Goal: Task Accomplishment & Management: Manage account settings

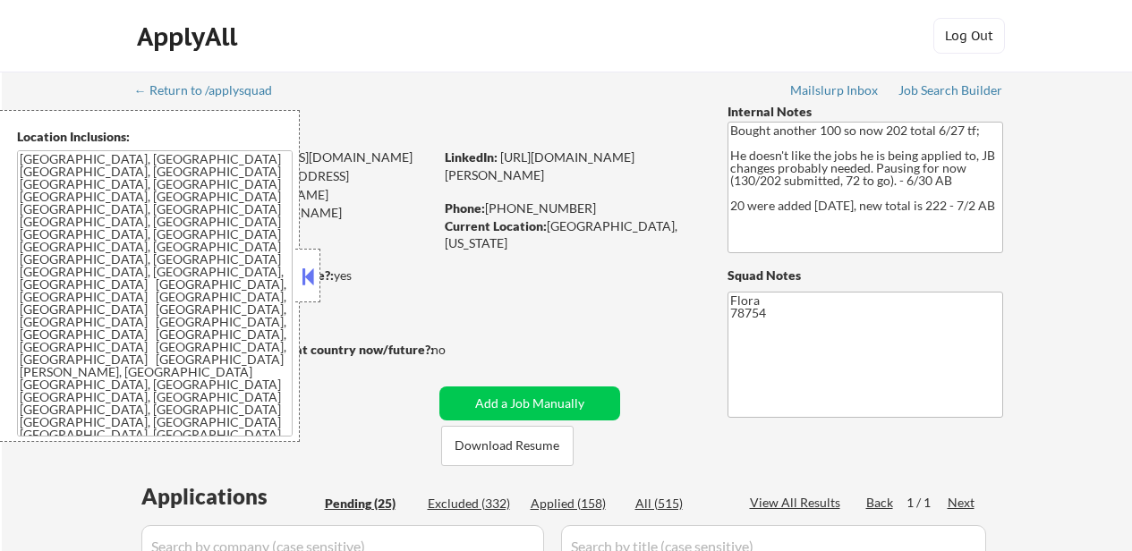
select select ""pending""
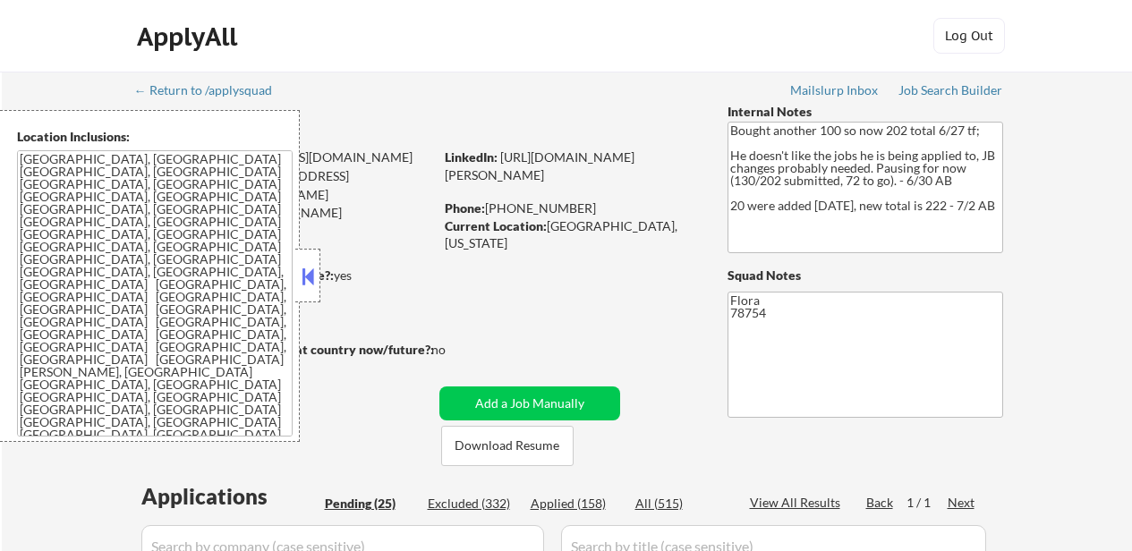
select select ""pending""
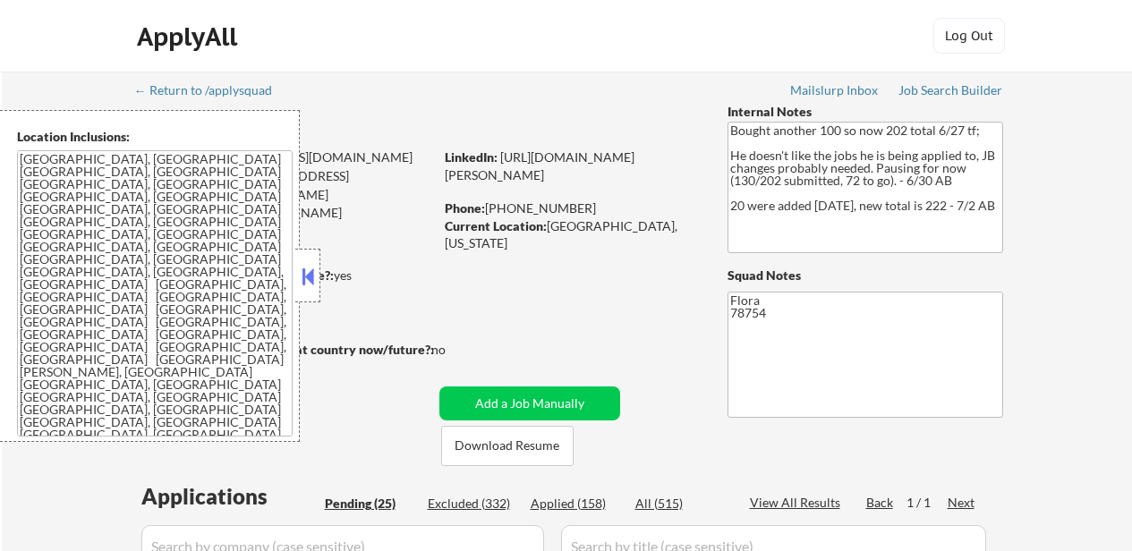
select select ""pending""
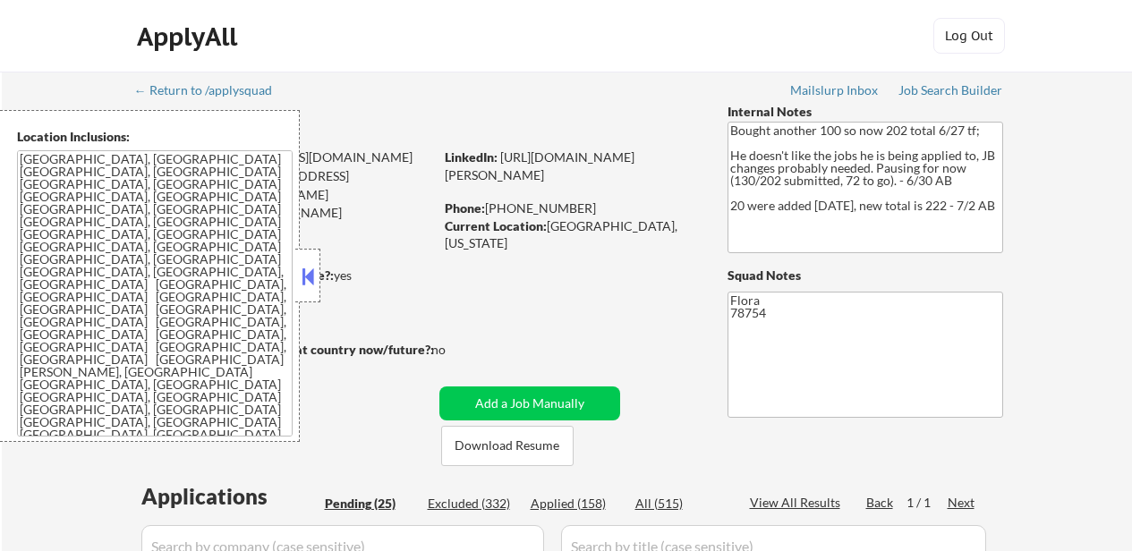
select select ""pending""
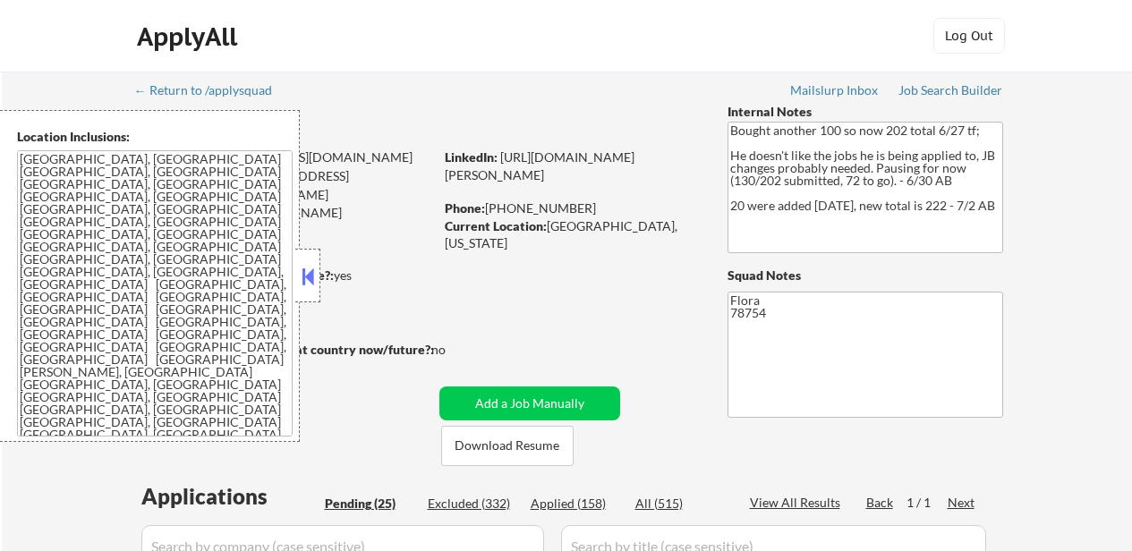
select select ""pending""
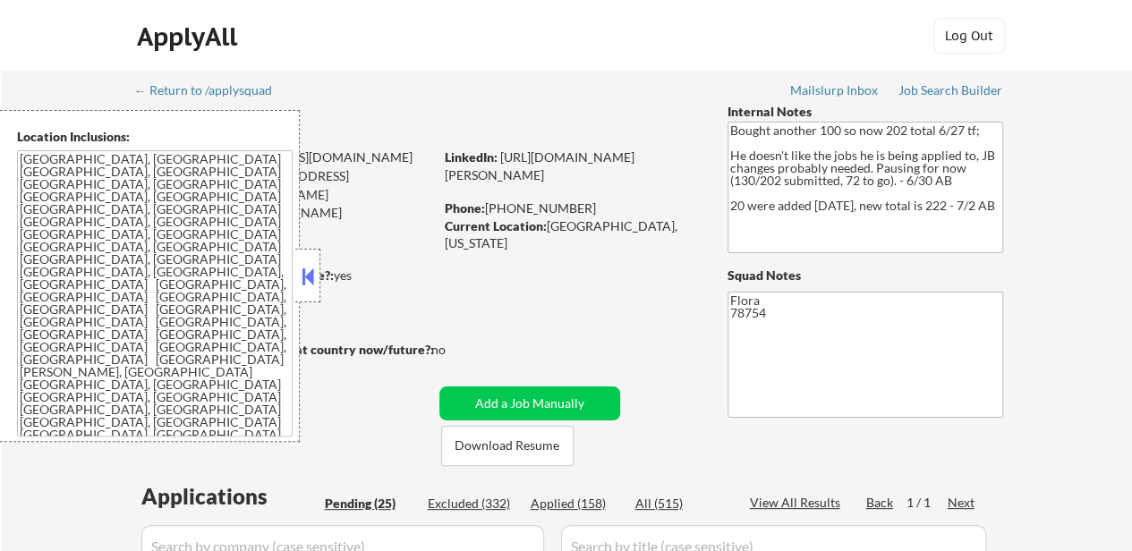
click at [306, 280] on button at bounding box center [308, 276] width 20 height 27
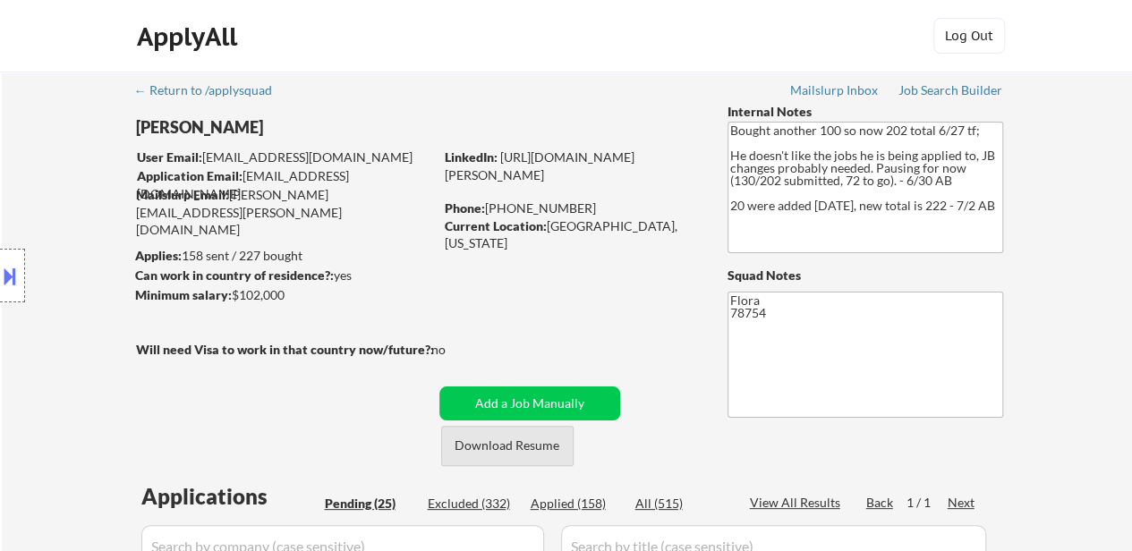
click at [519, 450] on button "Download Resume" at bounding box center [507, 446] width 132 height 40
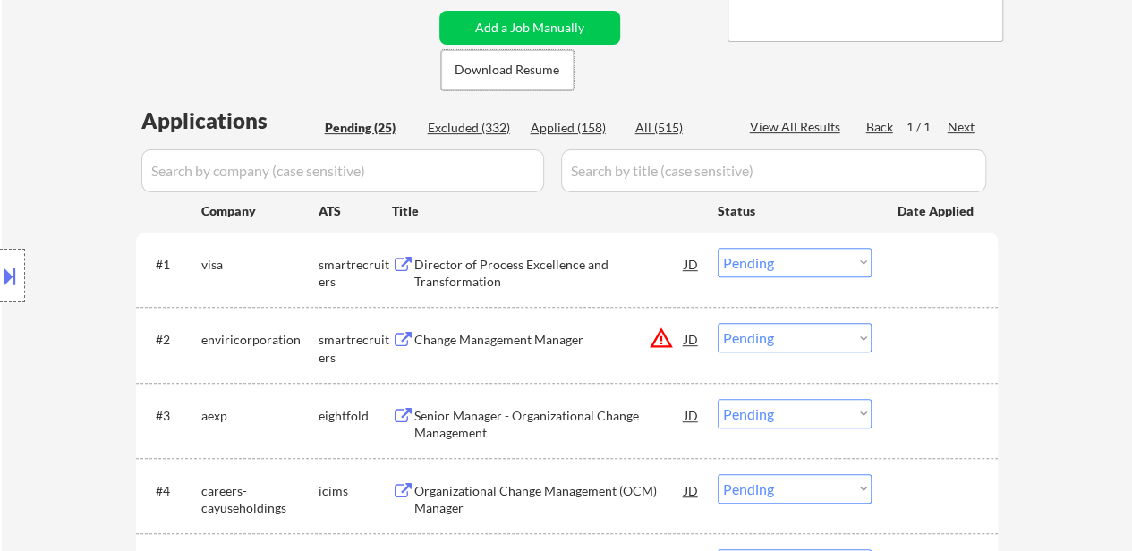
scroll to position [269, 0]
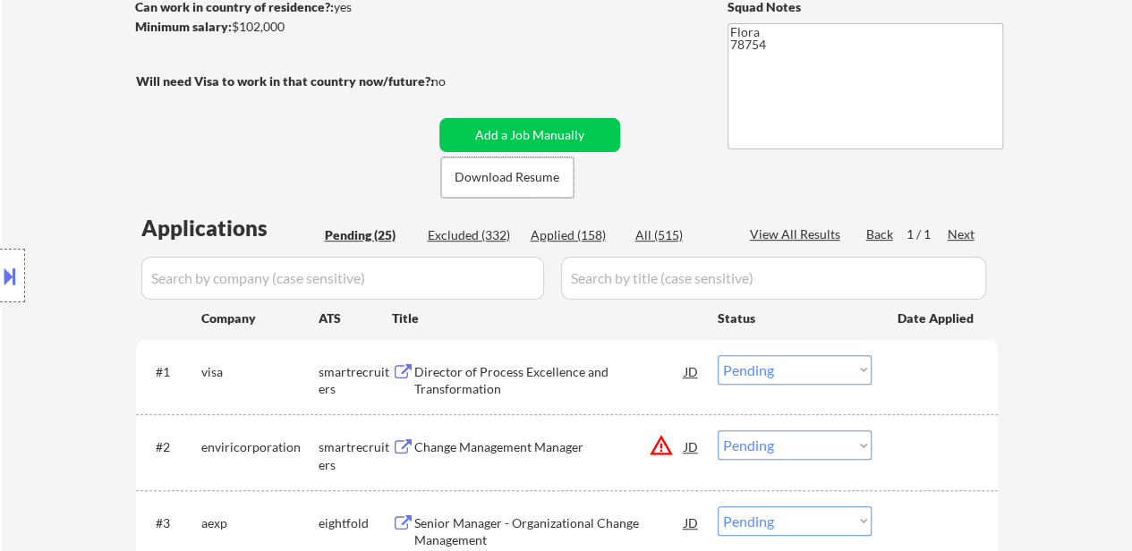
click at [542, 371] on div "Director of Process Excellence and Transformation" at bounding box center [549, 380] width 270 height 35
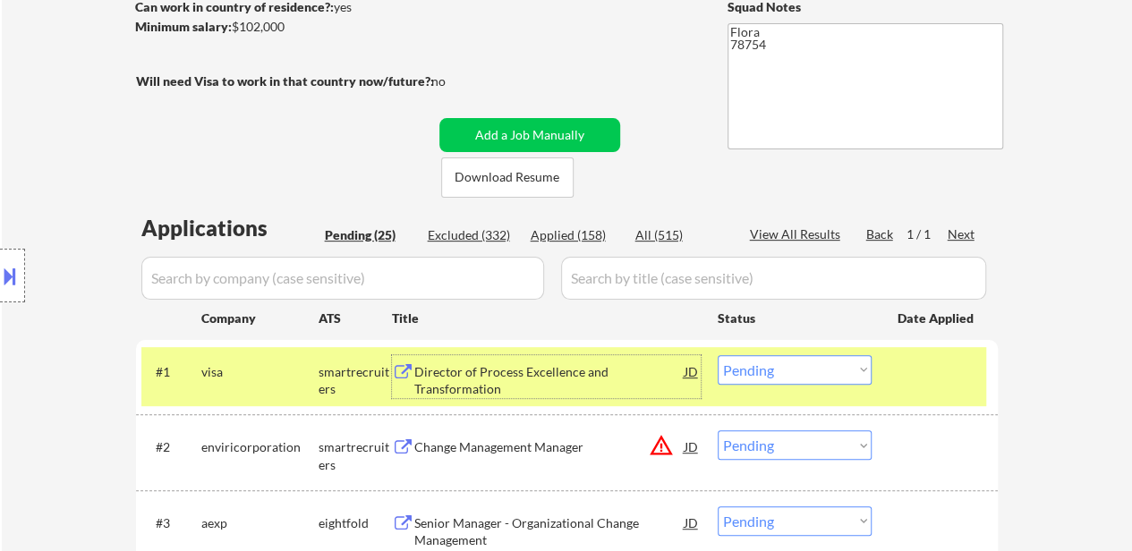
click at [802, 371] on select "Choose an option... Pending Applied Excluded (Questions) Excluded (Expired) Exc…" at bounding box center [795, 370] width 154 height 30
click at [718, 355] on select "Choose an option... Pending Applied Excluded (Questions) Excluded (Expired) Exc…" at bounding box center [795, 370] width 154 height 30
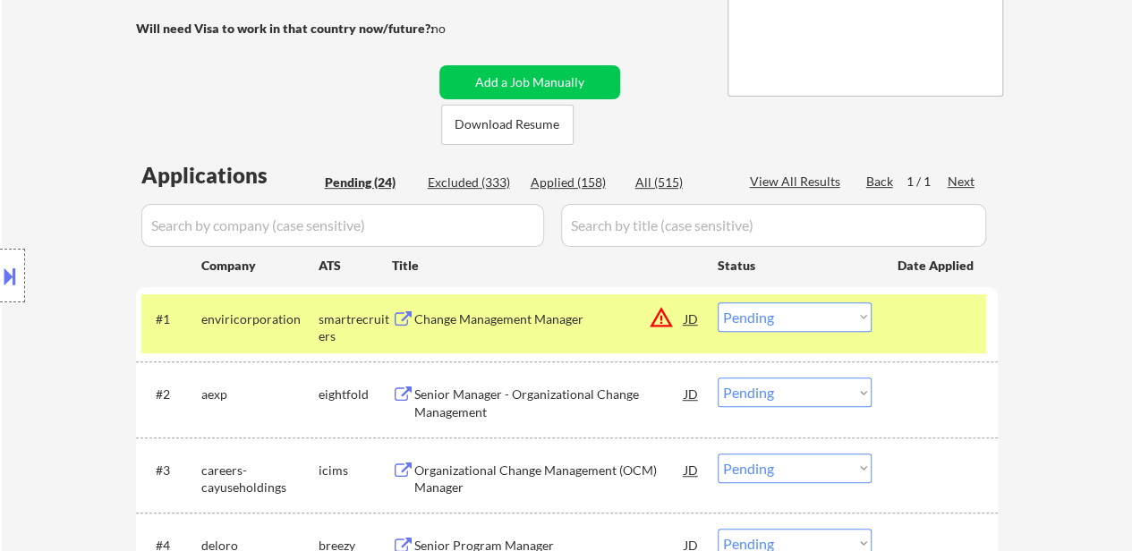
scroll to position [358, 0]
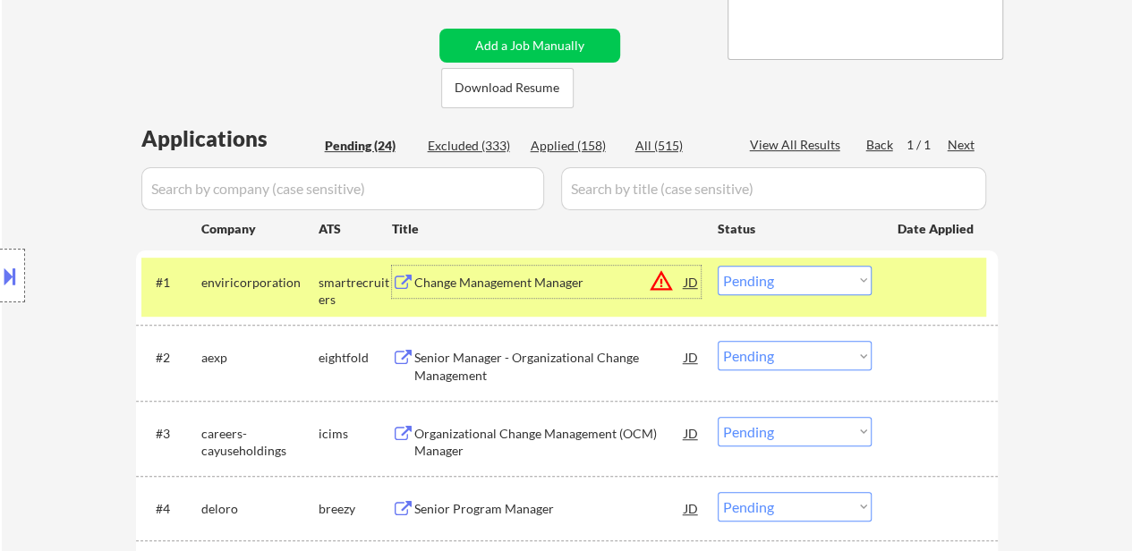
click at [546, 291] on div "Change Management Manager" at bounding box center [549, 282] width 270 height 32
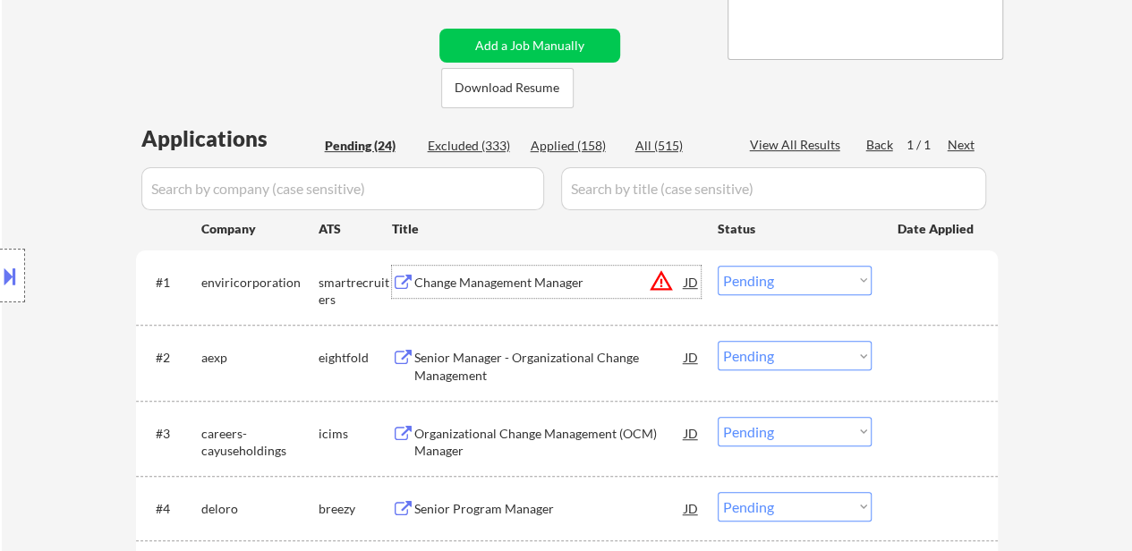
click at [919, 277] on div at bounding box center [937, 282] width 79 height 32
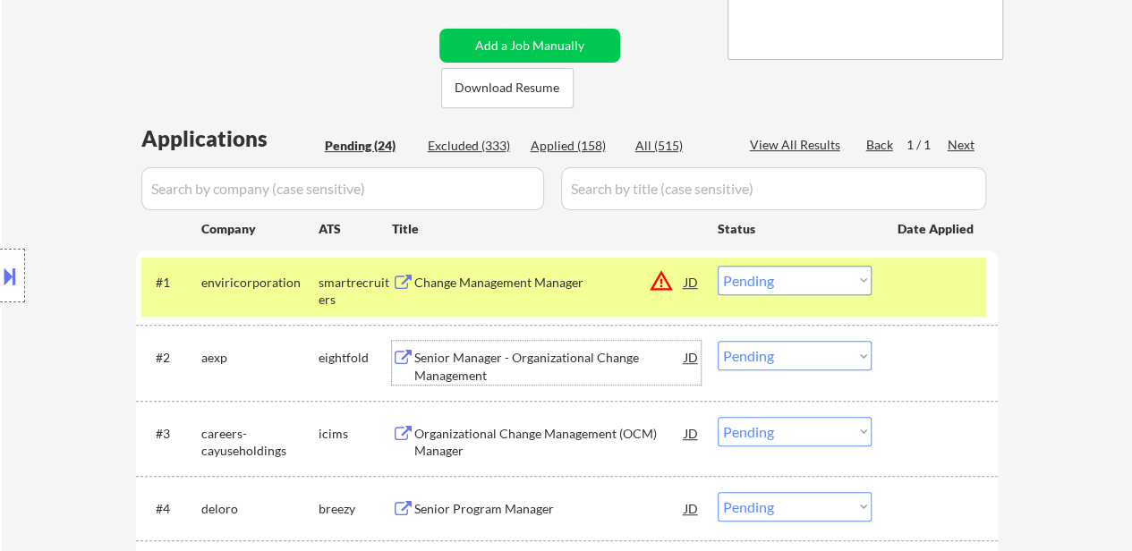
click at [566, 361] on div "Senior Manager - Organizational Change Management" at bounding box center [549, 366] width 270 height 35
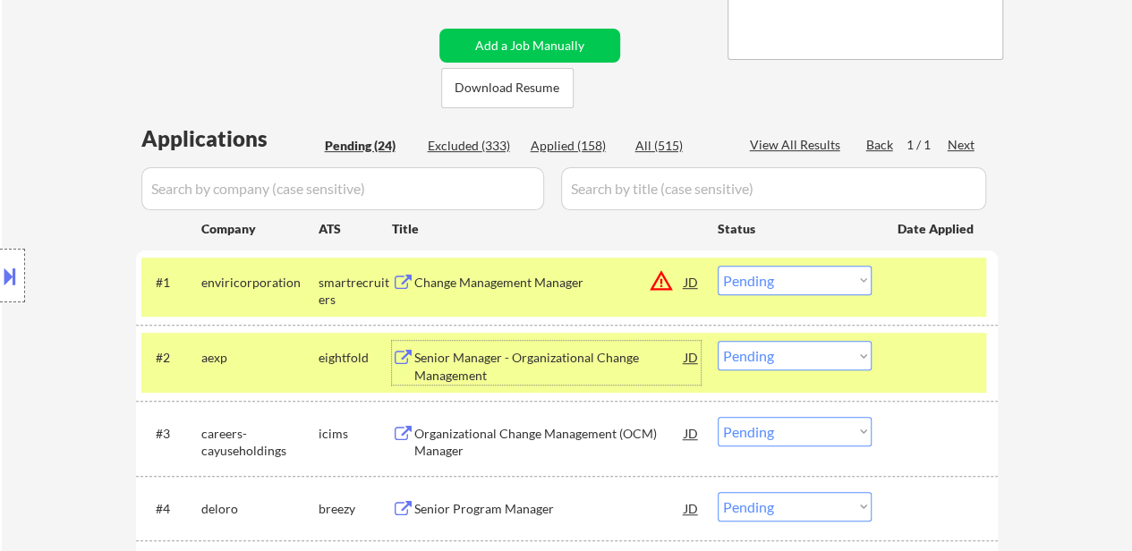
click at [795, 278] on select "Choose an option... Pending Applied Excluded (Questions) Excluded (Expired) Exc…" at bounding box center [795, 281] width 154 height 30
click at [718, 266] on select "Choose an option... Pending Applied Excluded (Questions) Excluded (Expired) Exc…" at bounding box center [795, 281] width 154 height 30
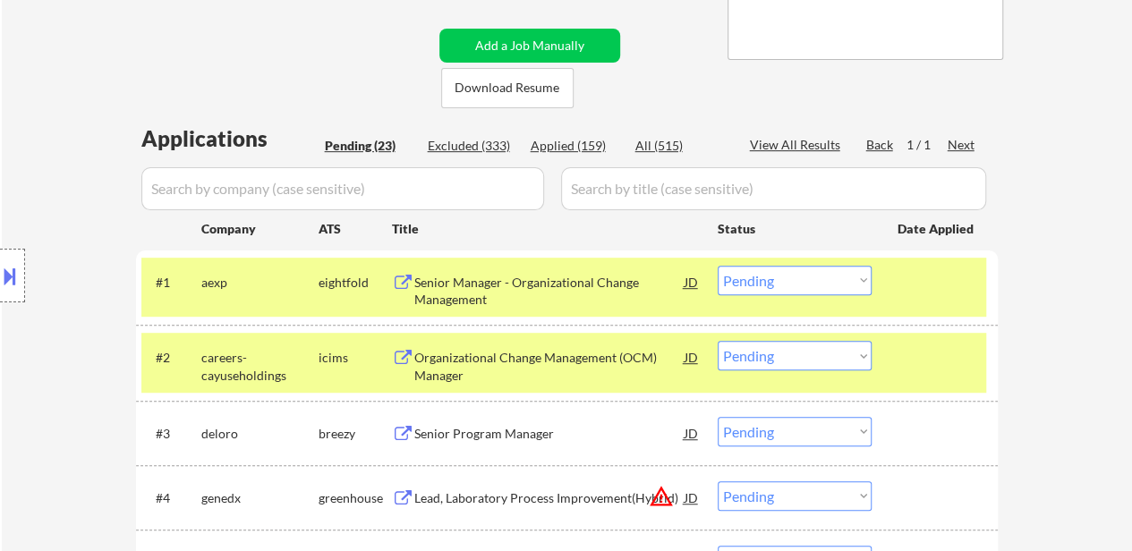
click at [764, 275] on select "Choose an option... Pending Applied Excluded (Questions) Excluded (Expired) Exc…" at bounding box center [795, 281] width 154 height 30
click at [718, 266] on select "Choose an option... Pending Applied Excluded (Questions) Excluded (Expired) Exc…" at bounding box center [795, 281] width 154 height 30
click at [510, 360] on div "Organizational Change Management (OCM) Manager" at bounding box center [549, 366] width 270 height 35
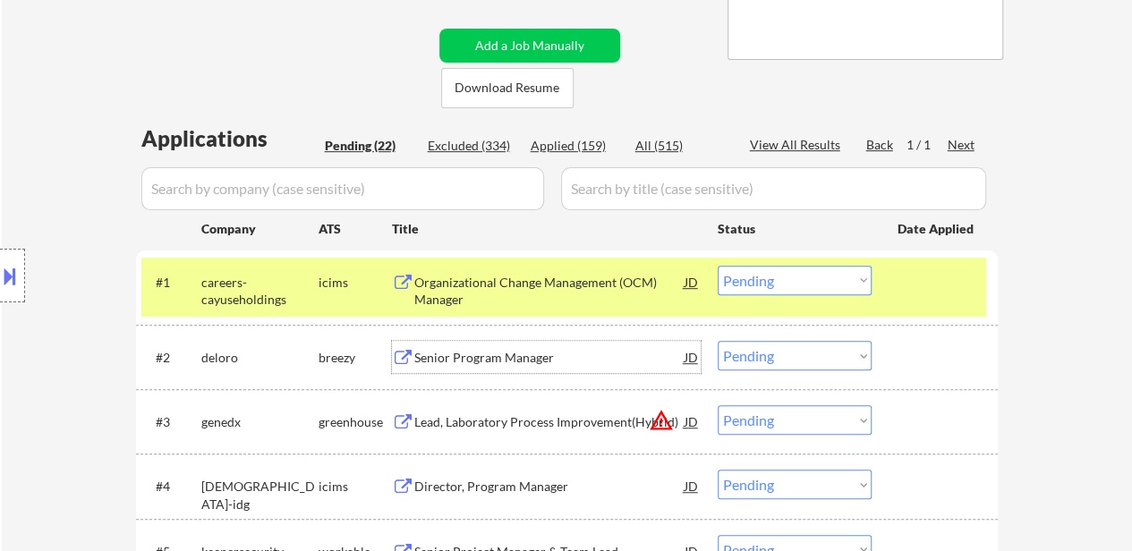
click at [806, 274] on select "Choose an option... Pending Applied Excluded (Questions) Excluded (Expired) Exc…" at bounding box center [795, 281] width 154 height 30
click at [718, 266] on select "Choose an option... Pending Applied Excluded (Questions) Excluded (Expired) Exc…" at bounding box center [795, 281] width 154 height 30
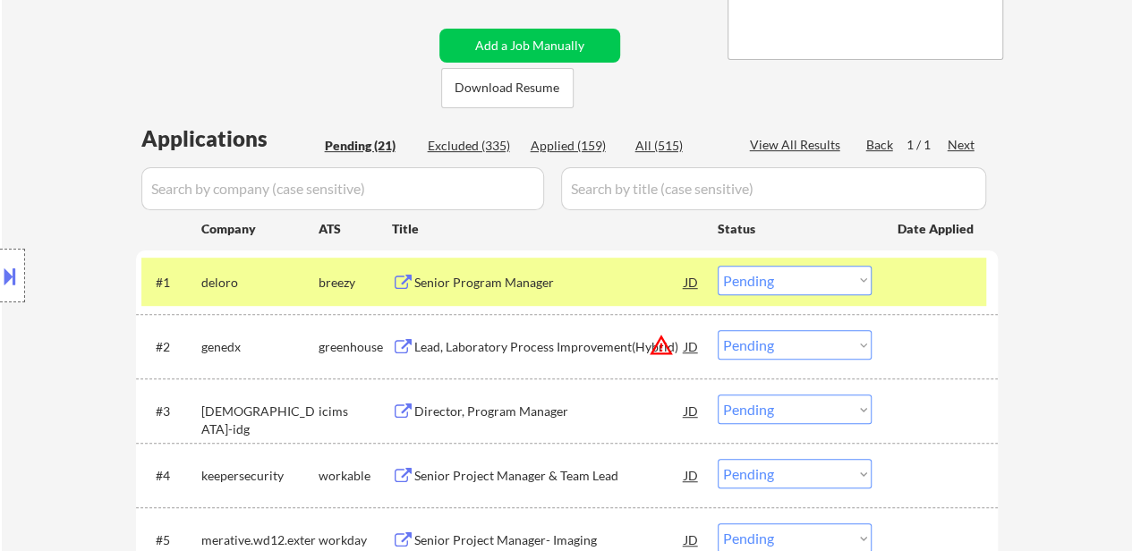
click at [532, 275] on div "Senior Program Manager" at bounding box center [549, 283] width 270 height 18
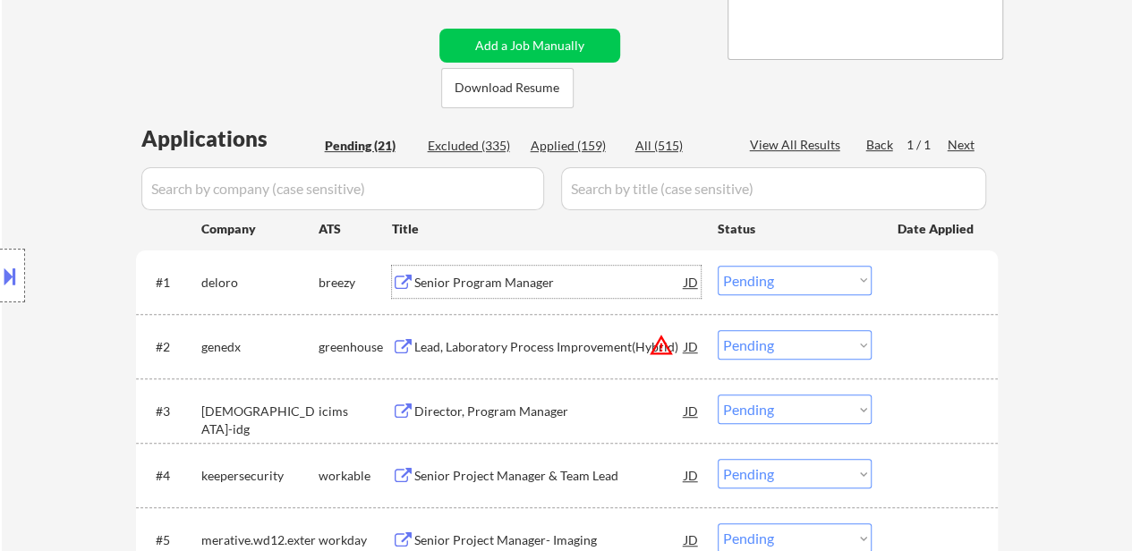
click at [782, 271] on select "Choose an option... Pending Applied Excluded (Questions) Excluded (Expired) Exc…" at bounding box center [795, 281] width 154 height 30
click at [718, 266] on select "Choose an option... Pending Applied Excluded (Questions) Excluded (Expired) Exc…" at bounding box center [795, 281] width 154 height 30
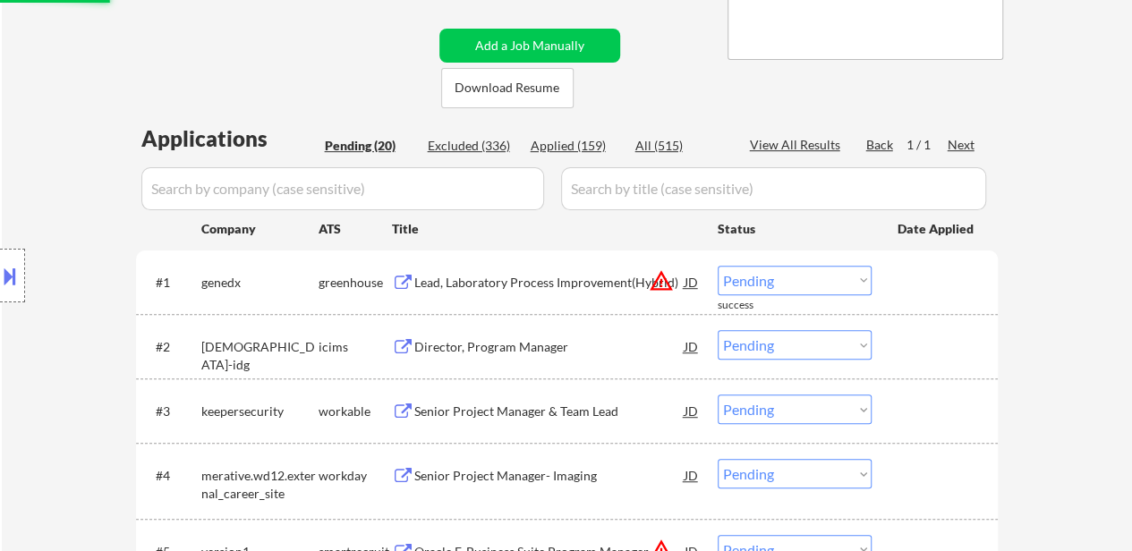
click at [608, 285] on div "Lead, Laboratory Process Improvement(Hybrid)" at bounding box center [549, 283] width 270 height 18
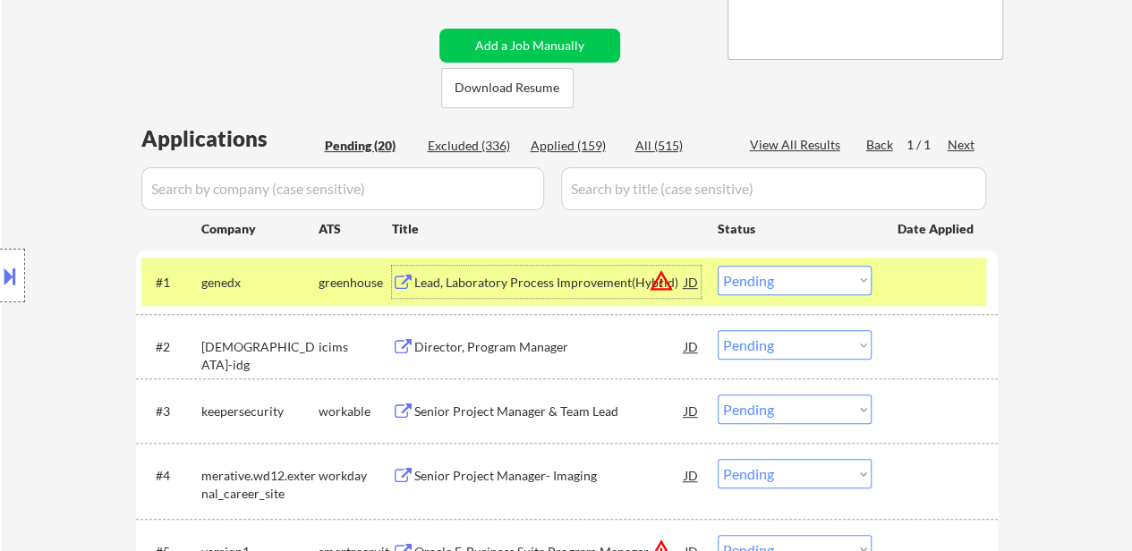
click at [542, 350] on div "Director, Program Manager" at bounding box center [549, 347] width 270 height 18
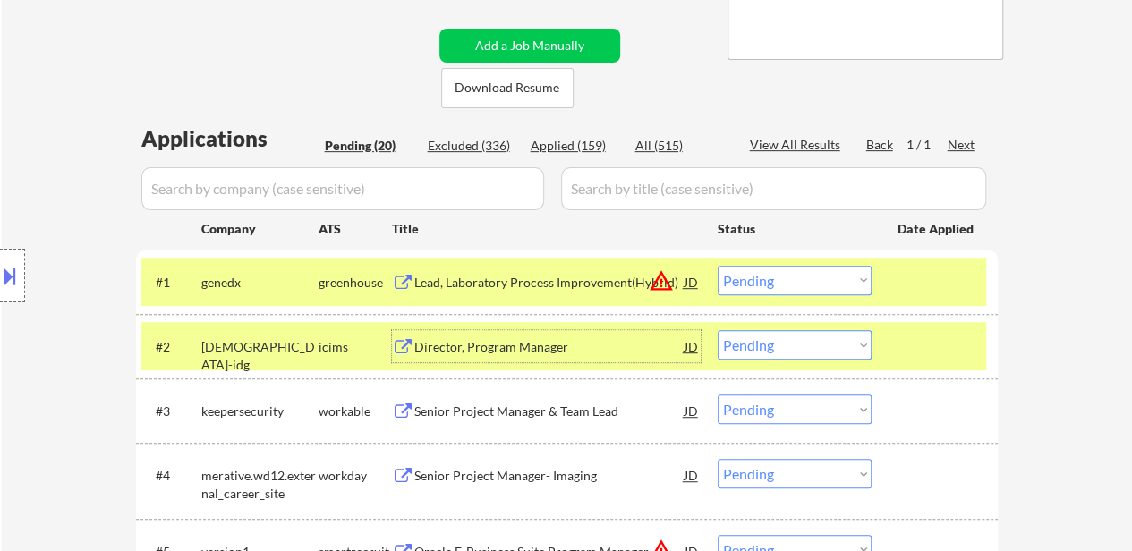
click at [542, 408] on div "Senior Project Manager & Team Lead" at bounding box center [549, 412] width 270 height 18
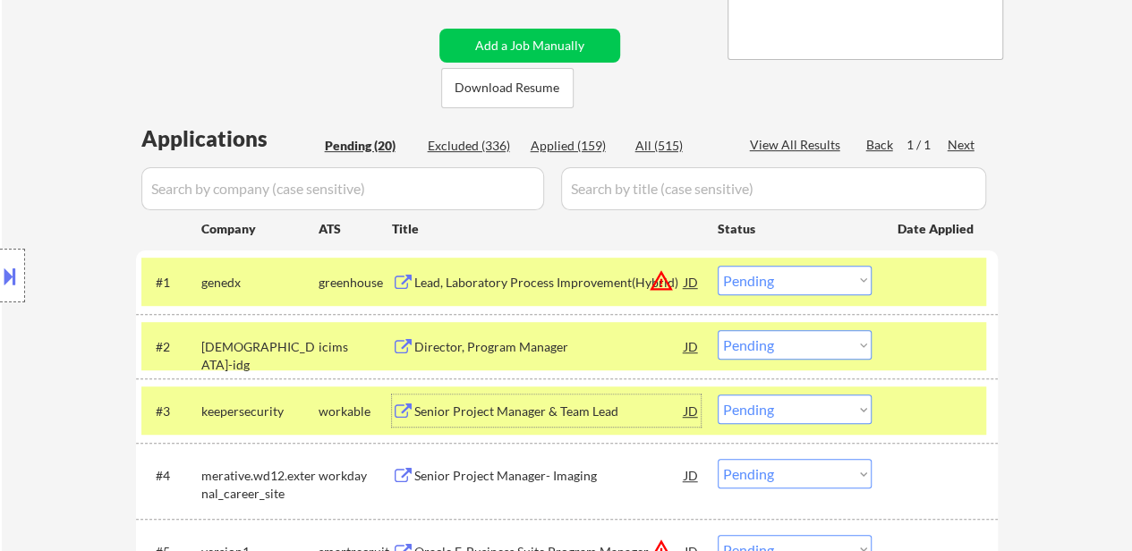
click at [775, 284] on select "Choose an option... Pending Applied Excluded (Questions) Excluded (Expired) Exc…" at bounding box center [795, 281] width 154 height 30
click at [718, 266] on select "Choose an option... Pending Applied Excluded (Questions) Excluded (Expired) Exc…" at bounding box center [795, 281] width 154 height 30
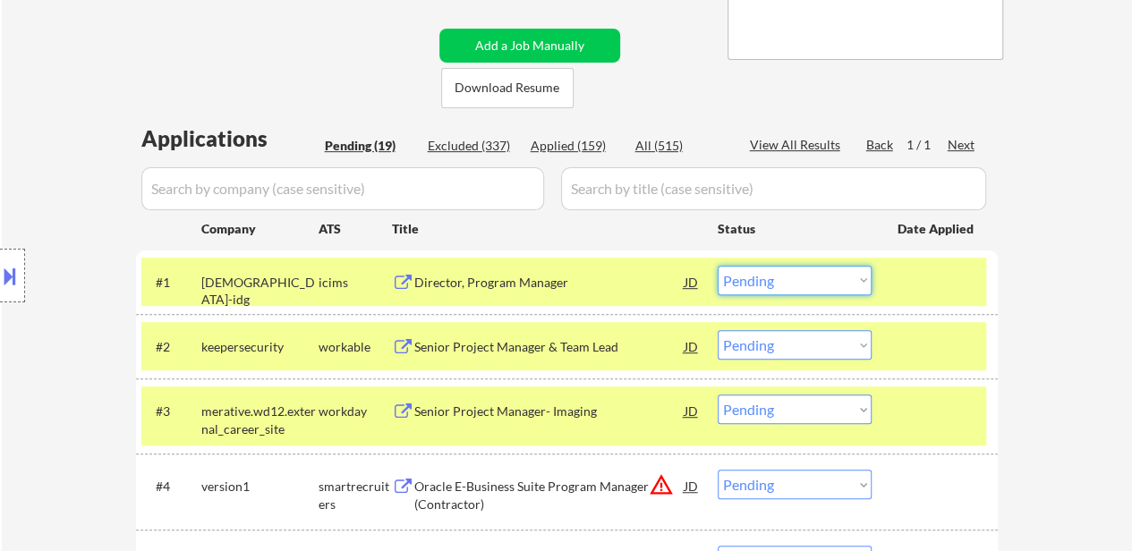
click at [795, 275] on select "Choose an option... Pending Applied Excluded (Questions) Excluded (Expired) Exc…" at bounding box center [795, 281] width 154 height 30
click at [718, 266] on select "Choose an option... Pending Applied Excluded (Questions) Excluded (Expired) Exc…" at bounding box center [795, 281] width 154 height 30
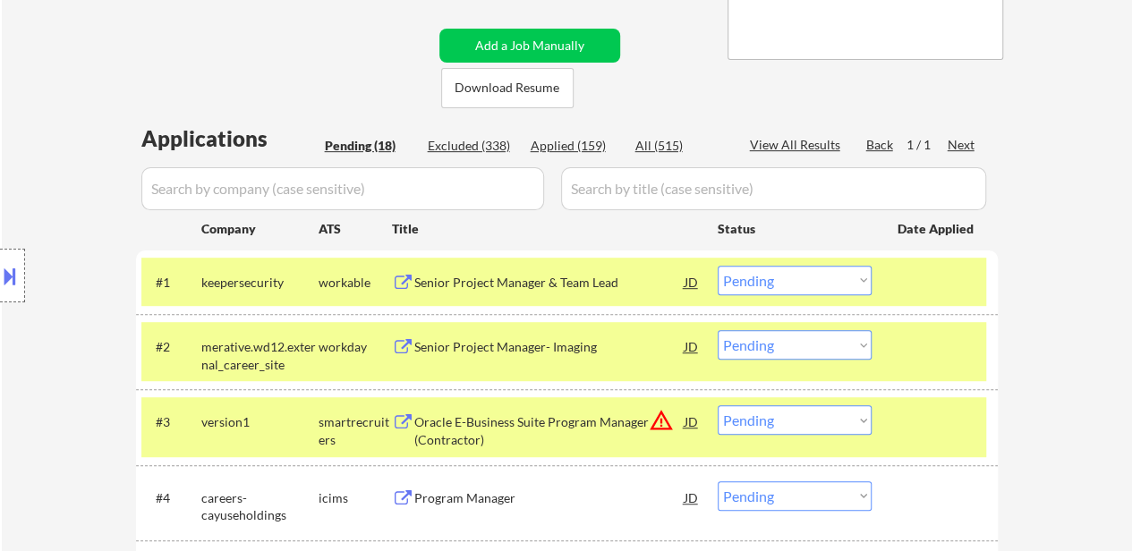
click at [900, 345] on div at bounding box center [937, 346] width 79 height 32
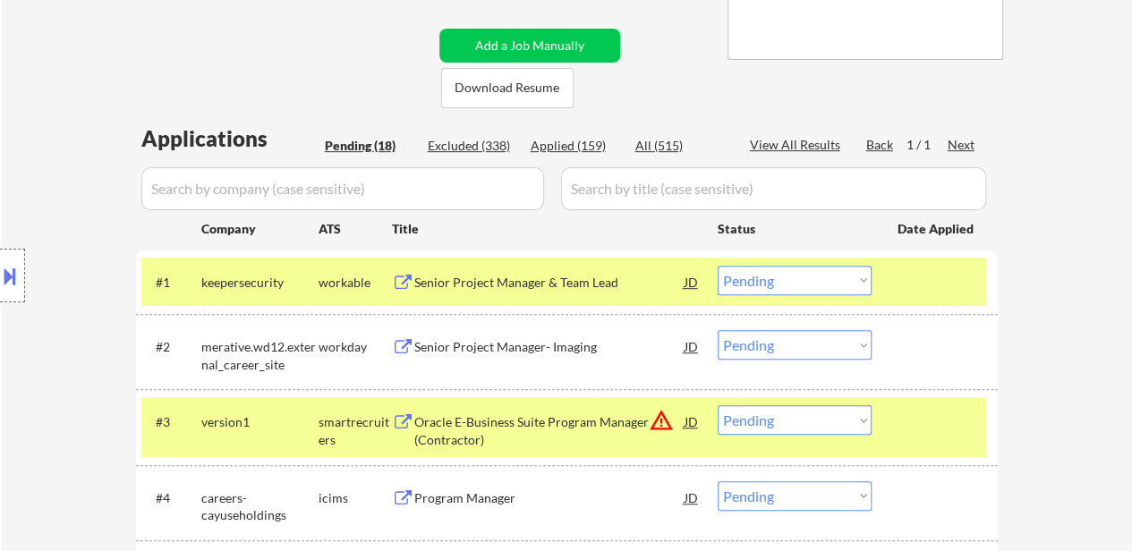
click at [894, 414] on div "#3 version1 smartrecruiters Oracle E-Business Suite Program Manager (Contractor…" at bounding box center [563, 426] width 845 height 59
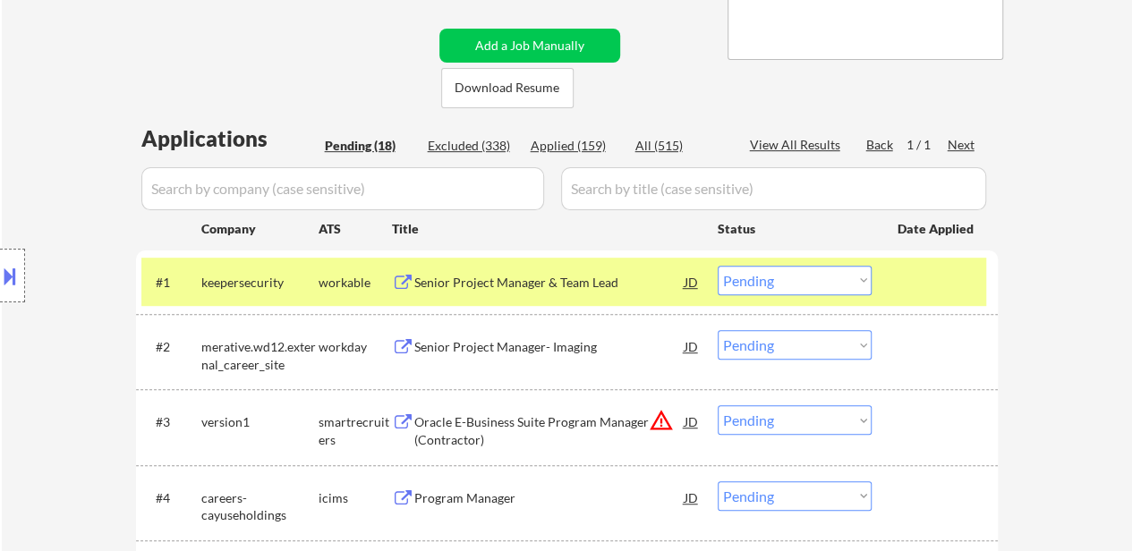
click at [523, 350] on div "Senior Project Manager- Imaging" at bounding box center [549, 347] width 270 height 18
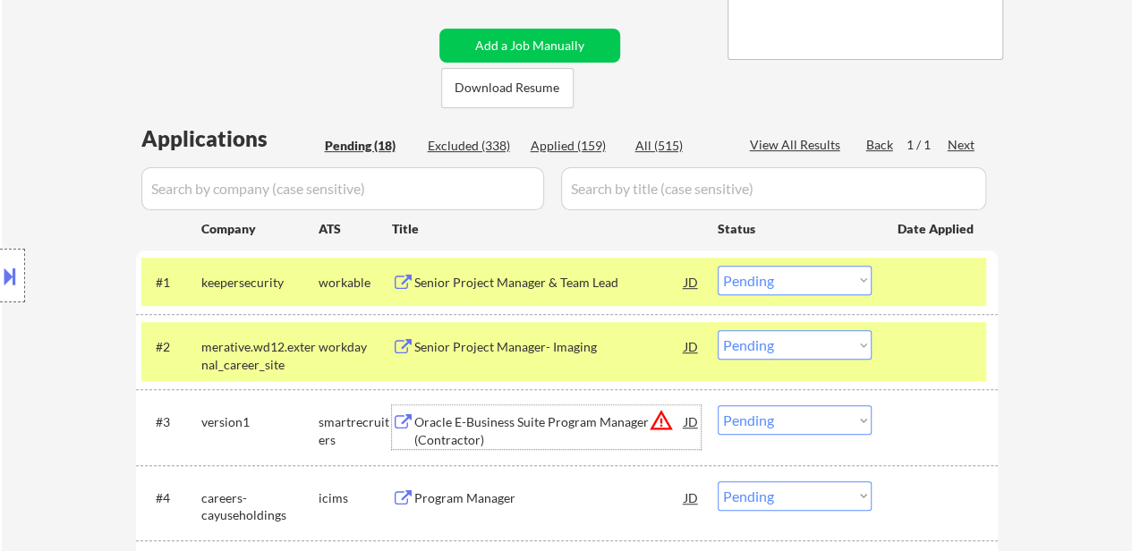
click at [498, 439] on div "Oracle E-Business Suite Program Manager (Contractor)" at bounding box center [549, 431] width 270 height 35
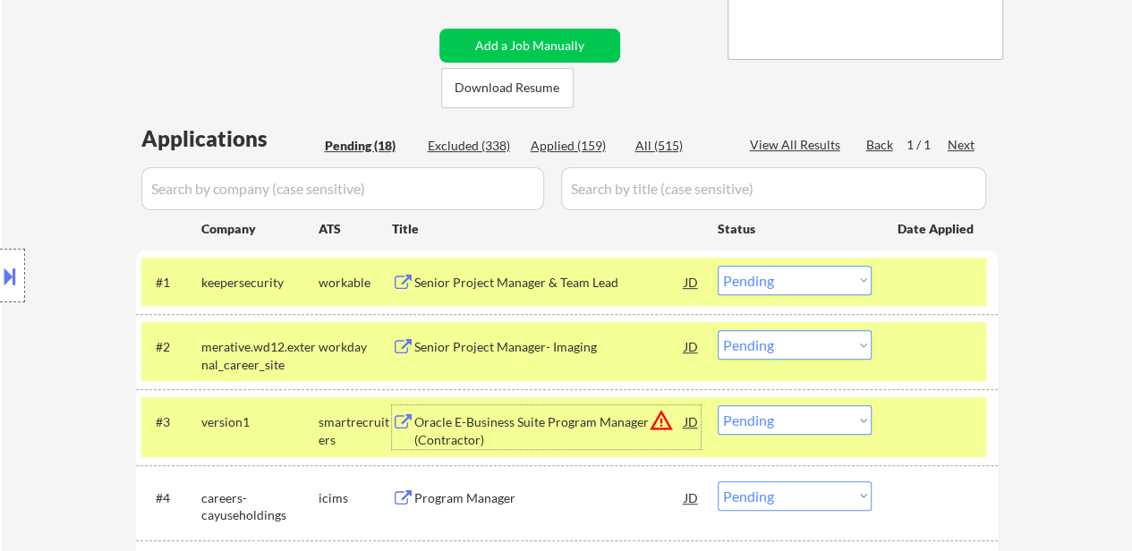
click at [788, 276] on select "Choose an option... Pending Applied Excluded (Questions) Excluded (Expired) Exc…" at bounding box center [795, 281] width 154 height 30
click at [718, 266] on select "Choose an option... Pending Applied Excluded (Questions) Excluded (Expired) Exc…" at bounding box center [795, 281] width 154 height 30
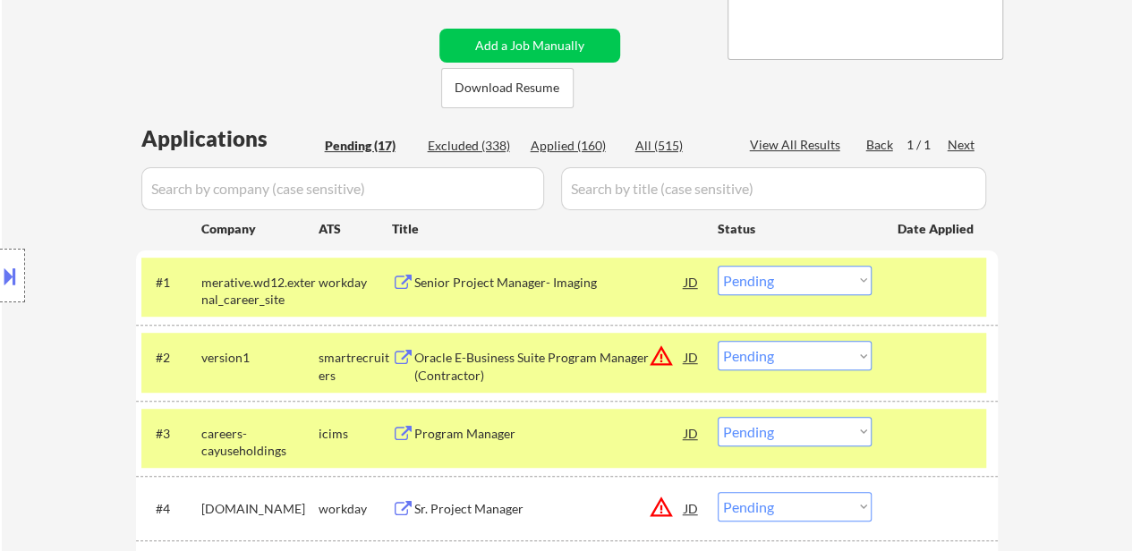
click at [831, 286] on select "Choose an option... Pending Applied Excluded (Questions) Excluded (Expired) Exc…" at bounding box center [795, 281] width 154 height 30
click at [718, 266] on select "Choose an option... Pending Applied Excluded (Questions) Excluded (Expired) Exc…" at bounding box center [795, 281] width 154 height 30
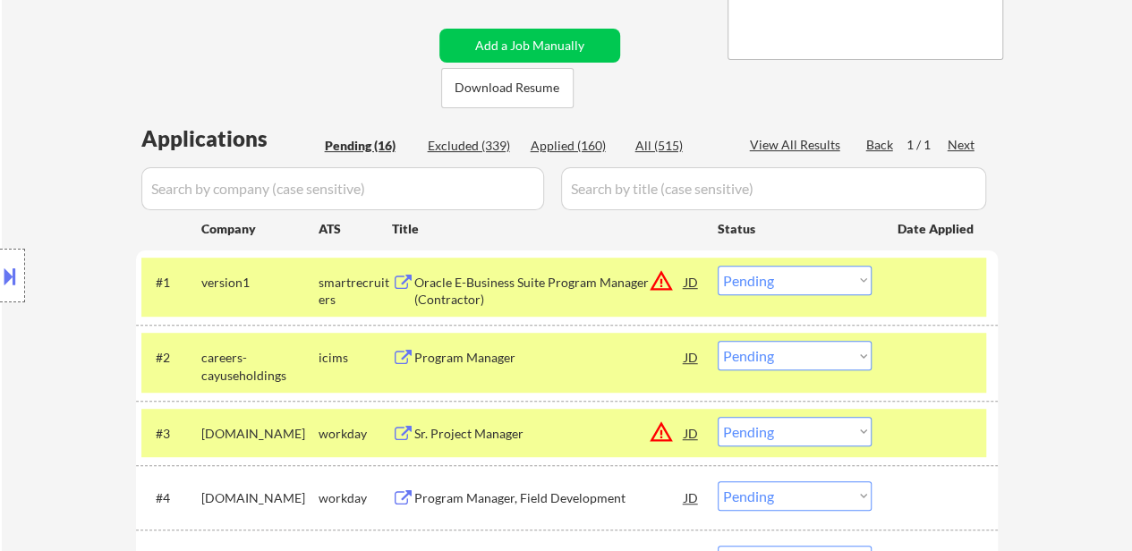
click at [773, 291] on select "Choose an option... Pending Applied Excluded (Questions) Excluded (Expired) Exc…" at bounding box center [795, 281] width 154 height 30
click at [718, 266] on select "Choose an option... Pending Applied Excluded (Questions) Excluded (Expired) Exc…" at bounding box center [795, 281] width 154 height 30
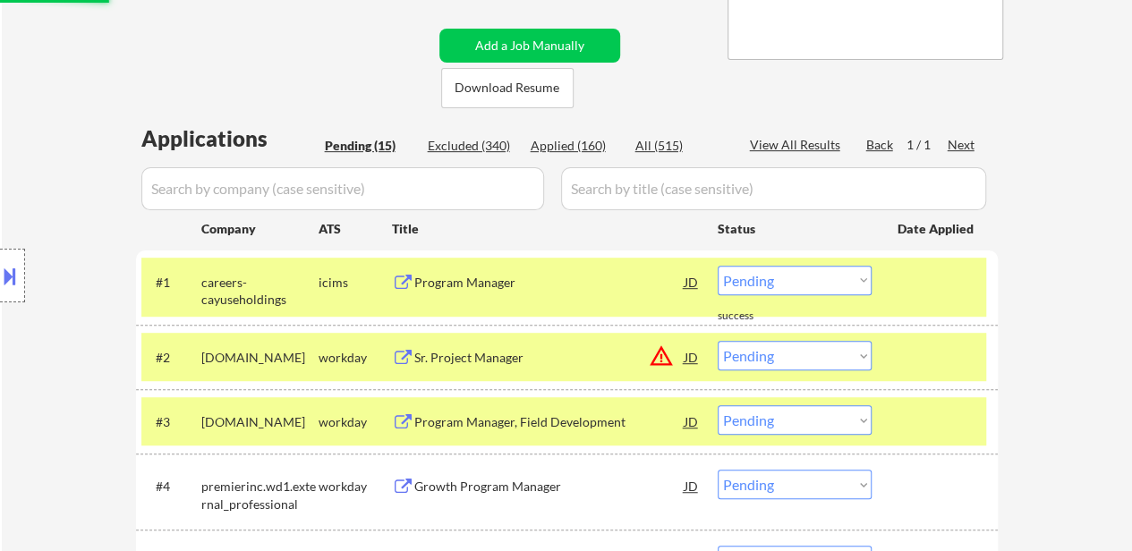
click at [930, 308] on div "#1 careers-cayuseholdings icims Program Manager JD warning_amber Choose an opti…" at bounding box center [563, 287] width 845 height 59
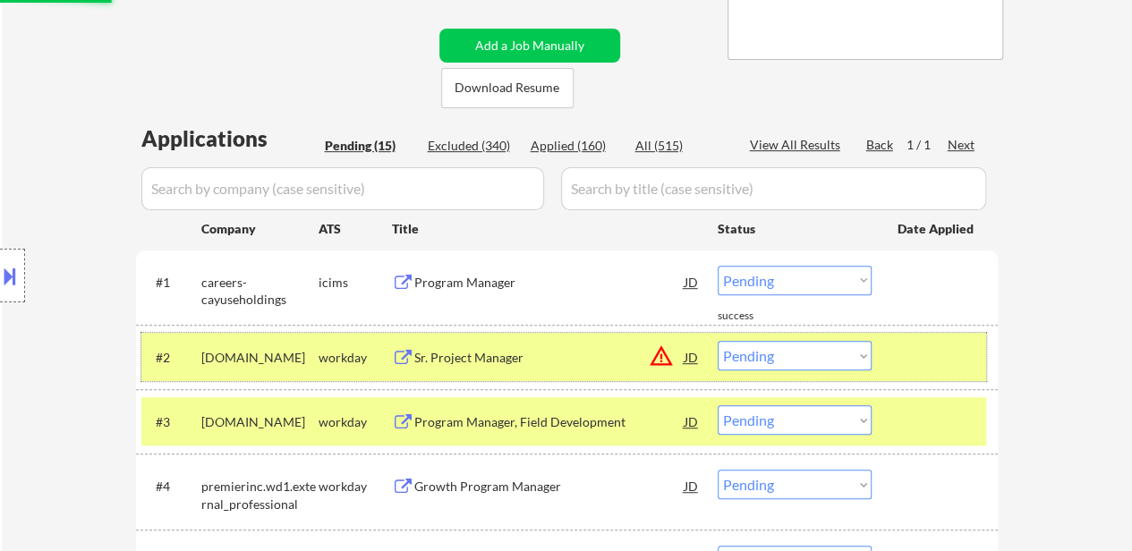
click at [927, 334] on div "#2 [DOMAIN_NAME] workday Sr. Project Manager JD warning_amber Choose an option.…" at bounding box center [563, 357] width 845 height 48
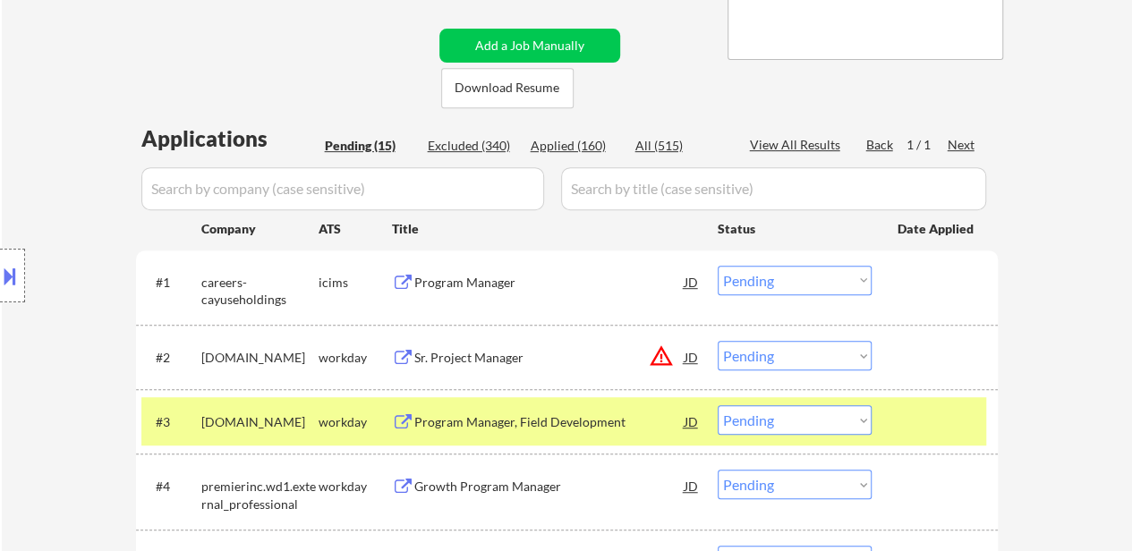
click at [891, 425] on div "#3 [DOMAIN_NAME] workday Program Manager, Field Development JD warning_amber Ch…" at bounding box center [563, 421] width 845 height 48
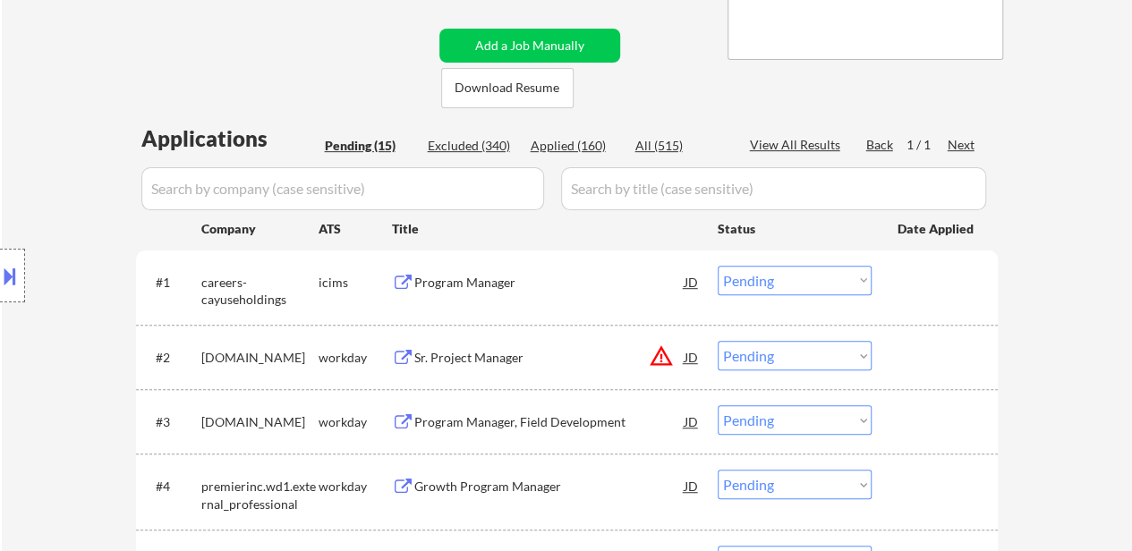
click at [492, 301] on div "#1 careers-cayuseholdings icims Program Manager JD warning_amber Choose an opti…" at bounding box center [563, 287] width 845 height 59
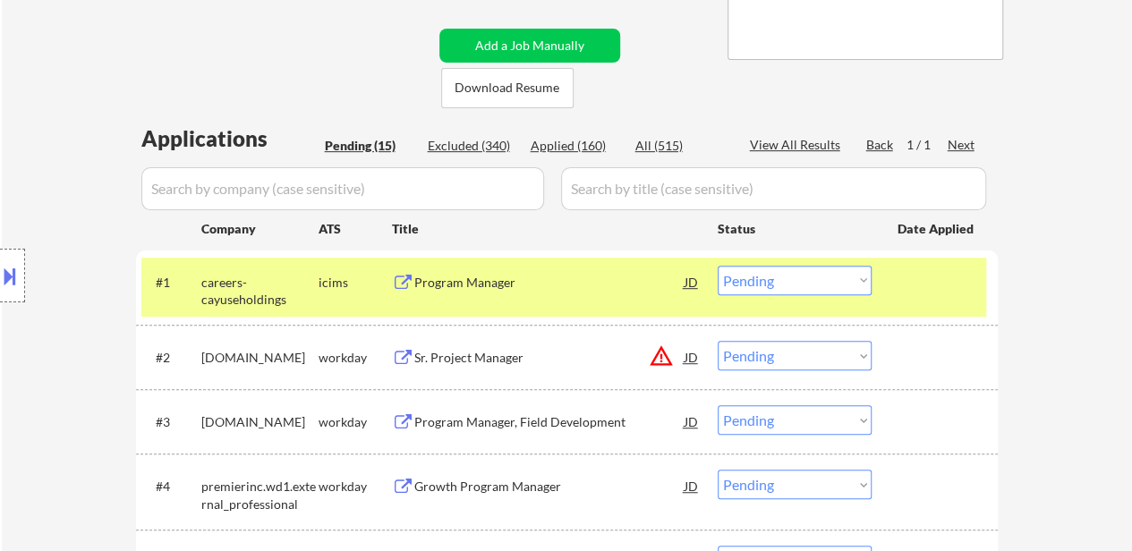
click at [485, 272] on div "Program Manager" at bounding box center [549, 282] width 270 height 32
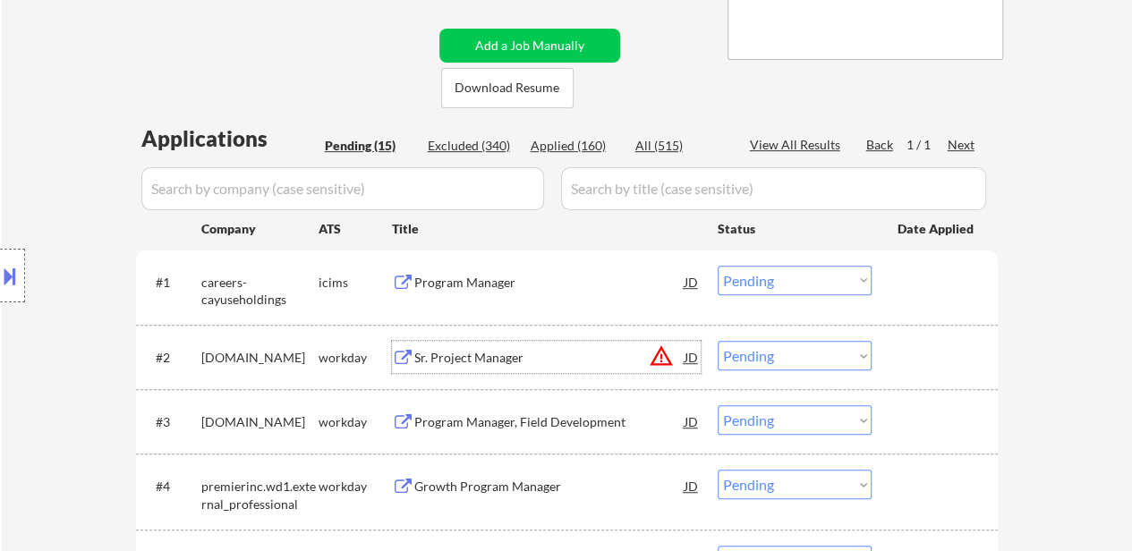
click at [473, 367] on div "Sr. Project Manager" at bounding box center [549, 357] width 270 height 32
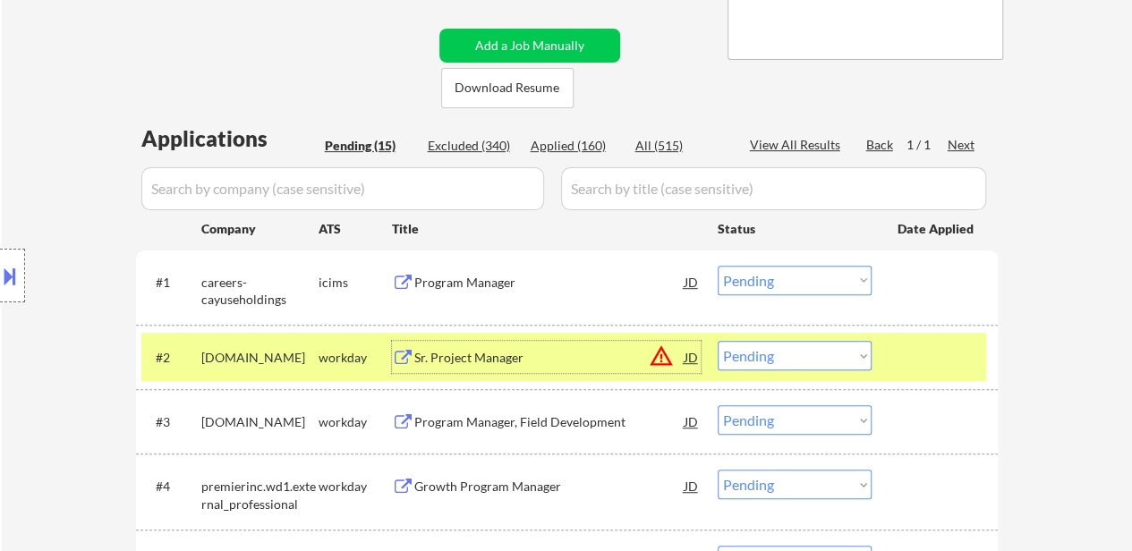
click at [510, 432] on div "Program Manager, Field Development" at bounding box center [549, 421] width 270 height 32
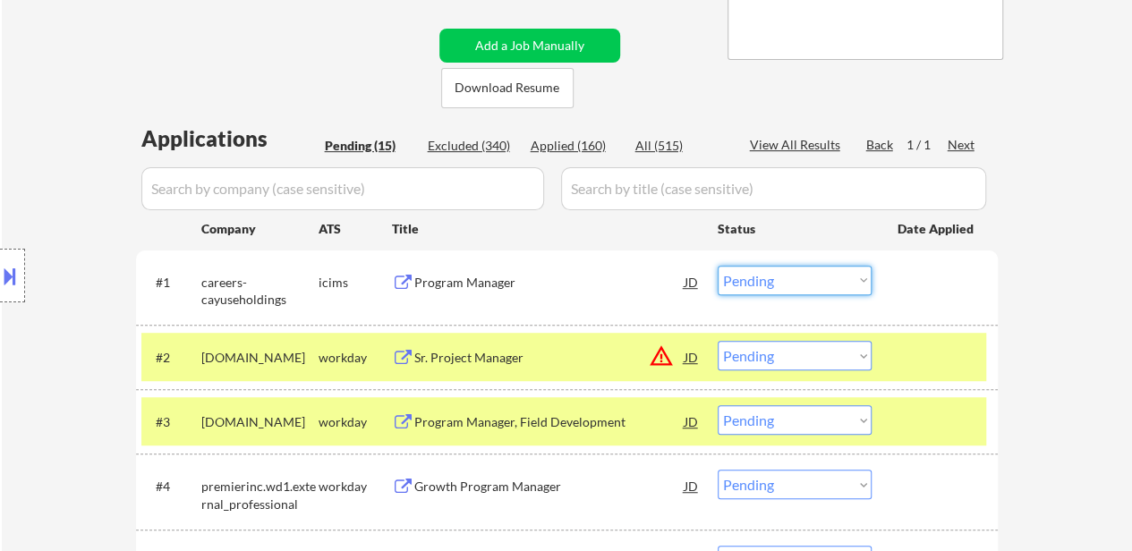
click at [776, 278] on select "Choose an option... Pending Applied Excluded (Questions) Excluded (Expired) Exc…" at bounding box center [795, 281] width 154 height 30
click at [718, 266] on select "Choose an option... Pending Applied Excluded (Questions) Excluded (Expired) Exc…" at bounding box center [795, 281] width 154 height 30
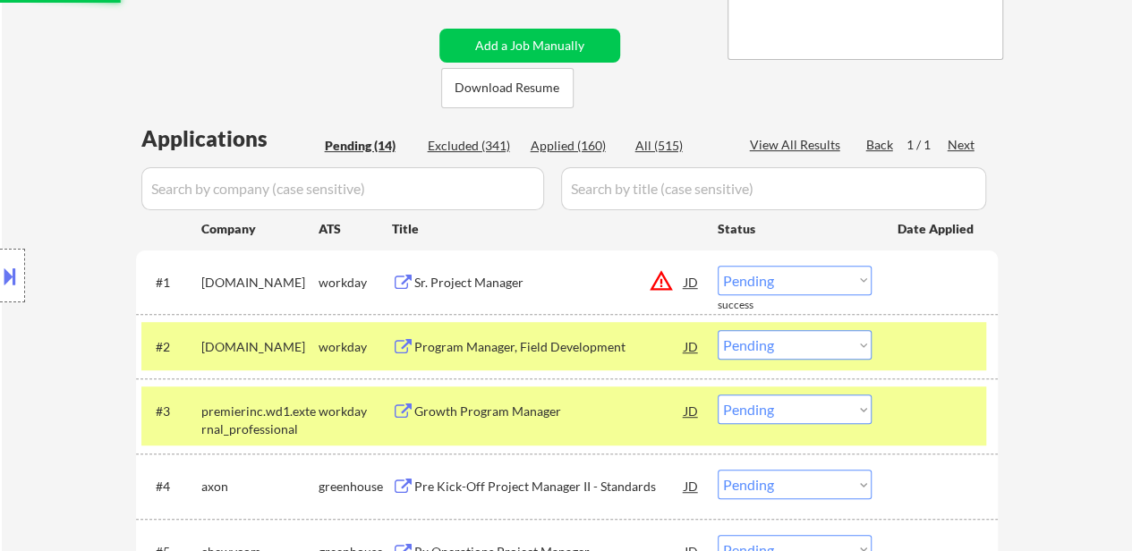
click at [903, 345] on div at bounding box center [937, 346] width 79 height 32
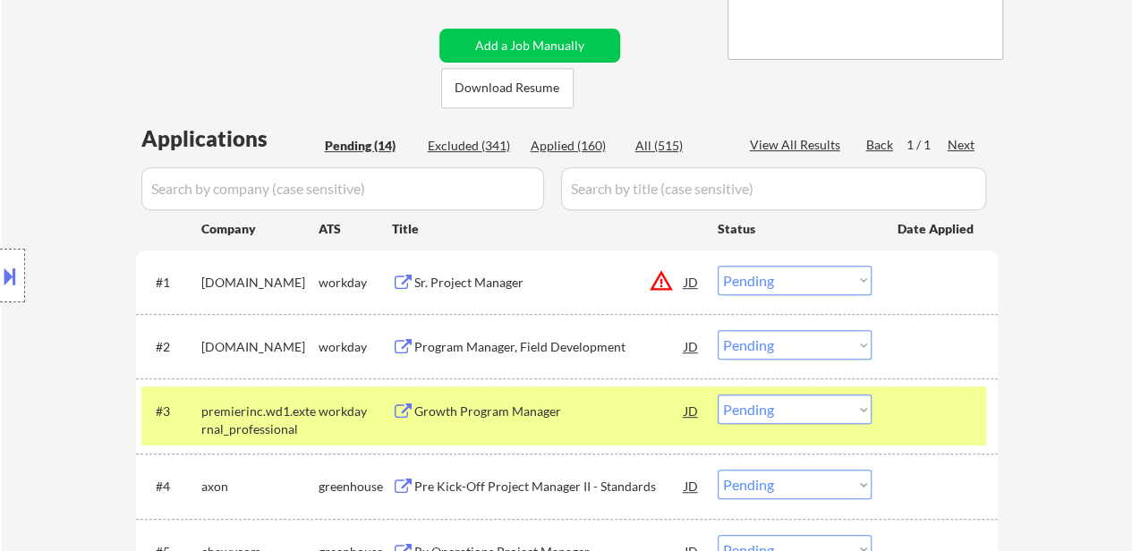
click at [906, 398] on div at bounding box center [937, 411] width 79 height 32
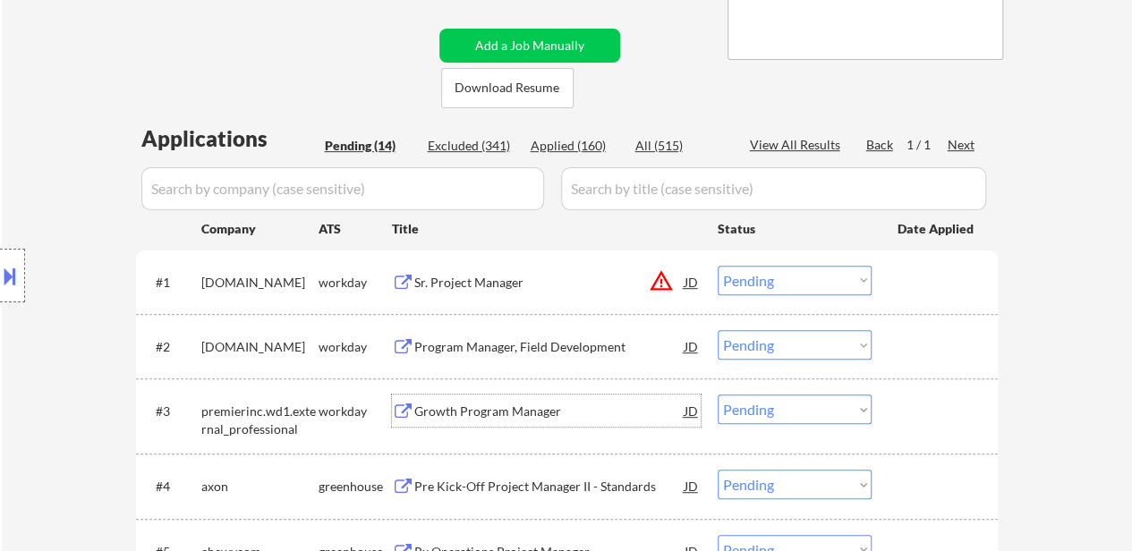
click at [549, 414] on div "Growth Program Manager" at bounding box center [549, 412] width 270 height 18
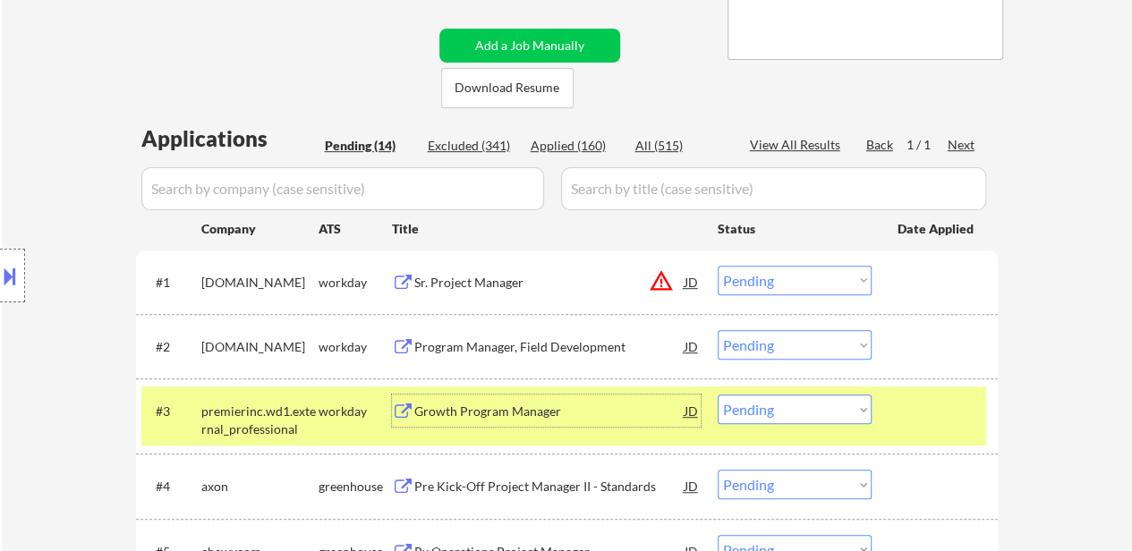
click at [832, 277] on select "Choose an option... Pending Applied Excluded (Questions) Excluded (Expired) Exc…" at bounding box center [795, 281] width 154 height 30
click at [718, 266] on select "Choose an option... Pending Applied Excluded (Questions) Excluded (Expired) Exc…" at bounding box center [795, 281] width 154 height 30
click at [906, 420] on div at bounding box center [937, 411] width 79 height 32
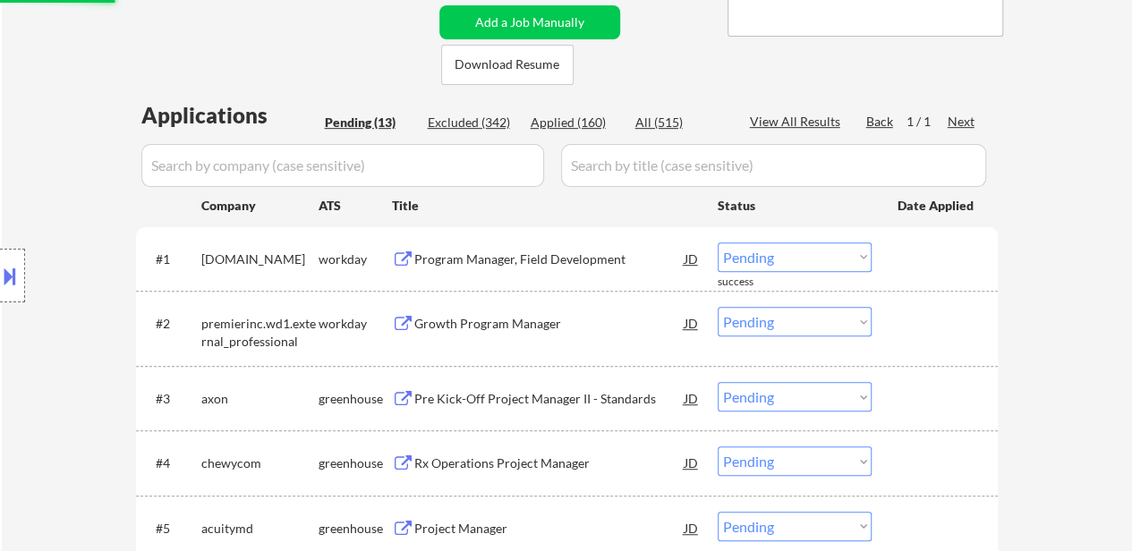
scroll to position [537, 0]
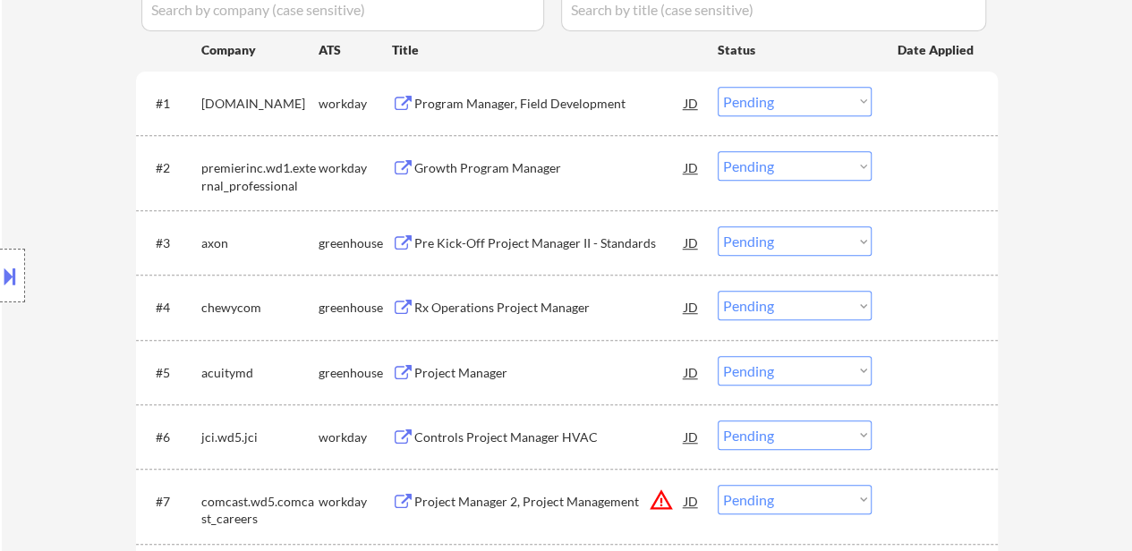
click at [496, 239] on div "Pre Kick-Off Project Manager II - Standards" at bounding box center [549, 244] width 270 height 18
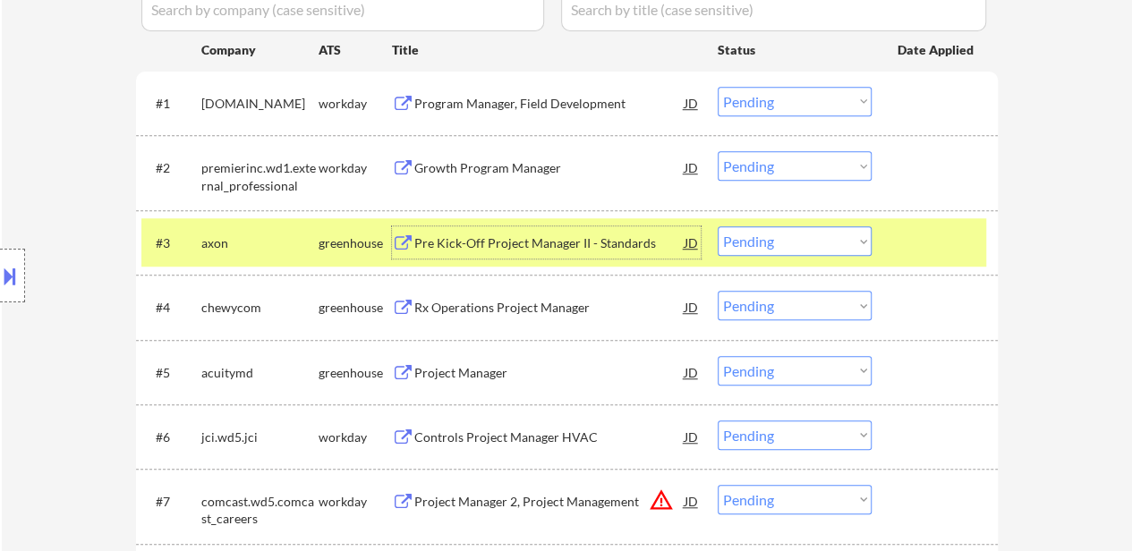
click at [904, 241] on div at bounding box center [937, 242] width 79 height 32
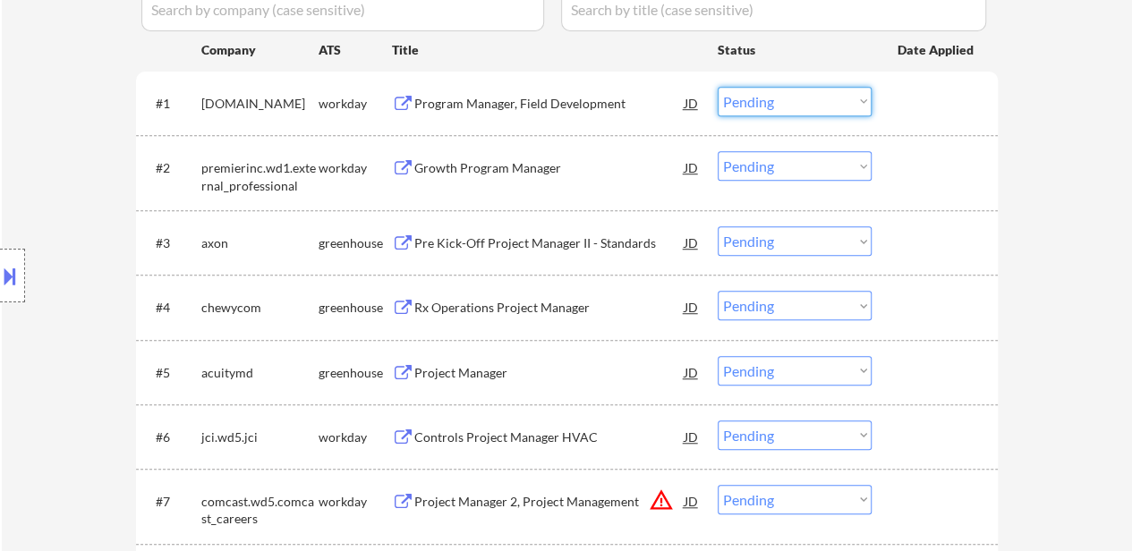
click at [771, 102] on select "Choose an option... Pending Applied Excluded (Questions) Excluded (Expired) Exc…" at bounding box center [795, 102] width 154 height 30
click at [718, 87] on select "Choose an option... Pending Applied Excluded (Questions) Excluded (Expired) Exc…" at bounding box center [795, 102] width 154 height 30
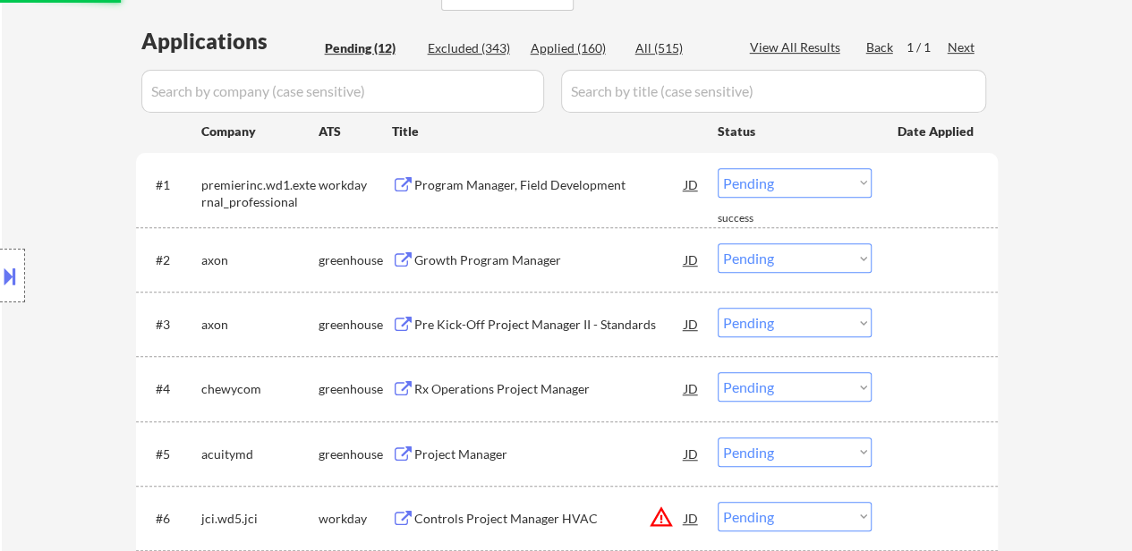
scroll to position [448, 0]
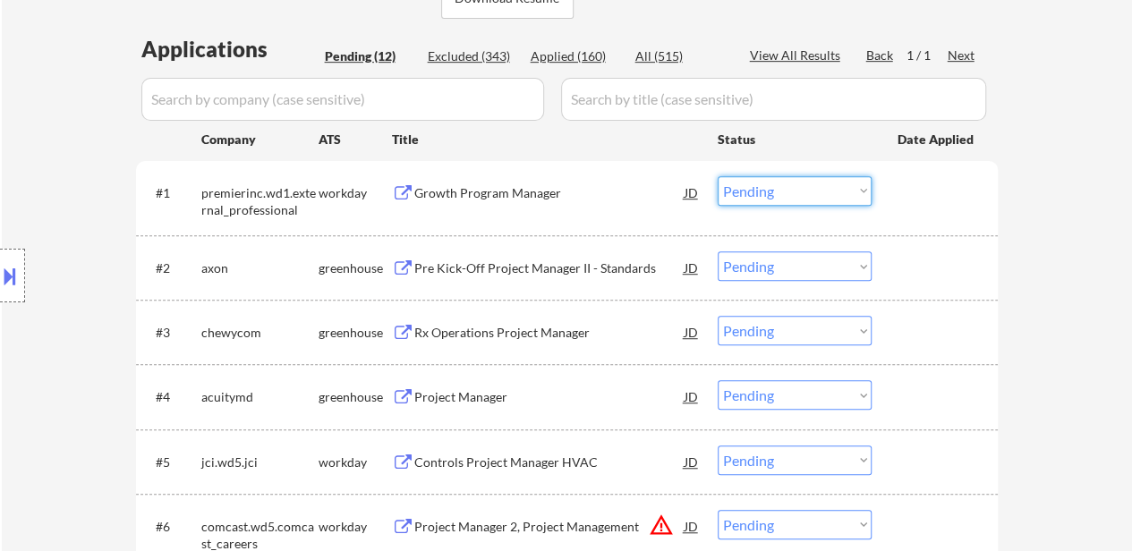
click at [794, 185] on select "Choose an option... Pending Applied Excluded (Questions) Excluded (Expired) Exc…" at bounding box center [795, 191] width 154 height 30
click at [718, 176] on select "Choose an option... Pending Applied Excluded (Questions) Excluded (Expired) Exc…" at bounding box center [795, 191] width 154 height 30
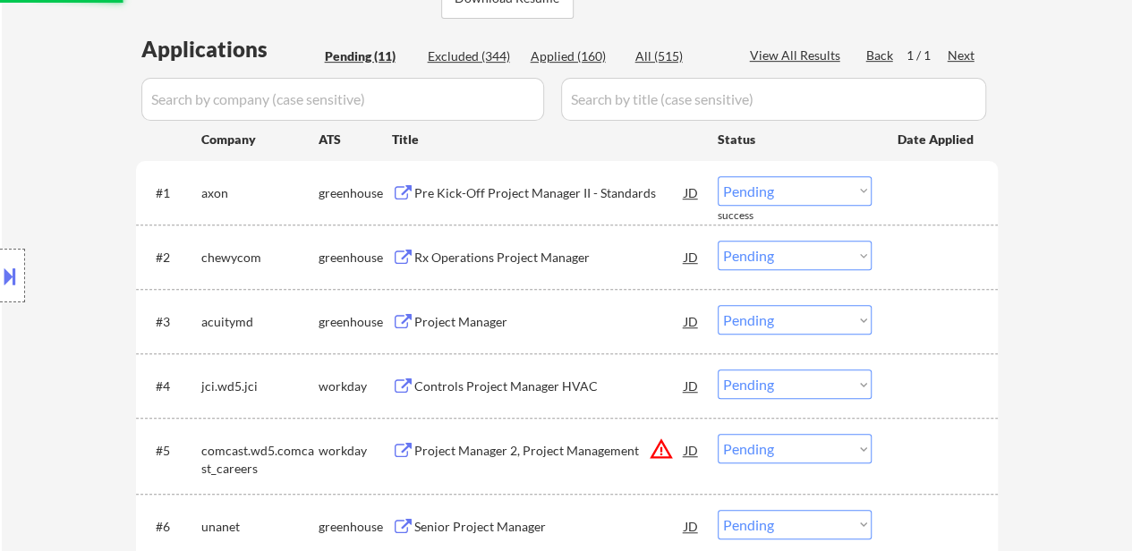
click at [485, 253] on div "Rx Operations Project Manager" at bounding box center [549, 258] width 270 height 18
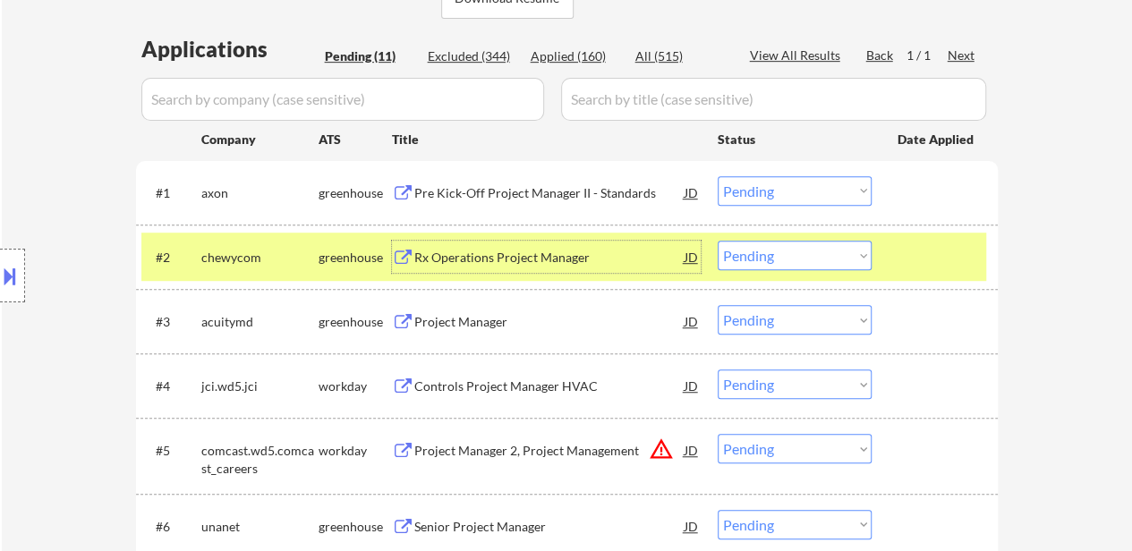
click at [532, 332] on div "Project Manager" at bounding box center [549, 321] width 270 height 32
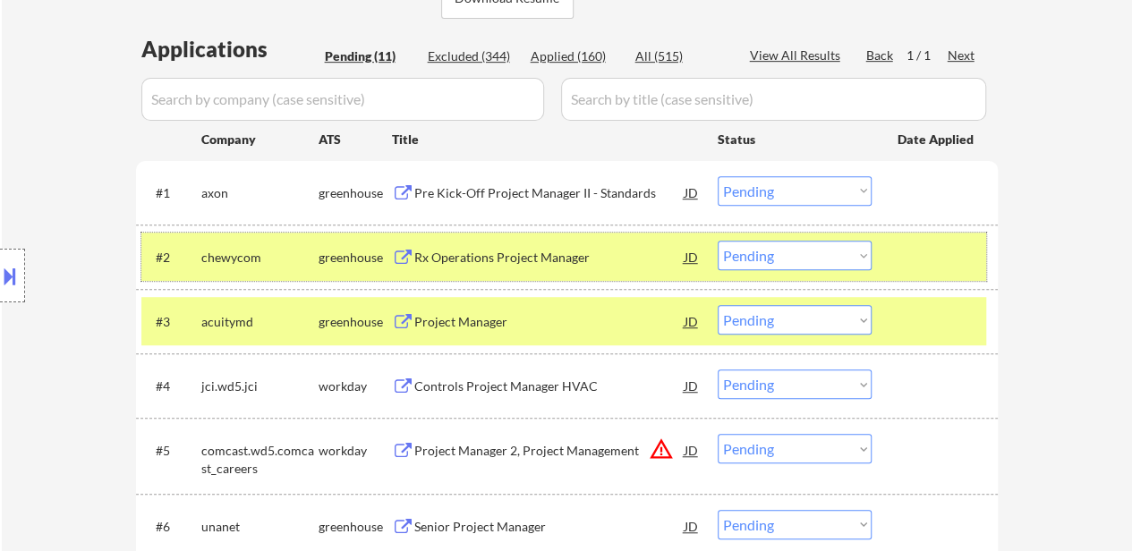
click at [917, 260] on div at bounding box center [937, 257] width 79 height 32
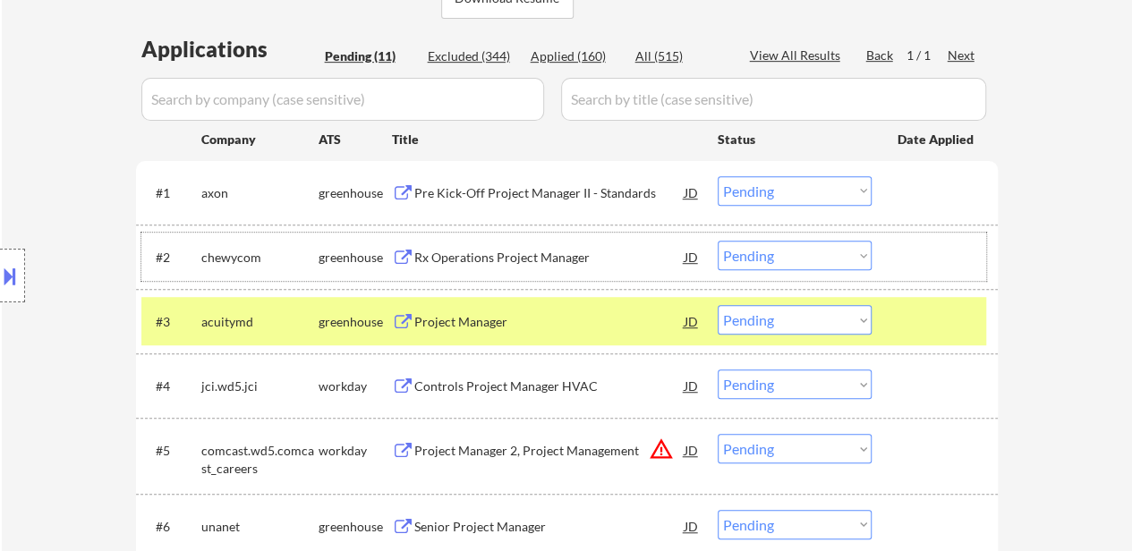
click at [18, 277] on button at bounding box center [10, 276] width 20 height 30
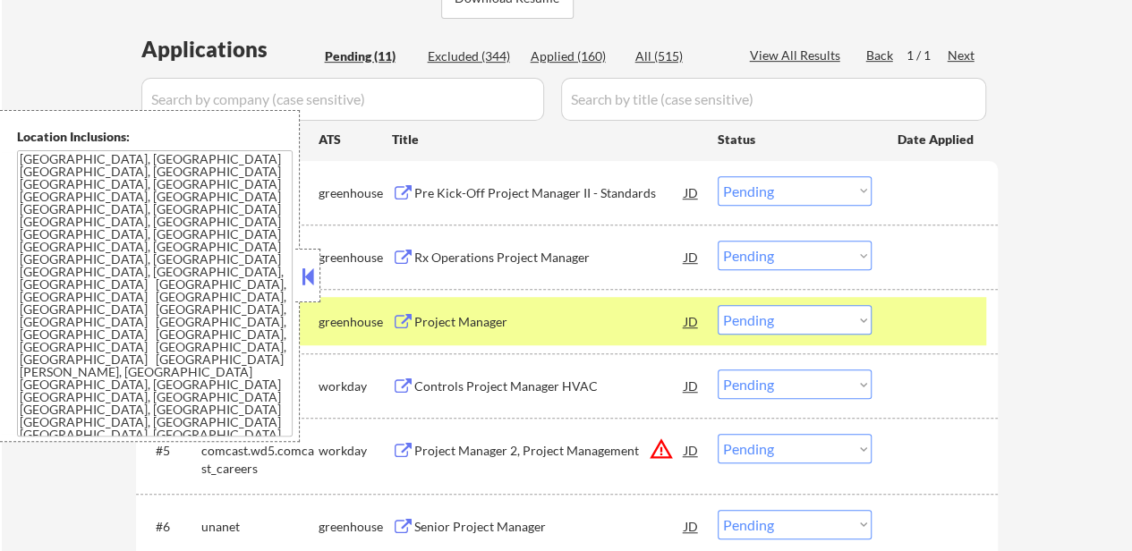
click at [311, 278] on button at bounding box center [308, 276] width 20 height 27
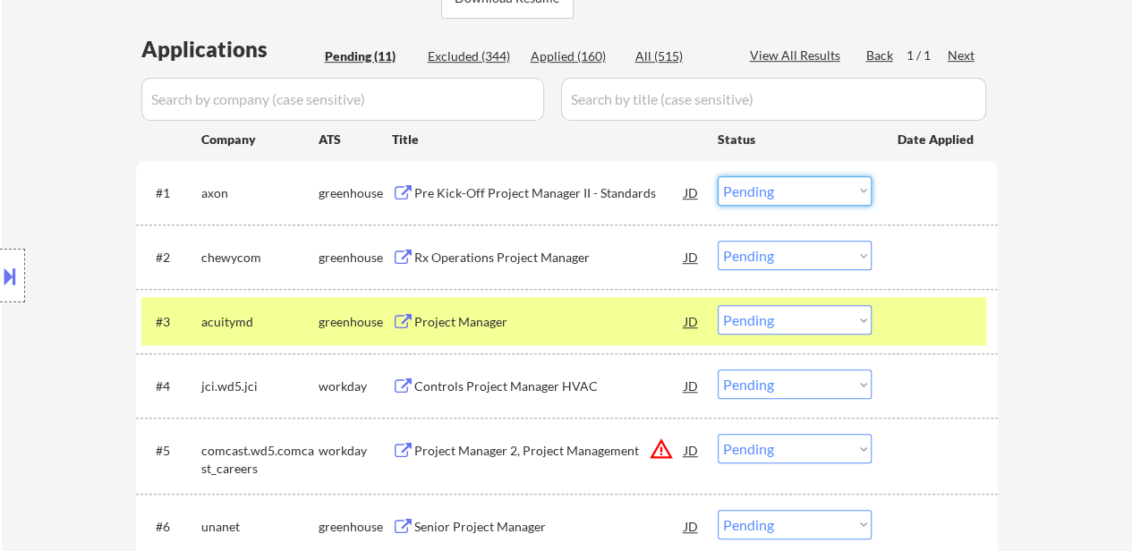
click at [813, 183] on select "Choose an option... Pending Applied Excluded (Questions) Excluded (Expired) Exc…" at bounding box center [795, 191] width 154 height 30
click at [718, 176] on select "Choose an option... Pending Applied Excluded (Questions) Excluded (Expired) Exc…" at bounding box center [795, 191] width 154 height 30
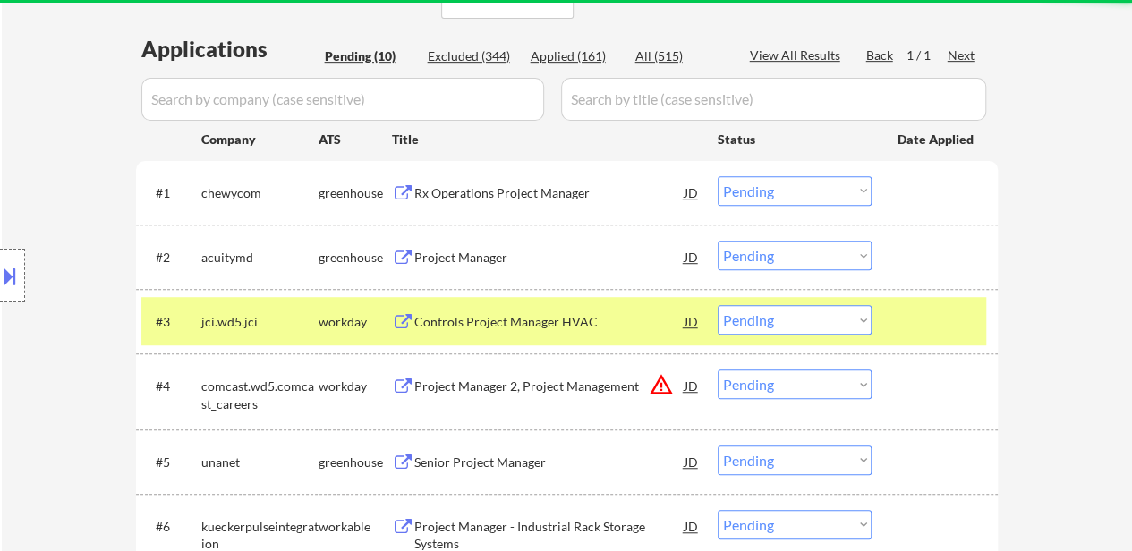
click at [903, 302] on div "#3 jci.wd5.jci workday Controls Project Manager HVAC JD warning_amber Choose an…" at bounding box center [563, 321] width 845 height 48
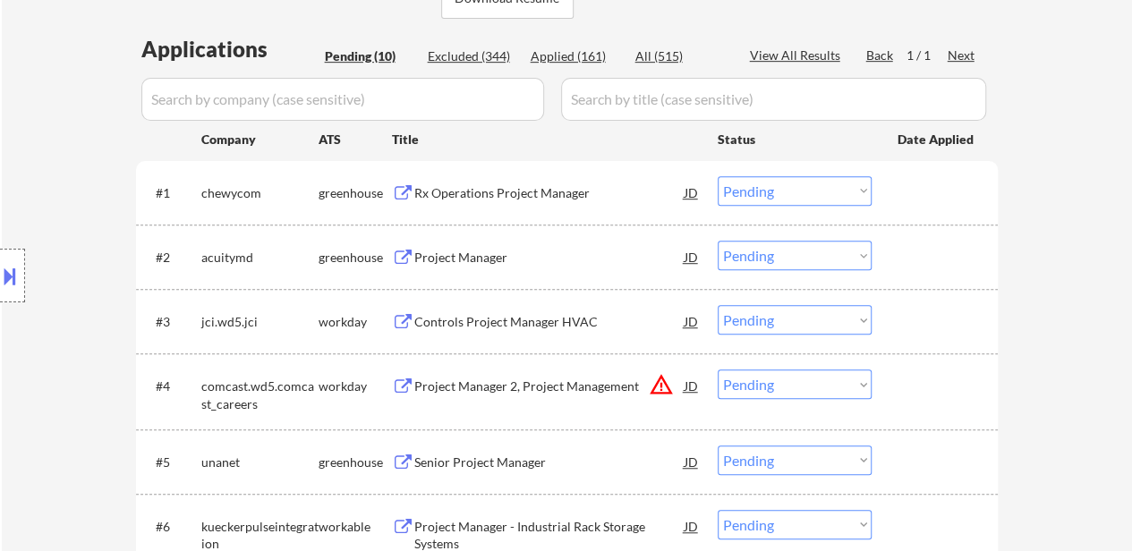
click at [451, 321] on div "Controls Project Manager HVAC" at bounding box center [549, 322] width 270 height 18
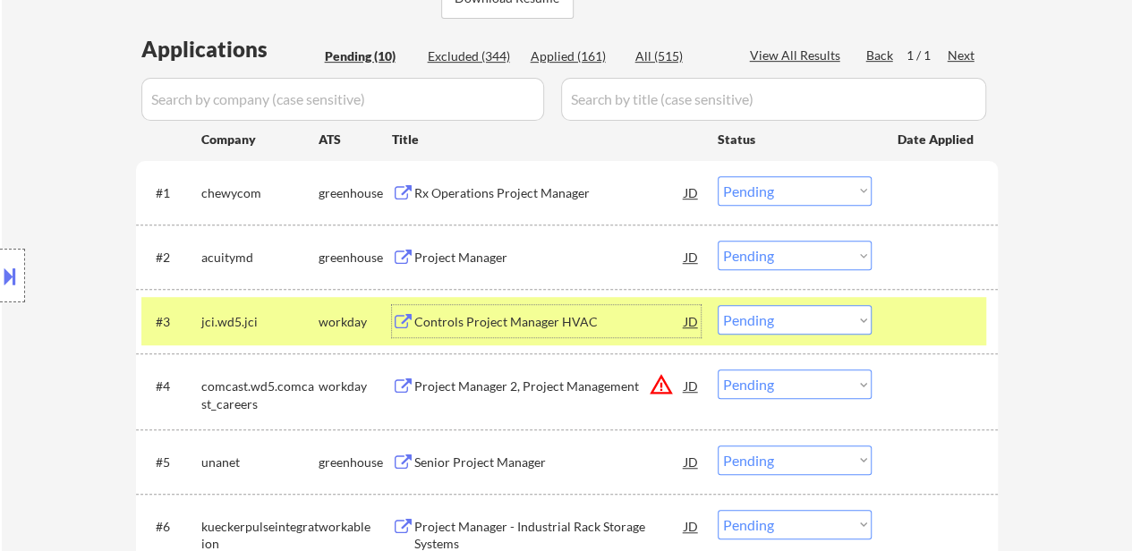
click at [781, 183] on select "Choose an option... Pending Applied Excluded (Questions) Excluded (Expired) Exc…" at bounding box center [795, 191] width 154 height 30
click at [718, 176] on select "Choose an option... Pending Applied Excluded (Questions) Excluded (Expired) Exc…" at bounding box center [795, 191] width 154 height 30
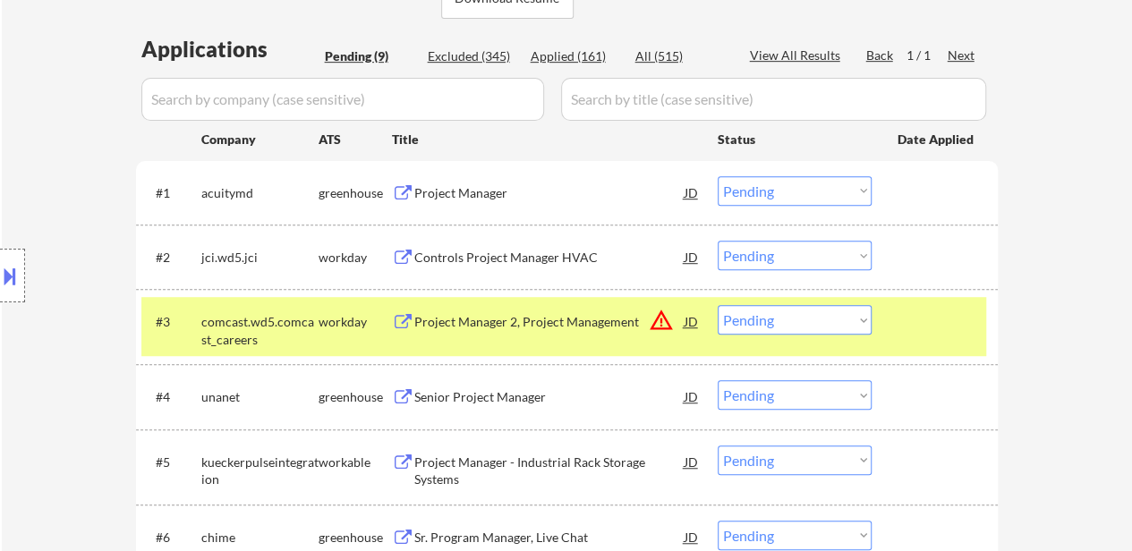
click at [925, 325] on div at bounding box center [937, 321] width 79 height 32
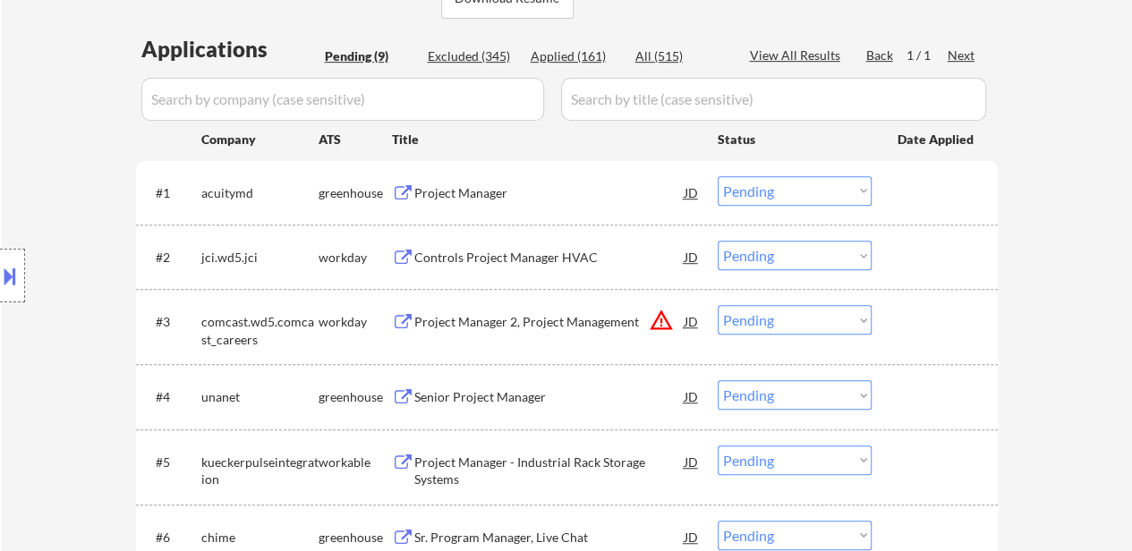
click at [557, 317] on div "Project Manager 2, Project Management" at bounding box center [549, 322] width 270 height 18
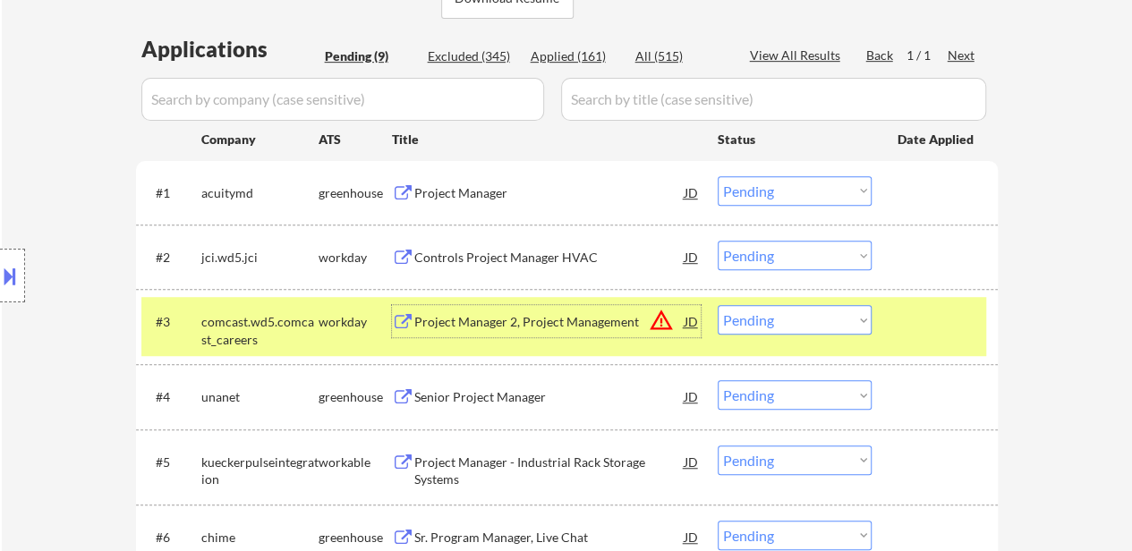
click at [773, 192] on select "Choose an option... Pending Applied Excluded (Questions) Excluded (Expired) Exc…" at bounding box center [795, 191] width 154 height 30
click at [718, 176] on select "Choose an option... Pending Applied Excluded (Questions) Excluded (Expired) Exc…" at bounding box center [795, 191] width 154 height 30
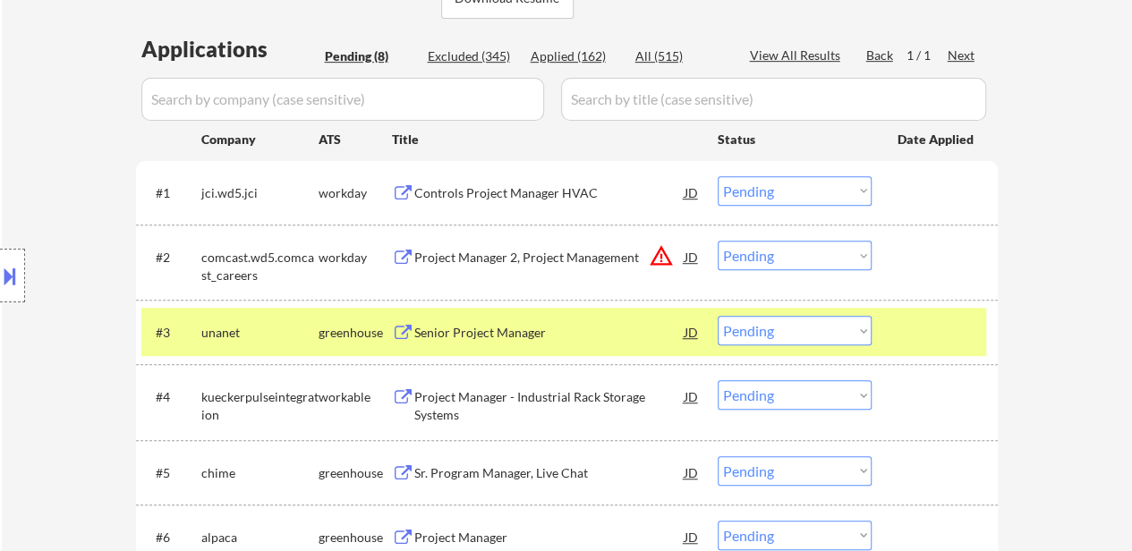
click at [797, 194] on select "Choose an option... Pending Applied Excluded (Questions) Excluded (Expired) Exc…" at bounding box center [795, 191] width 154 height 30
click at [718, 176] on select "Choose an option... Pending Applied Excluded (Questions) Excluded (Expired) Exc…" at bounding box center [795, 191] width 154 height 30
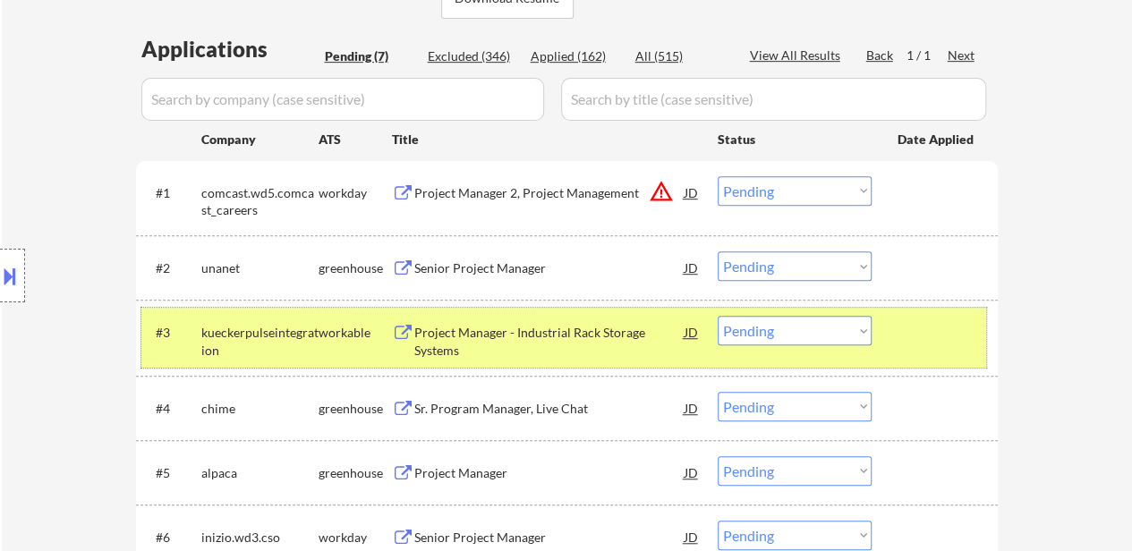
click at [958, 339] on div at bounding box center [937, 332] width 79 height 32
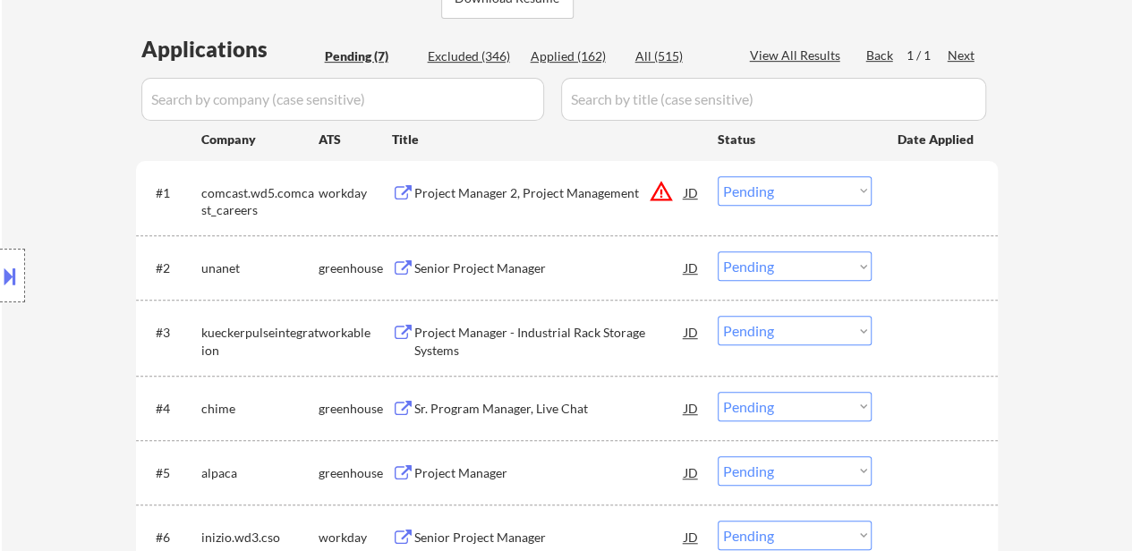
click at [477, 267] on div "Senior Project Manager" at bounding box center [549, 269] width 270 height 18
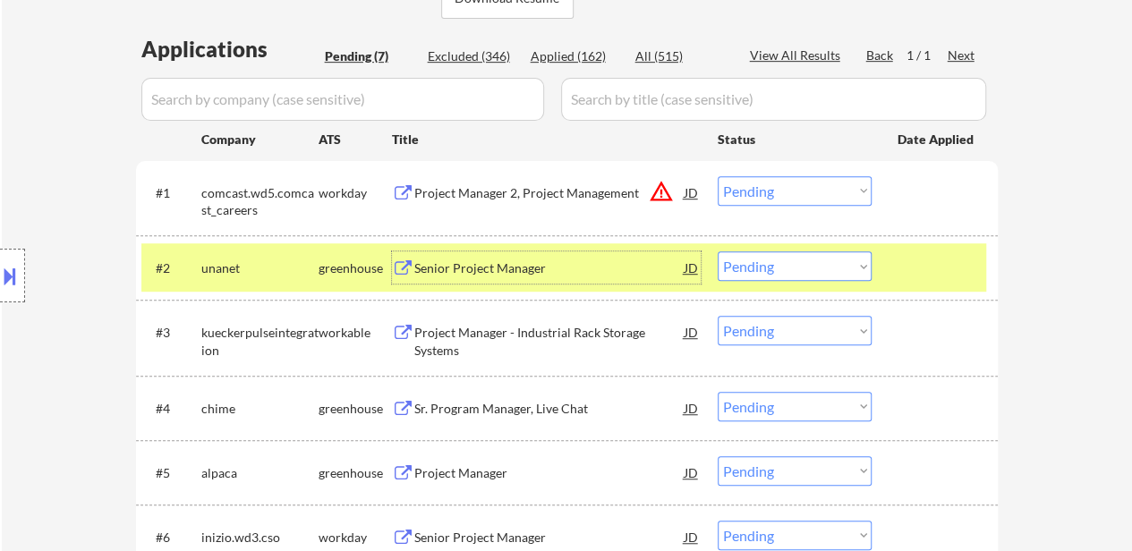
click at [487, 332] on div "Project Manager - Industrial Rack Storage Systems" at bounding box center [549, 341] width 270 height 35
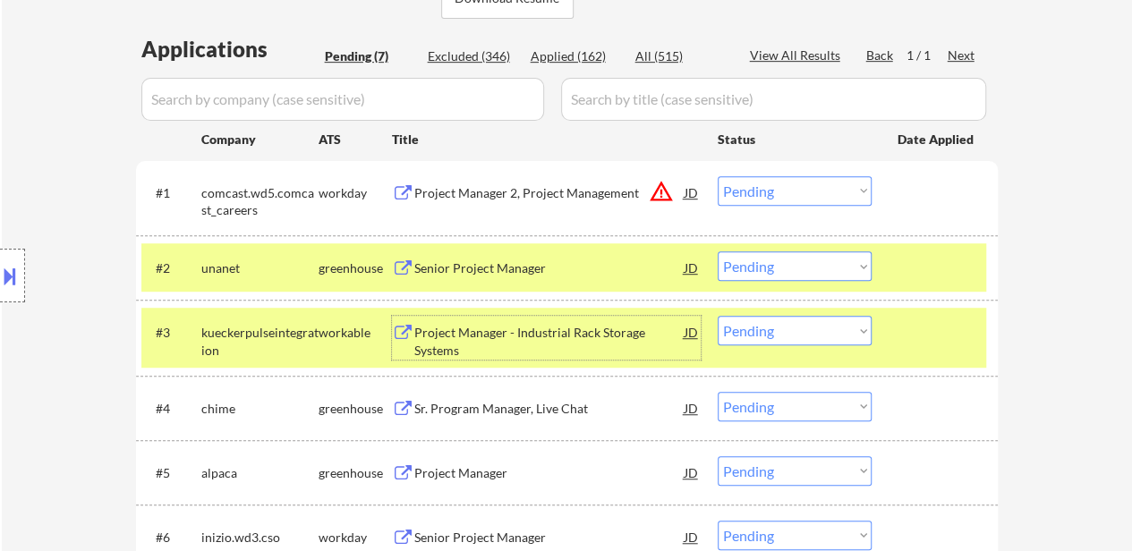
click at [775, 185] on select "Choose an option... Pending Applied Excluded (Questions) Excluded (Expired) Exc…" at bounding box center [795, 191] width 154 height 30
click at [718, 176] on select "Choose an option... Pending Applied Excluded (Questions) Excluded (Expired) Exc…" at bounding box center [795, 191] width 154 height 30
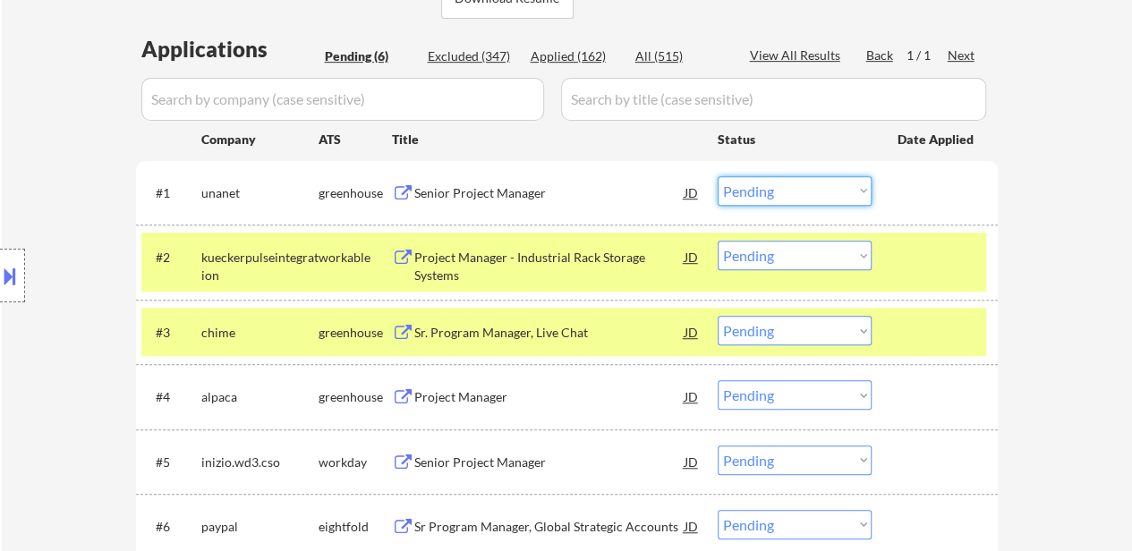
click at [789, 182] on select "Choose an option... Pending Applied Excluded (Questions) Excluded (Expired) Exc…" at bounding box center [795, 191] width 154 height 30
click at [718, 176] on select "Choose an option... Pending Applied Excluded (Questions) Excluded (Expired) Exc…" at bounding box center [795, 191] width 154 height 30
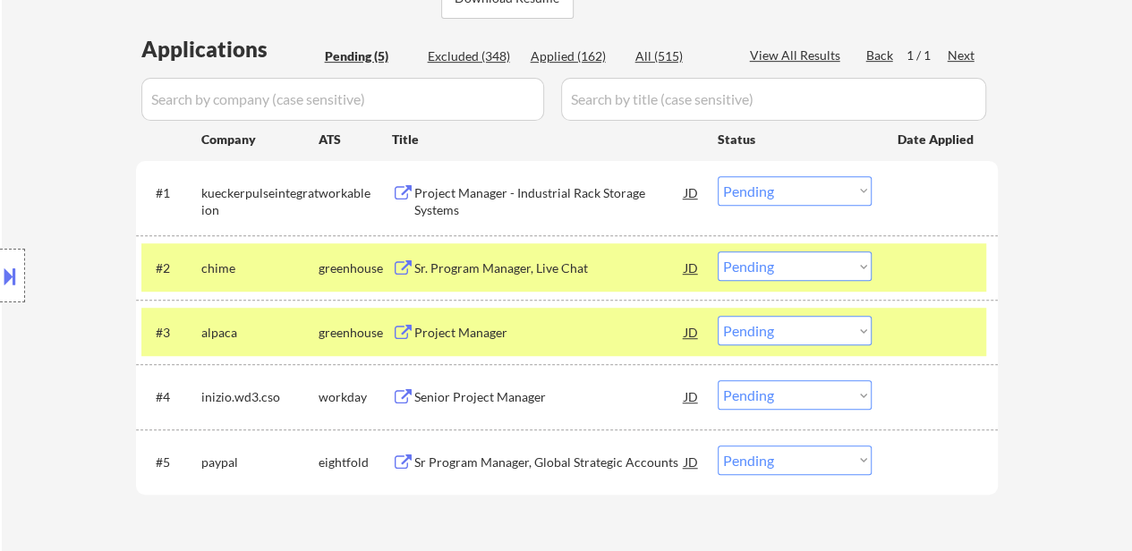
click at [924, 271] on div at bounding box center [937, 268] width 79 height 32
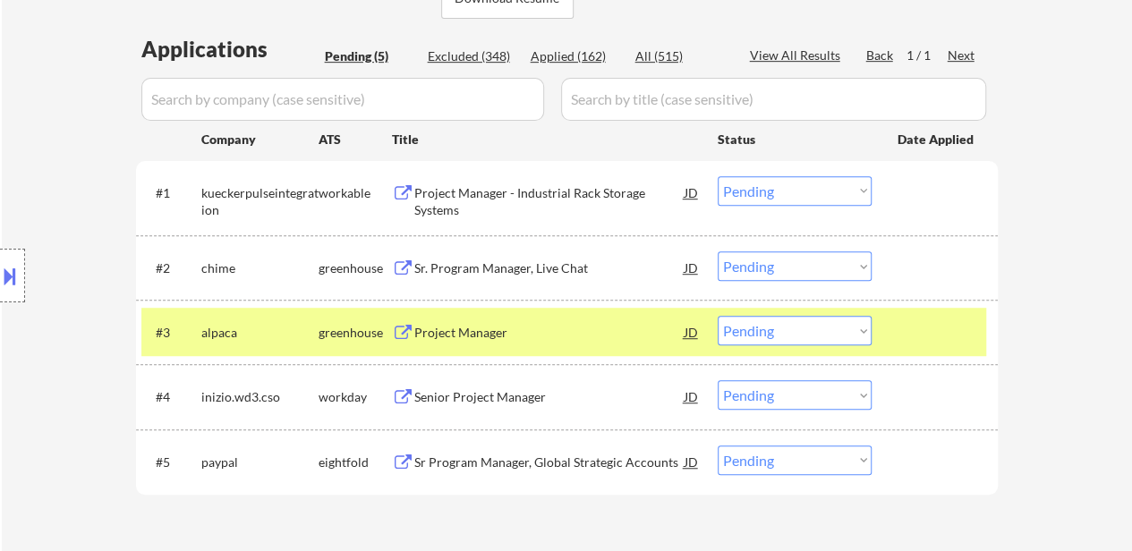
click at [926, 311] on div "#3 alpaca greenhouse Project Manager JD warning_amber Choose an option... Pendi…" at bounding box center [563, 332] width 845 height 48
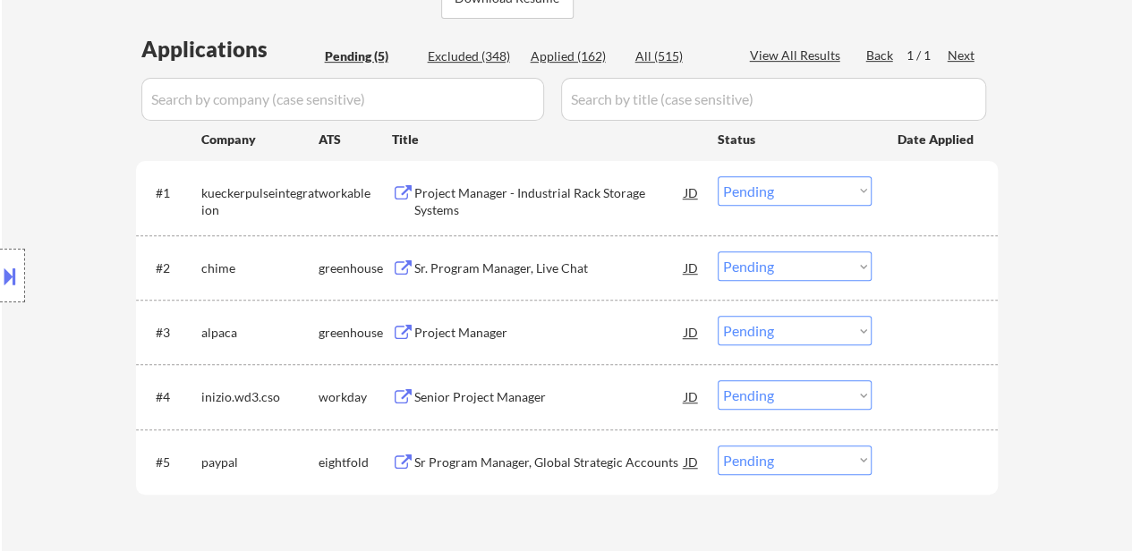
click at [625, 271] on div "Sr. Program Manager, Live Chat" at bounding box center [549, 269] width 270 height 18
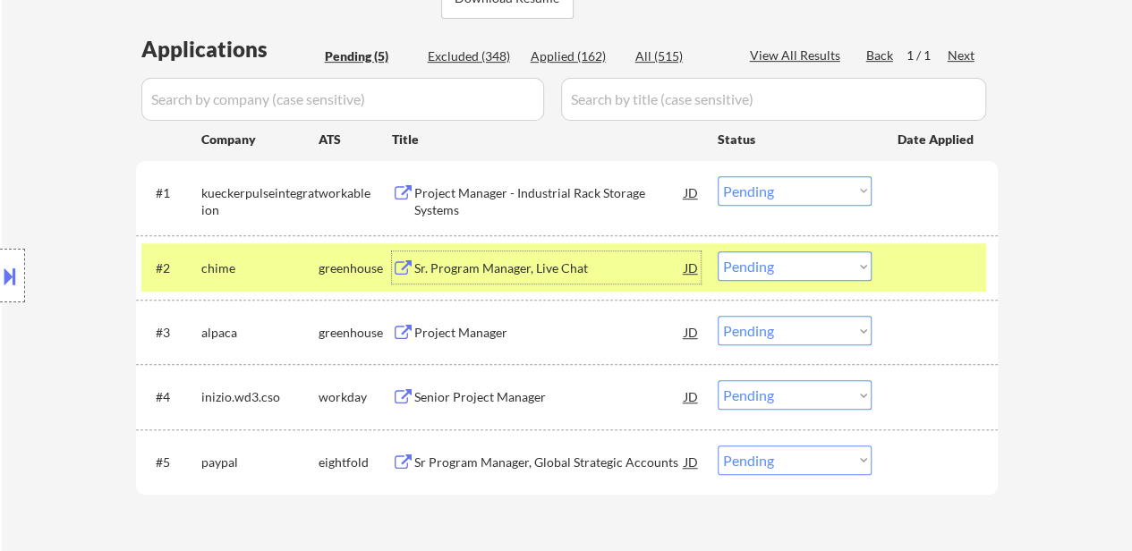
click at [473, 329] on div "Project Manager" at bounding box center [549, 333] width 270 height 18
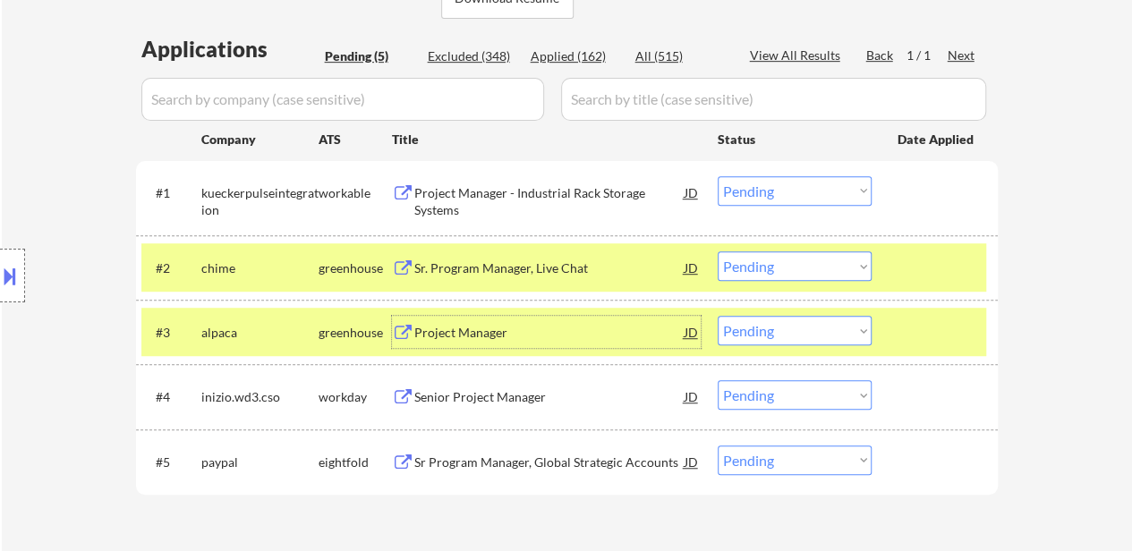
click at [782, 193] on select "Choose an option... Pending Applied Excluded (Questions) Excluded (Expired) Exc…" at bounding box center [795, 191] width 154 height 30
click at [718, 176] on select "Choose an option... Pending Applied Excluded (Questions) Excluded (Expired) Exc…" at bounding box center [795, 191] width 154 height 30
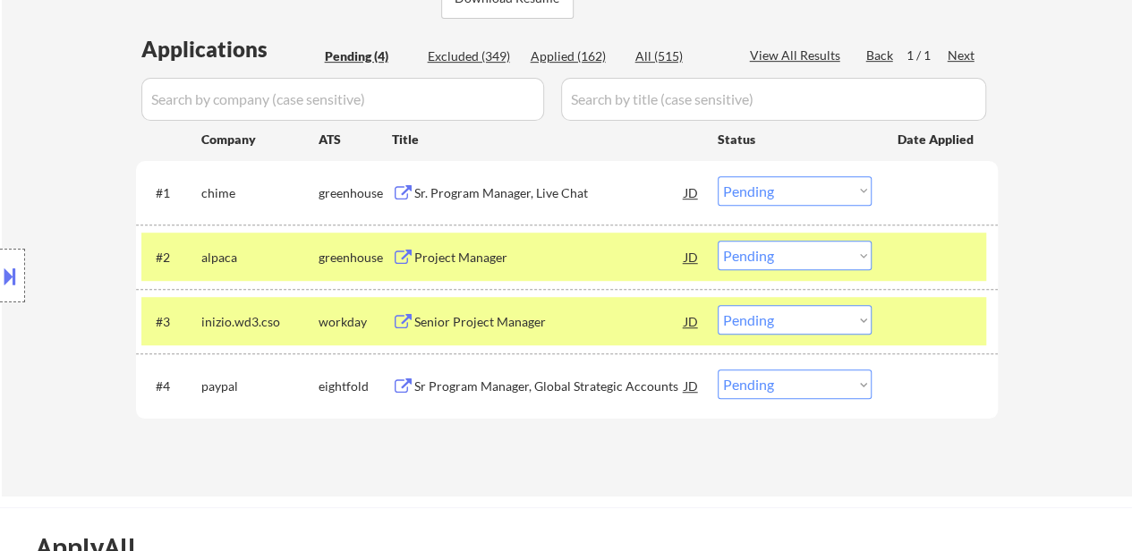
click at [758, 194] on select "Choose an option... Pending Applied Excluded (Questions) Excluded (Expired) Exc…" at bounding box center [795, 191] width 154 height 30
click at [718, 176] on select "Choose an option... Pending Applied Excluded (Questions) Excluded (Expired) Exc…" at bounding box center [795, 191] width 154 height 30
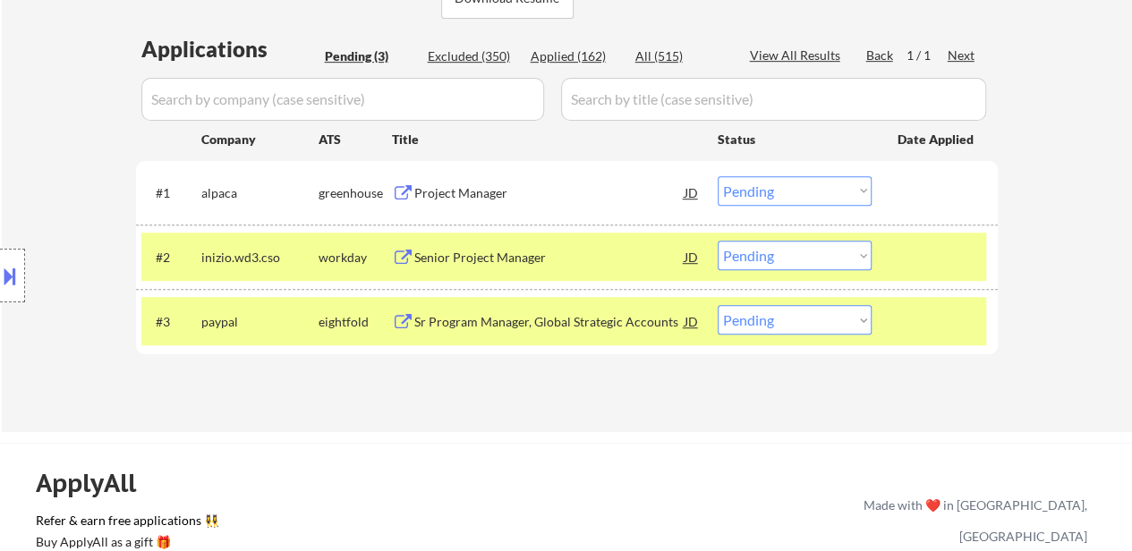
click at [928, 268] on div at bounding box center [937, 257] width 79 height 32
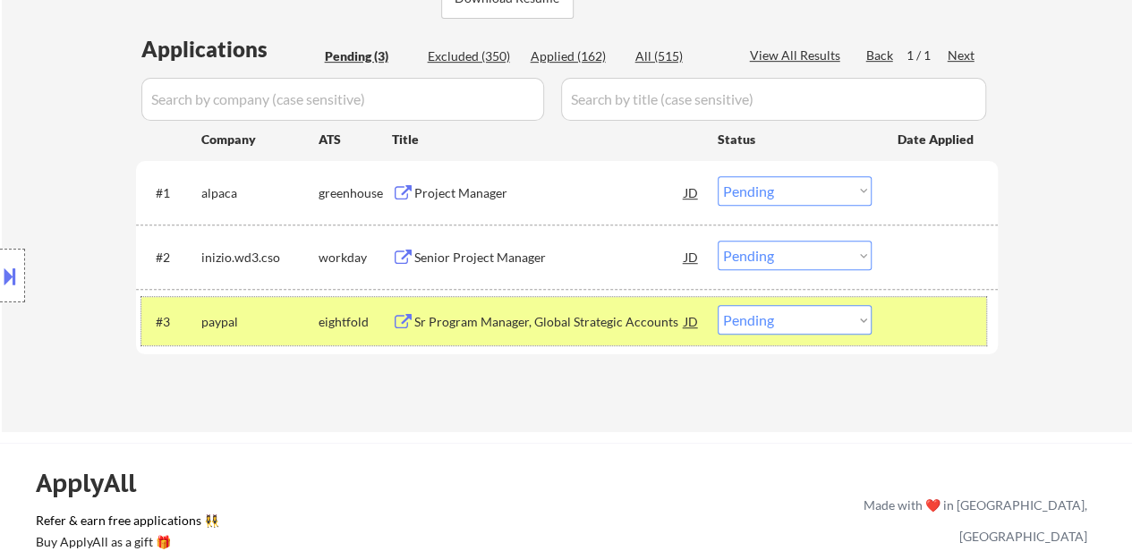
click at [924, 332] on div at bounding box center [937, 321] width 79 height 32
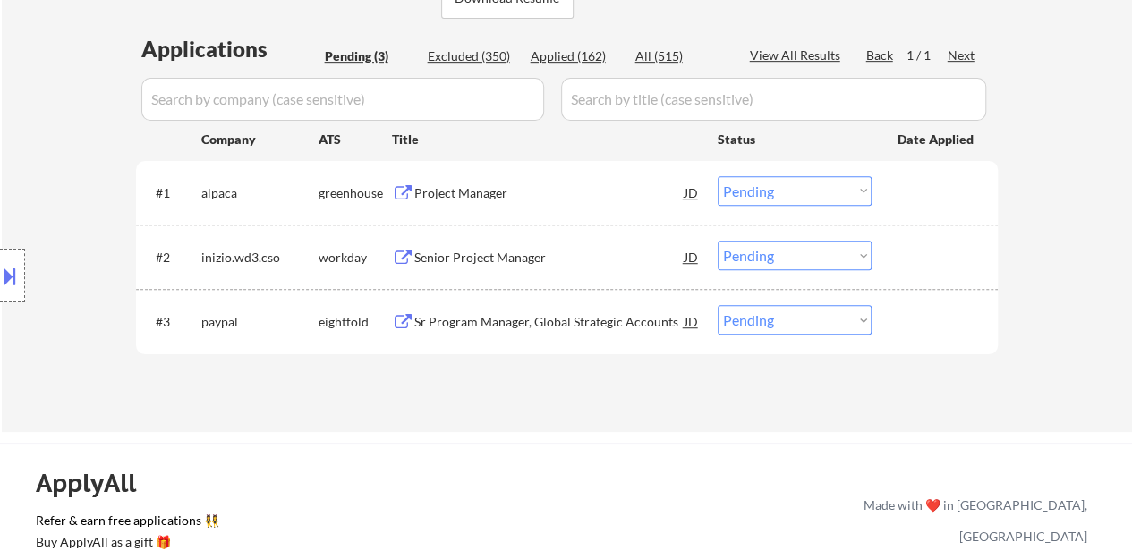
click at [477, 255] on div "Senior Project Manager" at bounding box center [549, 258] width 270 height 18
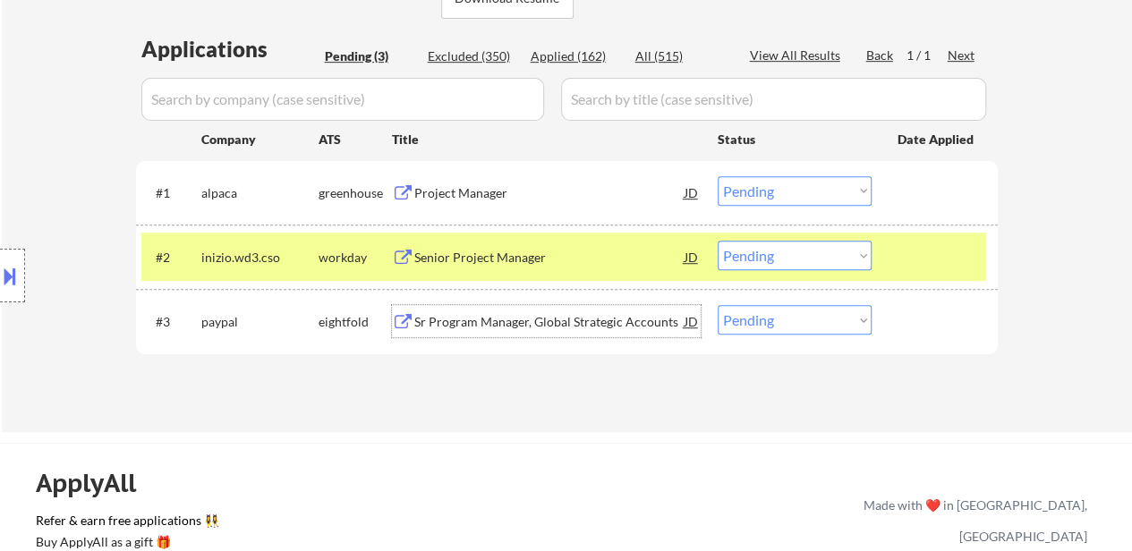
click at [555, 323] on div "Sr Program Manager, Global Strategic Accounts" at bounding box center [549, 322] width 270 height 18
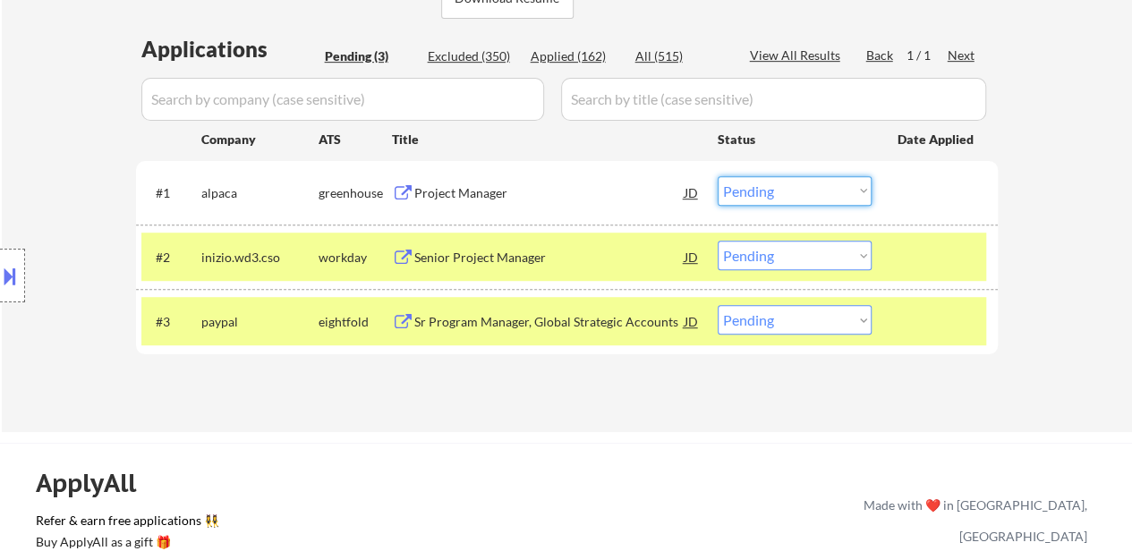
click at [799, 188] on select "Choose an option... Pending Applied Excluded (Questions) Excluded (Expired) Exc…" at bounding box center [795, 191] width 154 height 30
click at [718, 176] on select "Choose an option... Pending Applied Excluded (Questions) Excluded (Expired) Exc…" at bounding box center [795, 191] width 154 height 30
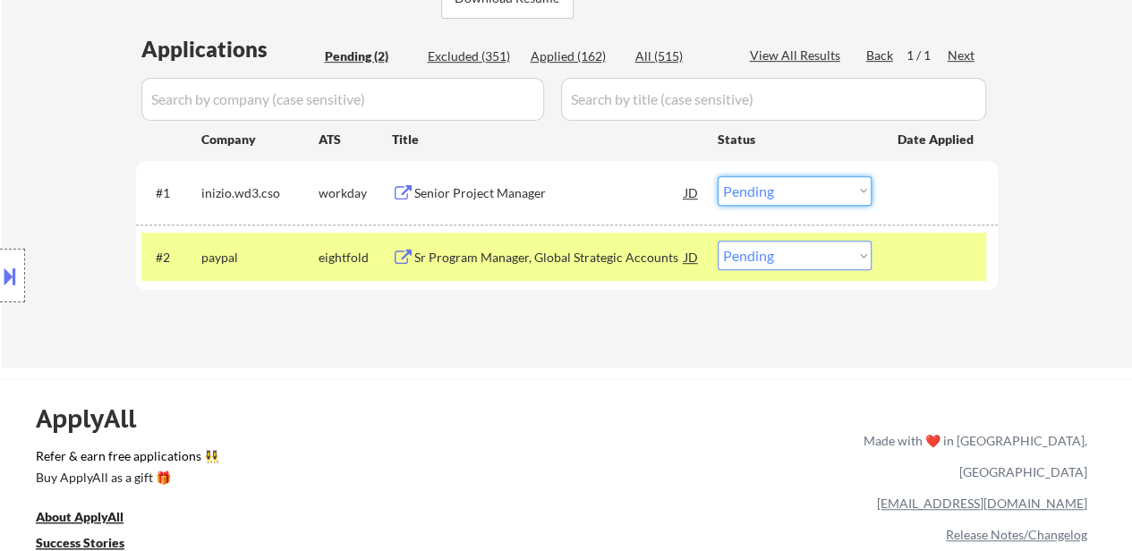
click at [788, 188] on select "Choose an option... Pending Applied Excluded (Questions) Excluded (Expired) Exc…" at bounding box center [795, 191] width 154 height 30
click at [718, 176] on select "Choose an option... Pending Applied Excluded (Questions) Excluded (Expired) Exc…" at bounding box center [795, 191] width 154 height 30
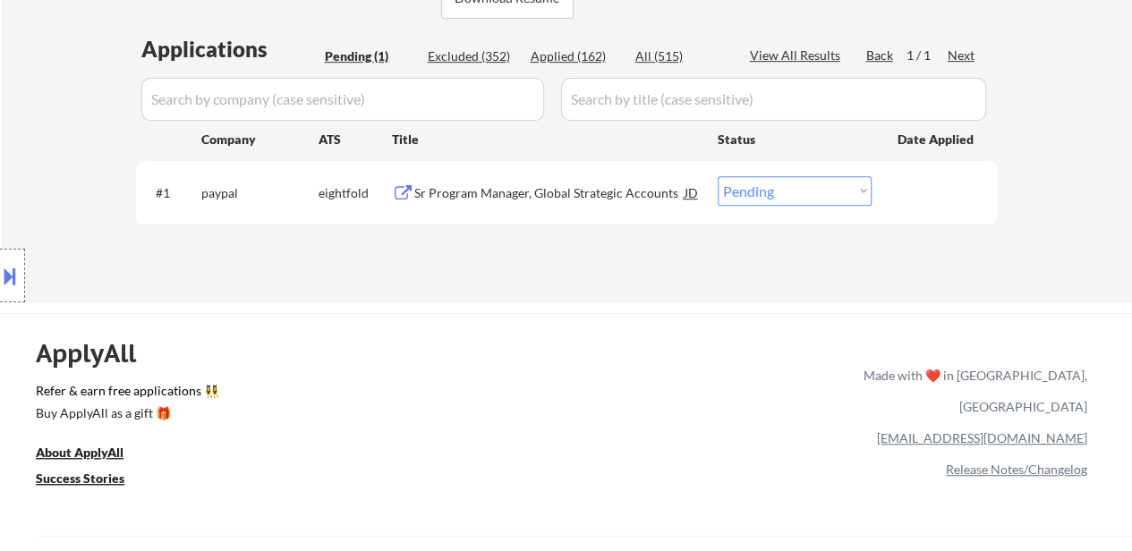
click at [803, 198] on select "Choose an option... Pending Applied Excluded (Questions) Excluded (Expired) Exc…" at bounding box center [795, 191] width 154 height 30
select select ""excluded__bad_match_""
click at [718, 176] on select "Choose an option... Pending Applied Excluded (Questions) Excluded (Expired) Exc…" at bounding box center [795, 191] width 154 height 30
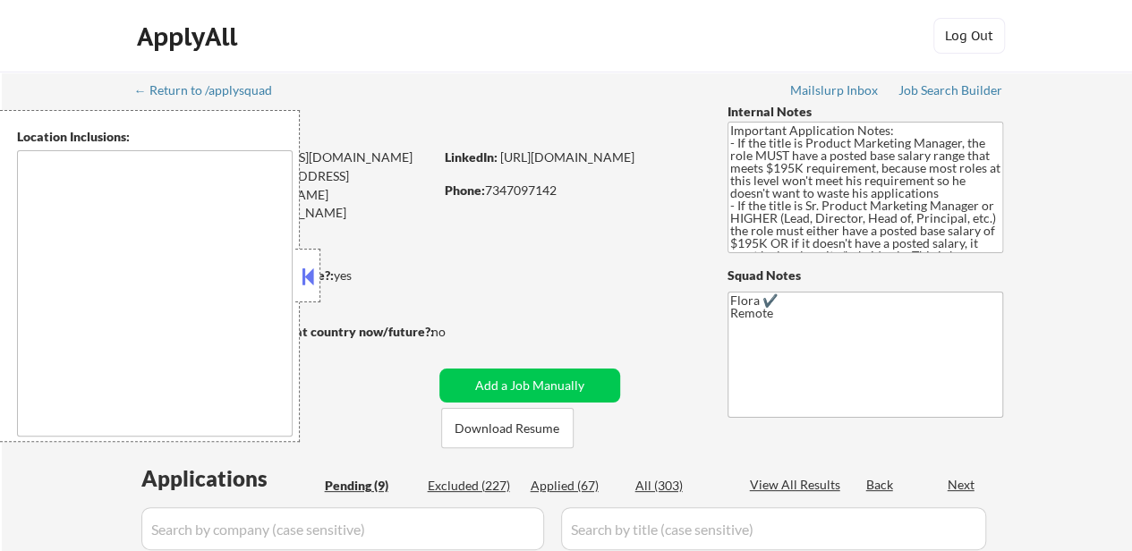
select select ""pending""
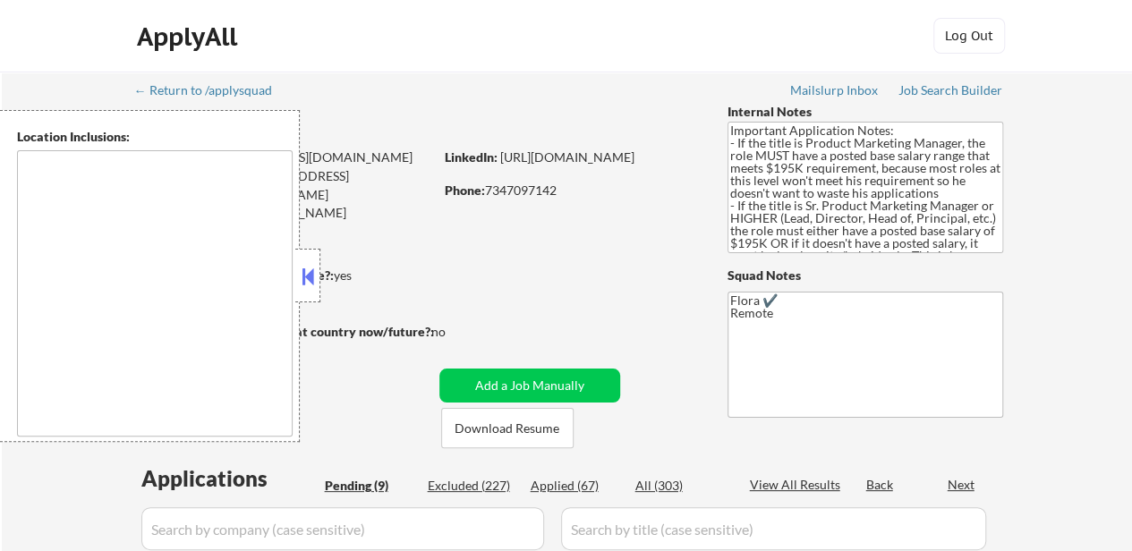
select select ""pending""
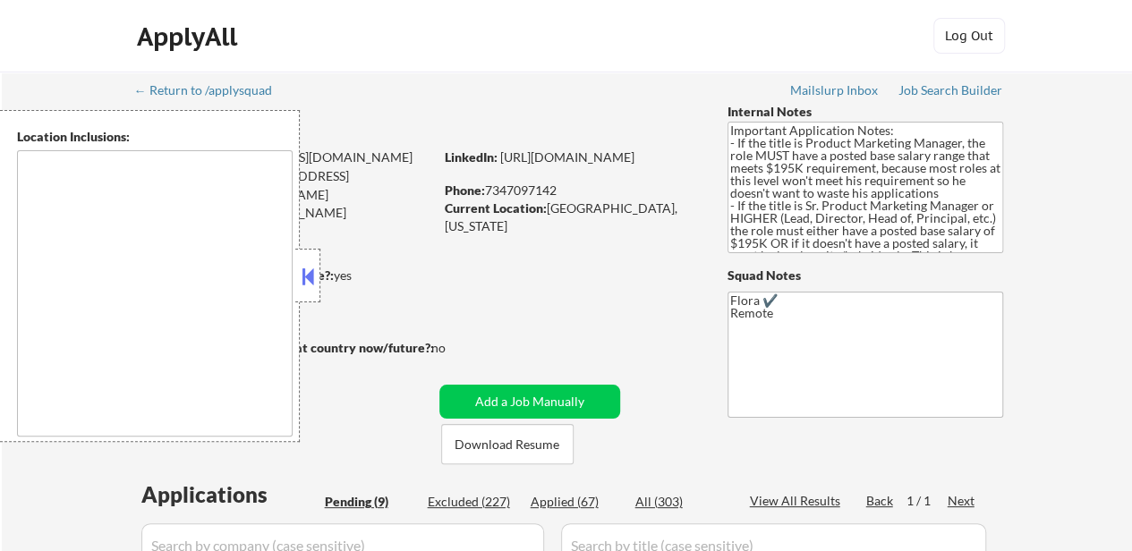
click at [310, 277] on button at bounding box center [308, 276] width 20 height 27
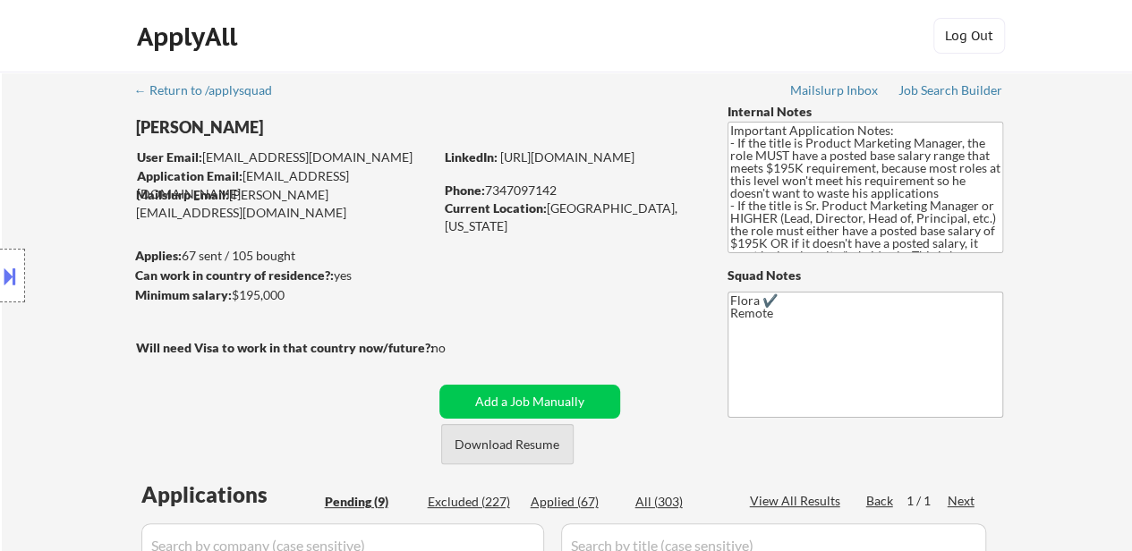
click at [516, 452] on button "Download Resume" at bounding box center [507, 444] width 132 height 40
click at [523, 435] on button "Download Resume" at bounding box center [507, 444] width 132 height 40
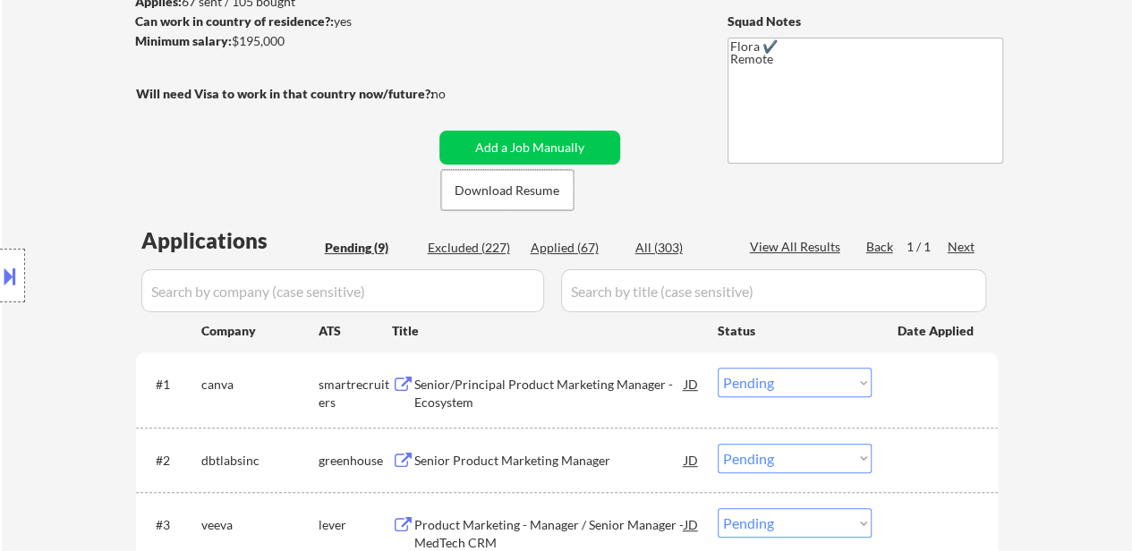
scroll to position [269, 0]
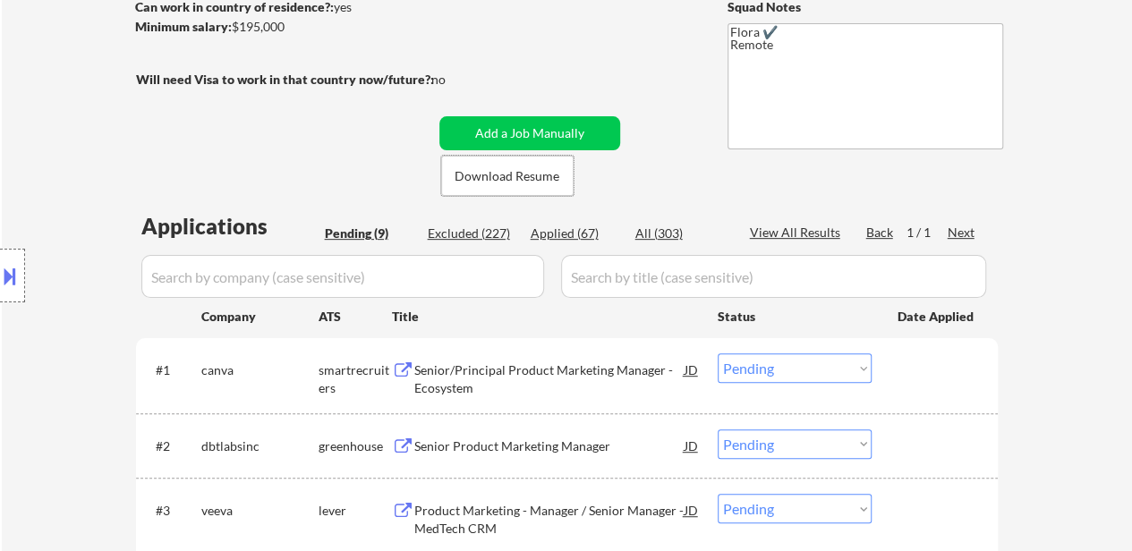
click at [553, 373] on div "Senior/Principal Product Marketing Manager - Ecosystem" at bounding box center [549, 379] width 270 height 35
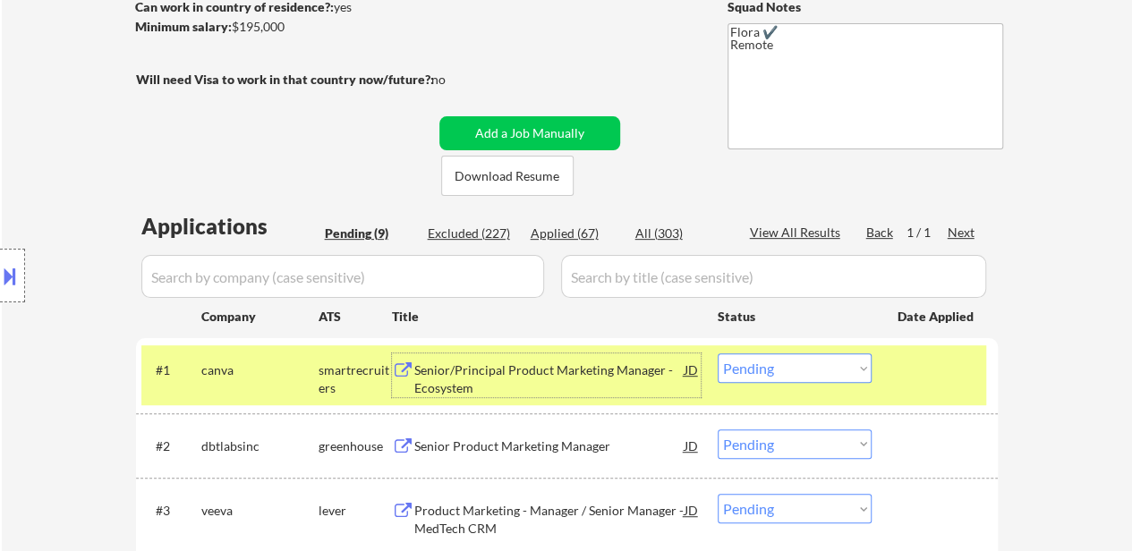
click at [576, 452] on div "Senior Product Marketing Manager" at bounding box center [549, 447] width 270 height 18
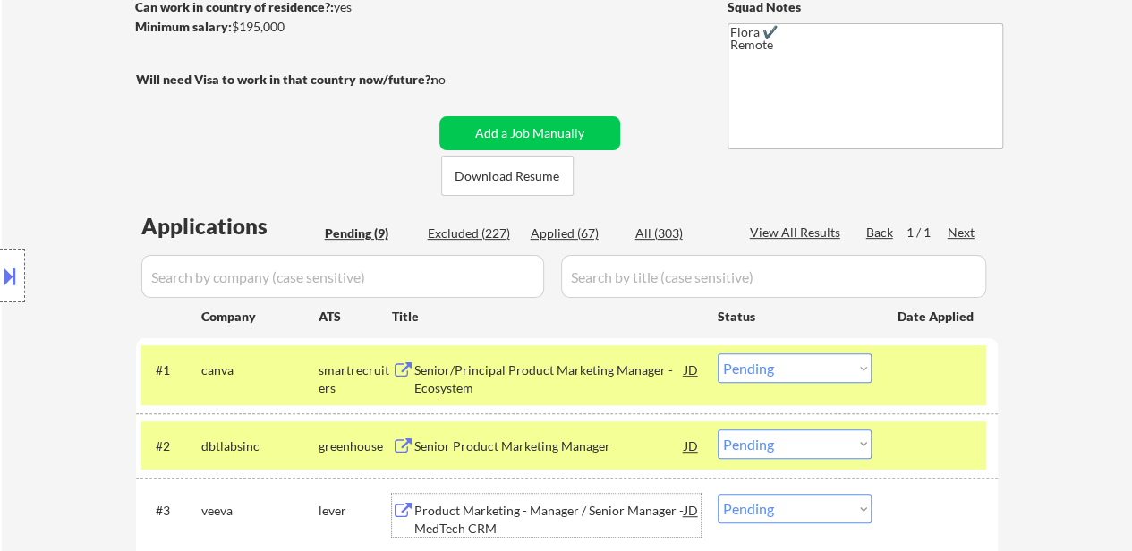
click at [546, 513] on div "Product Marketing - Manager / Senior Manager - MedTech CRM" at bounding box center [549, 519] width 270 height 35
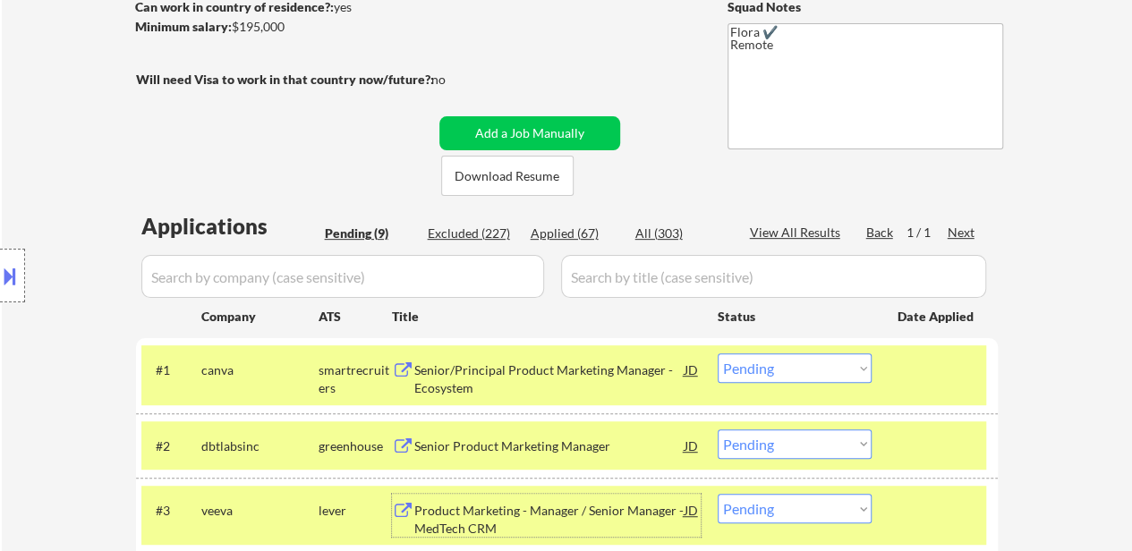
click at [761, 366] on select "Choose an option... Pending Applied Excluded (Questions) Excluded (Expired) Exc…" at bounding box center [795, 369] width 154 height 30
click at [718, 354] on select "Choose an option... Pending Applied Excluded (Questions) Excluded (Expired) Exc…" at bounding box center [795, 369] width 154 height 30
select select ""pending""
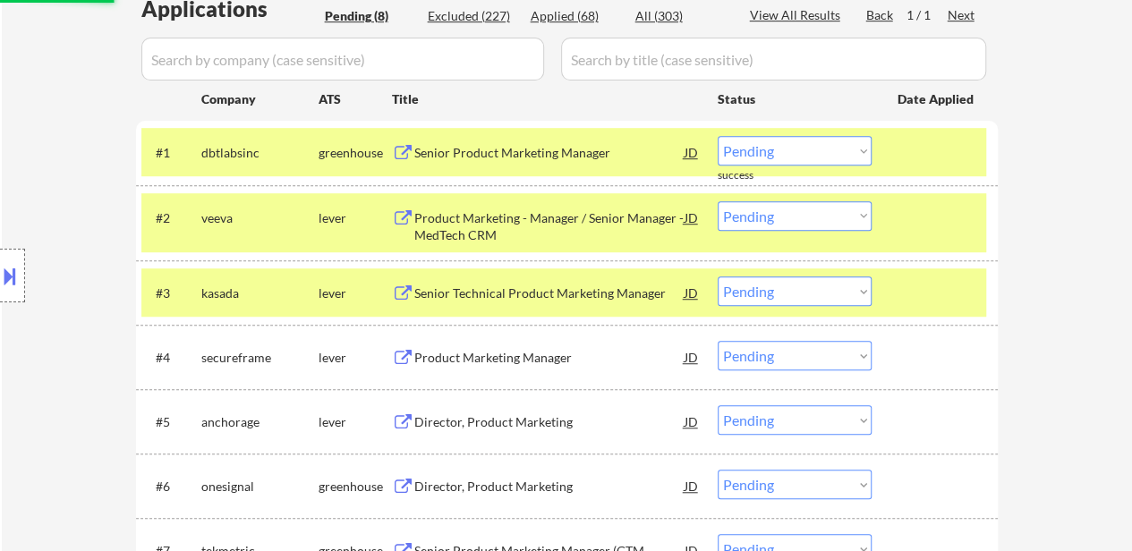
scroll to position [537, 0]
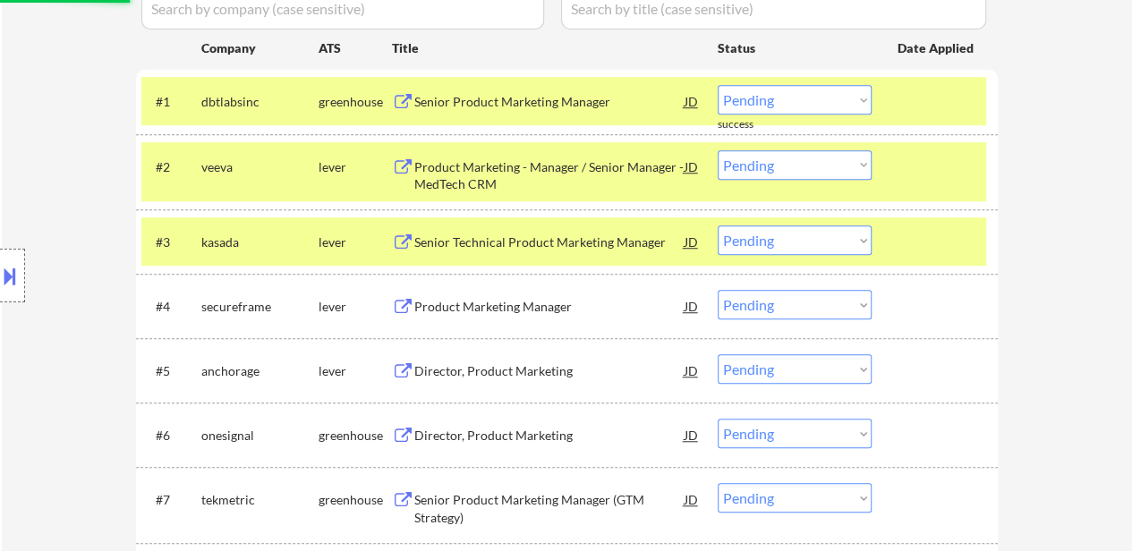
click at [924, 235] on div at bounding box center [937, 242] width 79 height 32
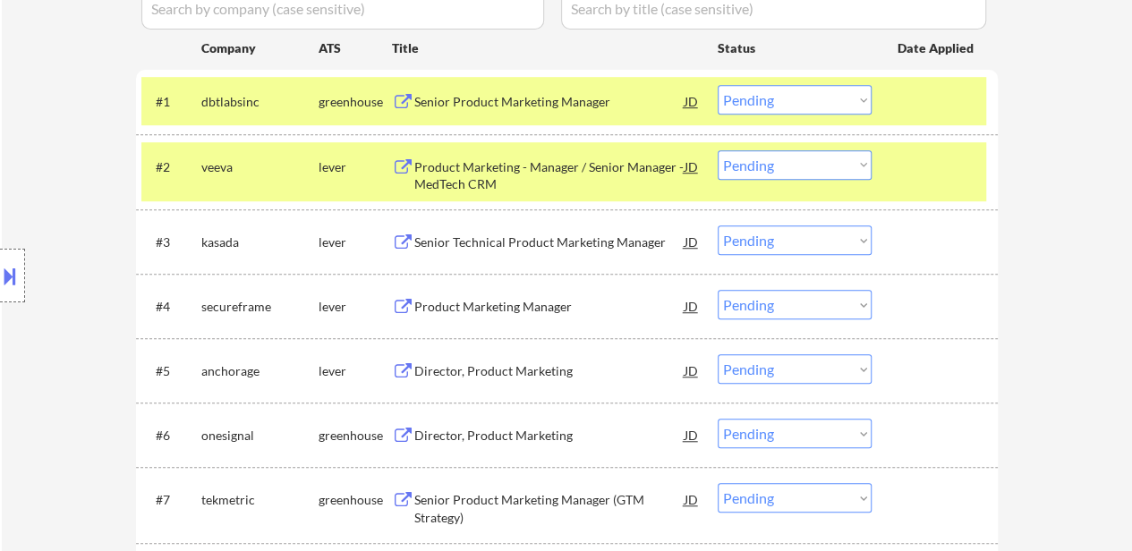
click at [618, 237] on div "Senior Technical Product Marketing Manager" at bounding box center [549, 243] width 270 height 18
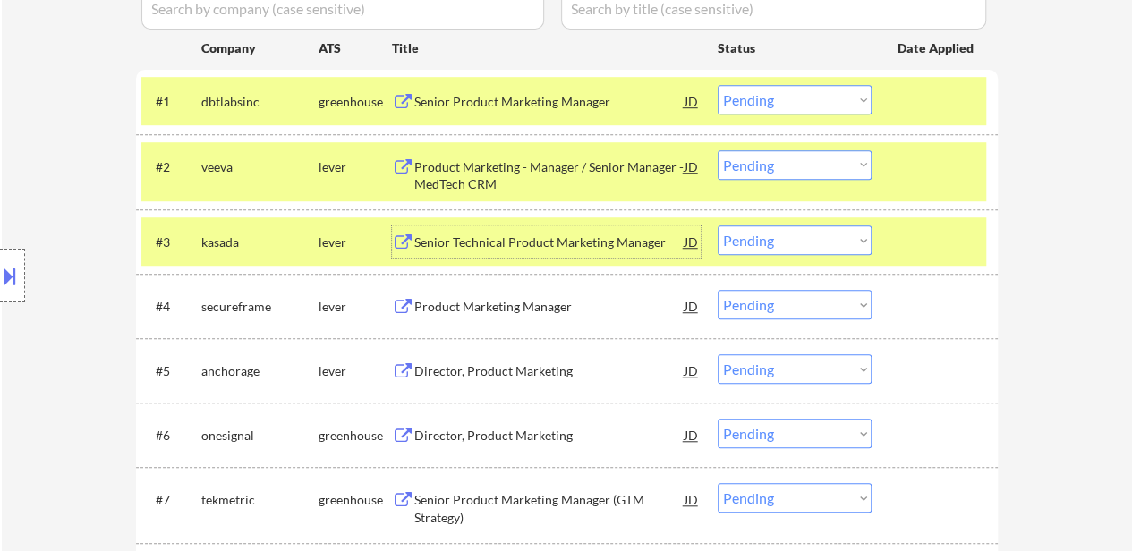
click at [780, 160] on select "Choose an option... Pending Applied Excluded (Questions) Excluded (Expired) Exc…" at bounding box center [795, 165] width 154 height 30
click at [718, 150] on select "Choose an option... Pending Applied Excluded (Questions) Excluded (Expired) Exc…" at bounding box center [795, 165] width 154 height 30
select select ""pending""
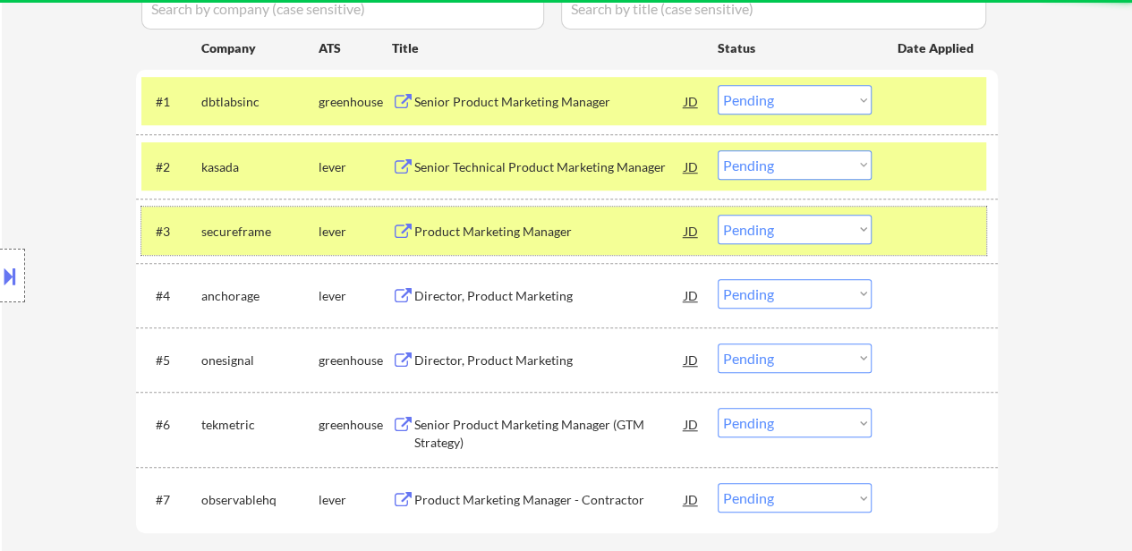
click at [912, 224] on div at bounding box center [937, 231] width 79 height 32
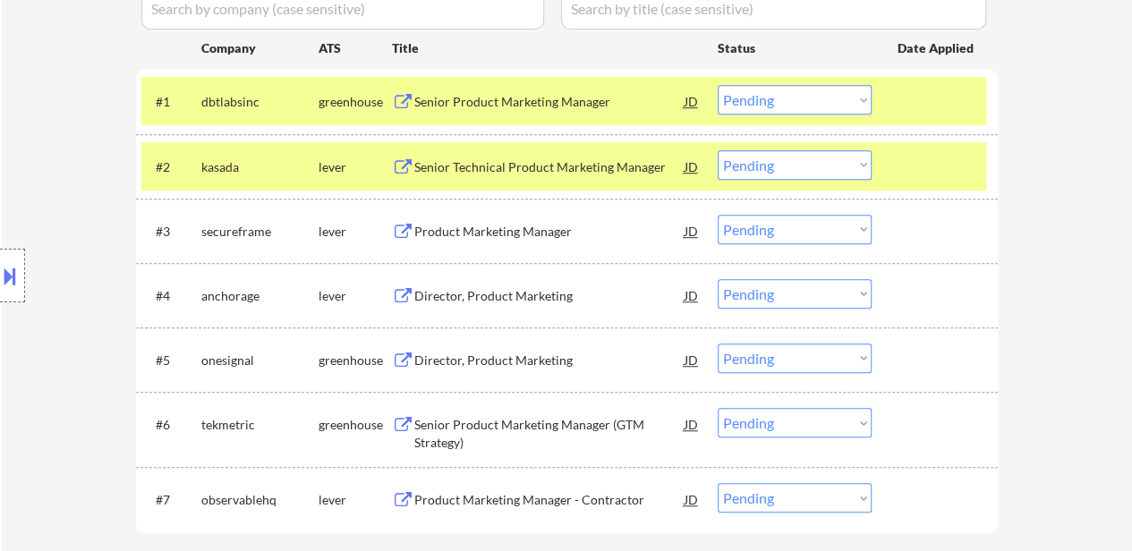
click at [558, 226] on div "Product Marketing Manager" at bounding box center [549, 232] width 270 height 18
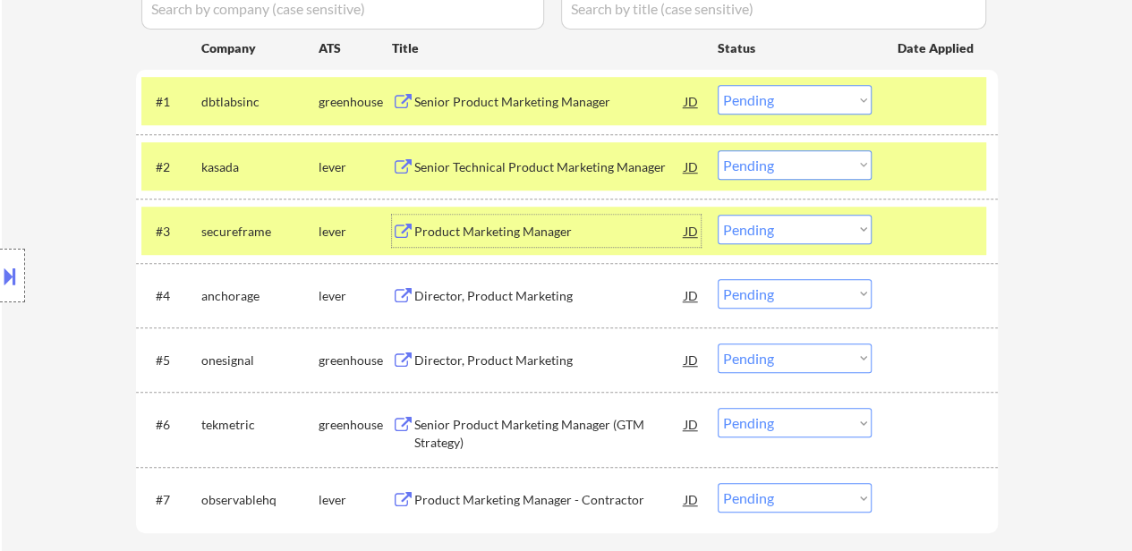
click at [806, 98] on select "Choose an option... Pending Applied Excluded (Questions) Excluded (Expired) Exc…" at bounding box center [795, 100] width 154 height 30
click at [718, 85] on select "Choose an option... Pending Applied Excluded (Questions) Excluded (Expired) Exc…" at bounding box center [795, 100] width 154 height 30
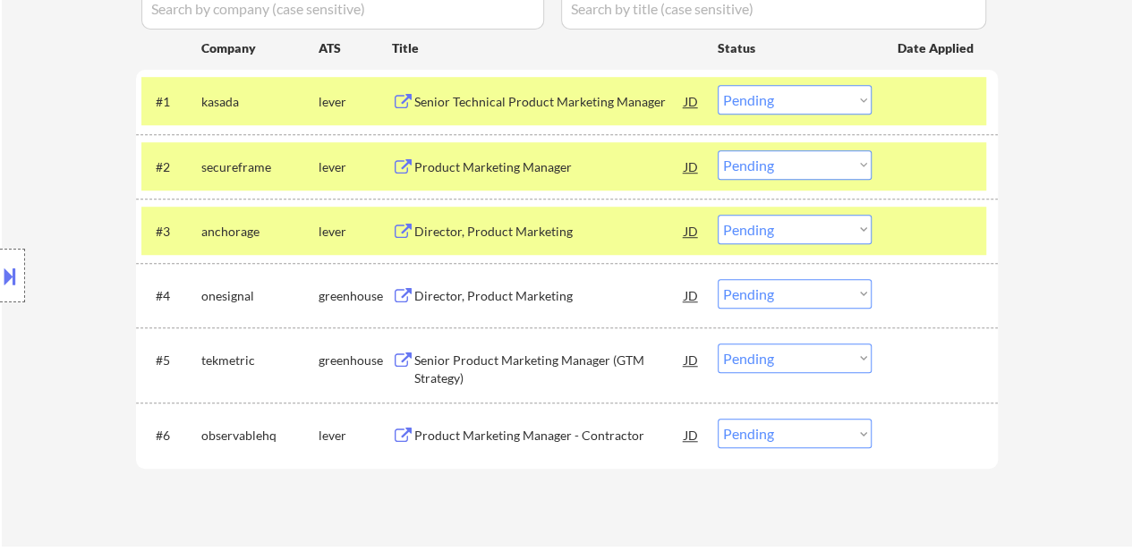
click at [923, 231] on div at bounding box center [937, 231] width 79 height 32
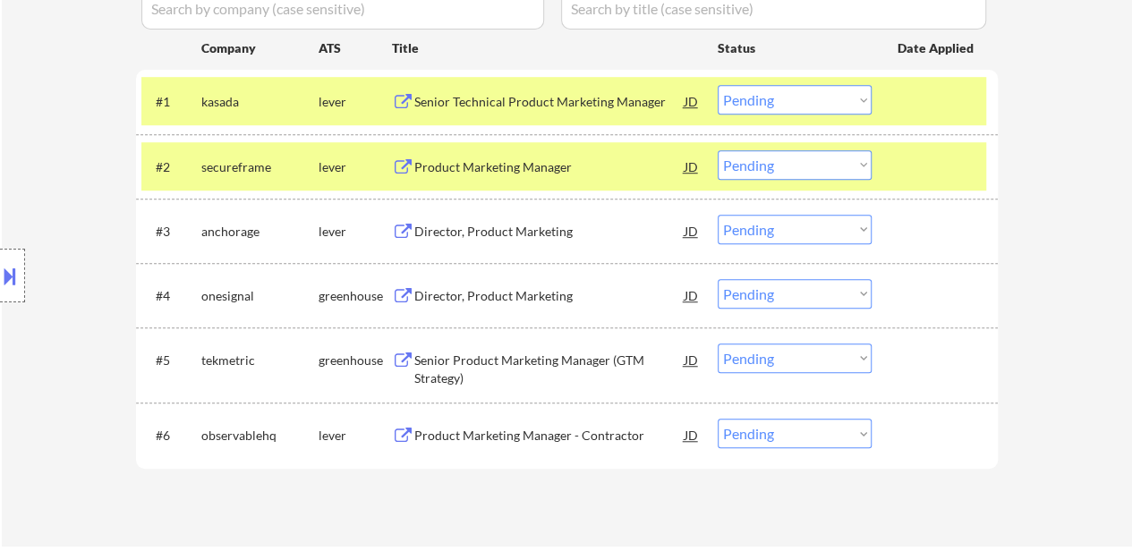
click at [519, 231] on div "Director, Product Marketing" at bounding box center [549, 232] width 270 height 18
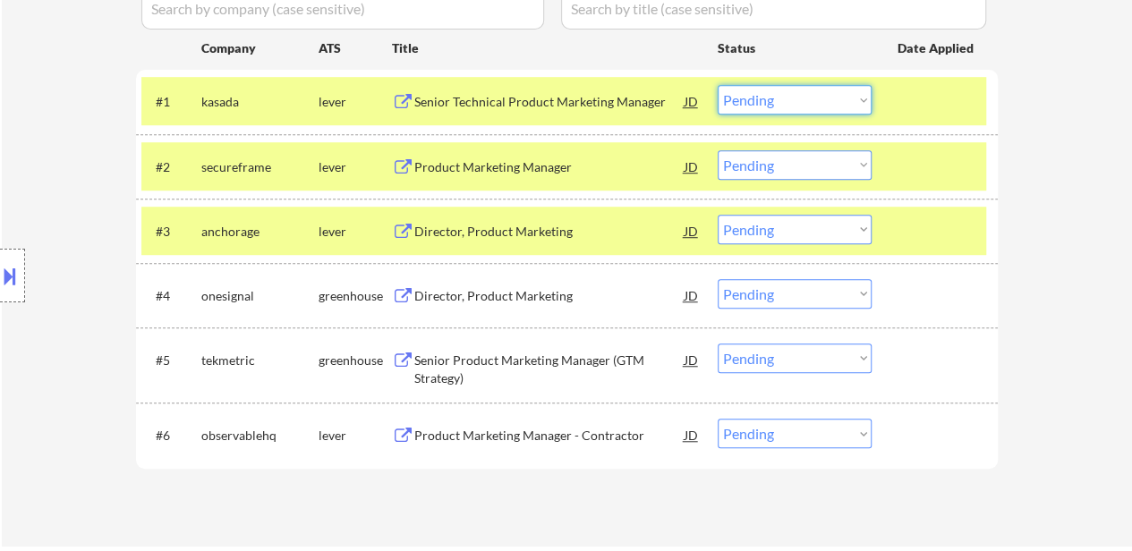
click at [764, 101] on select "Choose an option... Pending Applied Excluded (Questions) Excluded (Expired) Exc…" at bounding box center [795, 100] width 154 height 30
click at [718, 85] on select "Choose an option... Pending Applied Excluded (Questions) Excluded (Expired) Exc…" at bounding box center [795, 100] width 154 height 30
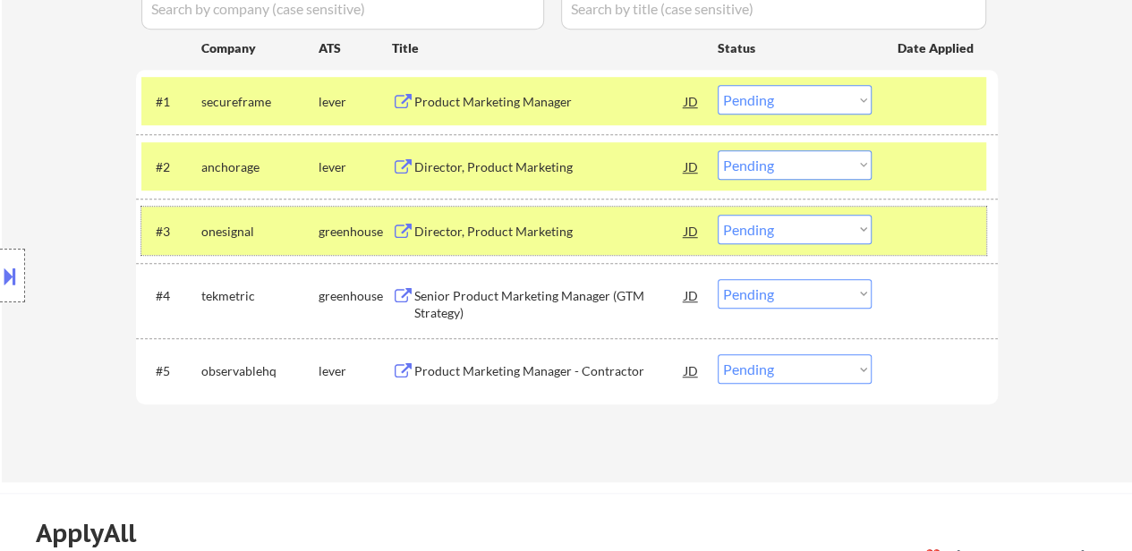
click at [947, 232] on div at bounding box center [937, 231] width 79 height 32
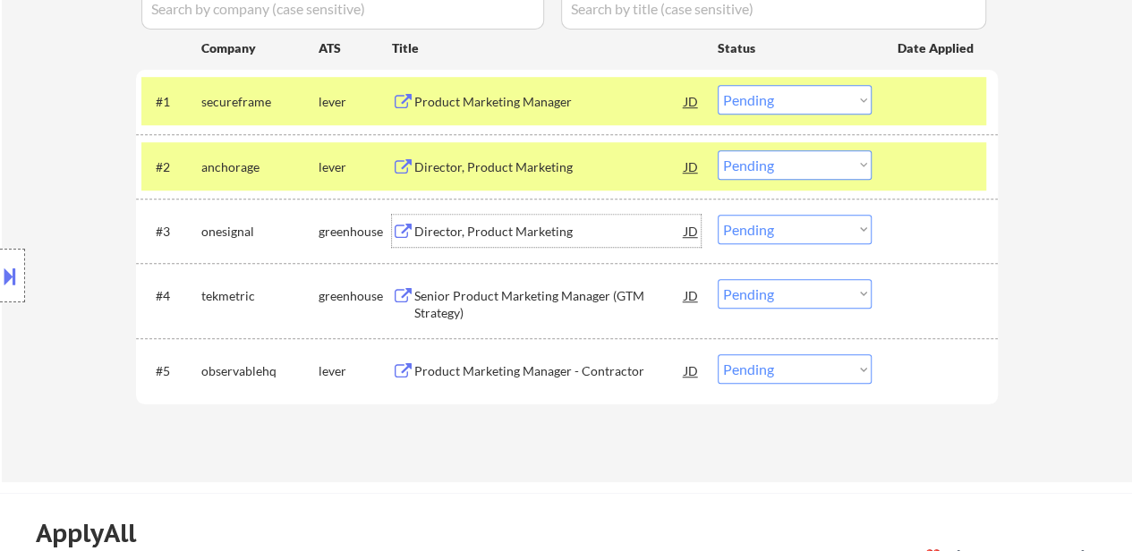
click at [555, 225] on div "Director, Product Marketing" at bounding box center [549, 232] width 270 height 18
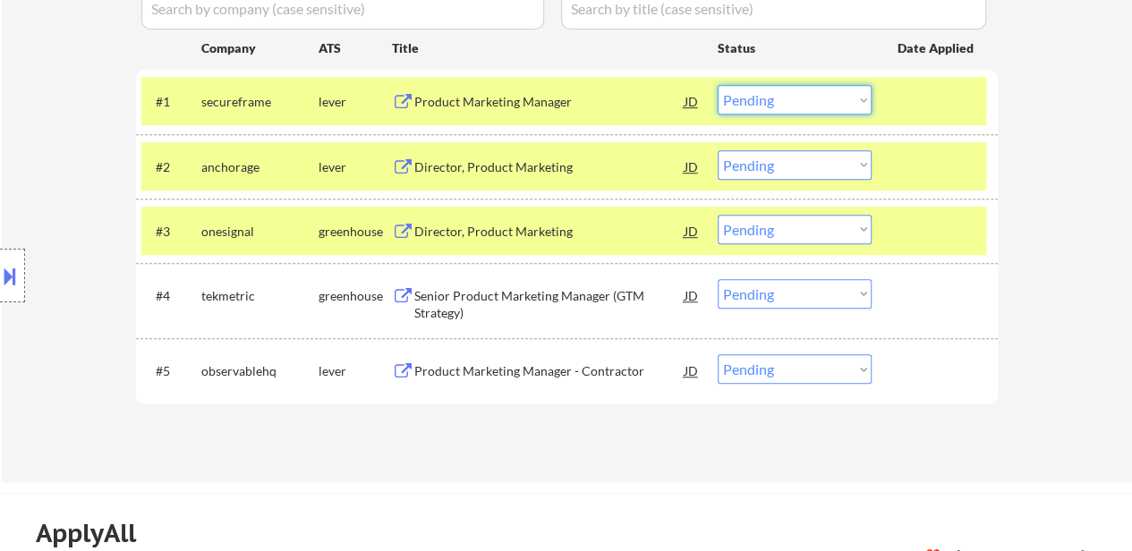
click at [758, 97] on select "Choose an option... Pending Applied Excluded (Questions) Excluded (Expired) Exc…" at bounding box center [795, 100] width 154 height 30
click at [718, 85] on select "Choose an option... Pending Applied Excluded (Questions) Excluded (Expired) Exc…" at bounding box center [795, 100] width 154 height 30
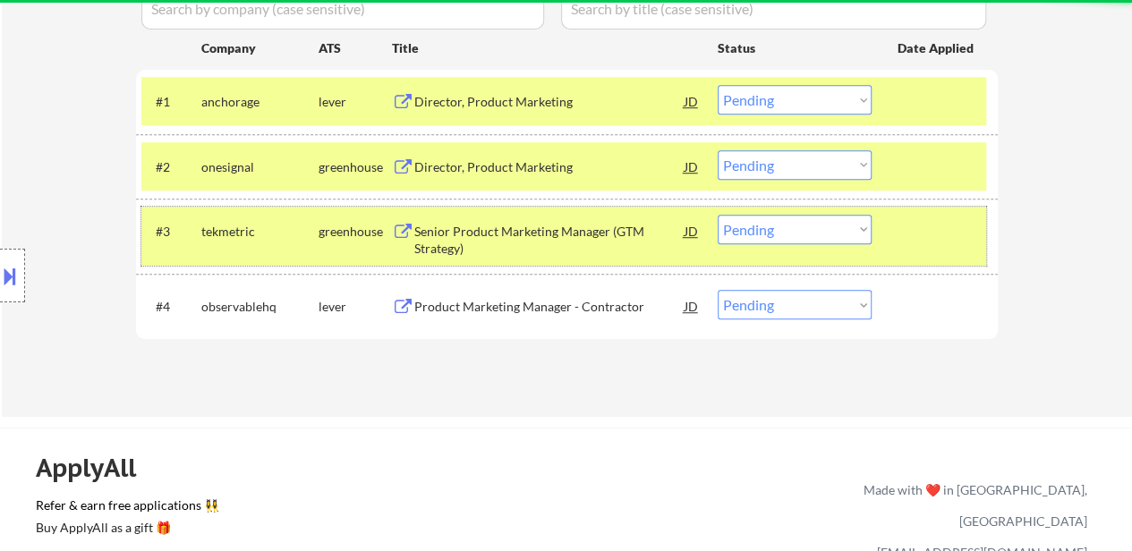
click at [901, 252] on div "#3 tekmetric greenhouse Senior Product Marketing Manager (GTM Strategy) JD Choo…" at bounding box center [563, 236] width 845 height 59
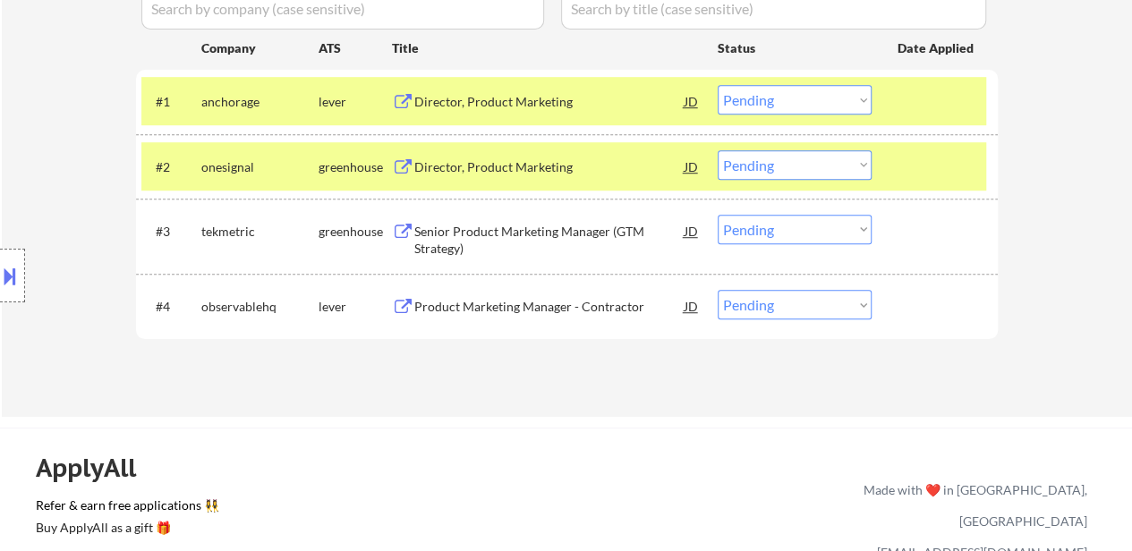
click at [576, 224] on div "Senior Product Marketing Manager (GTM Strategy)" at bounding box center [549, 240] width 270 height 35
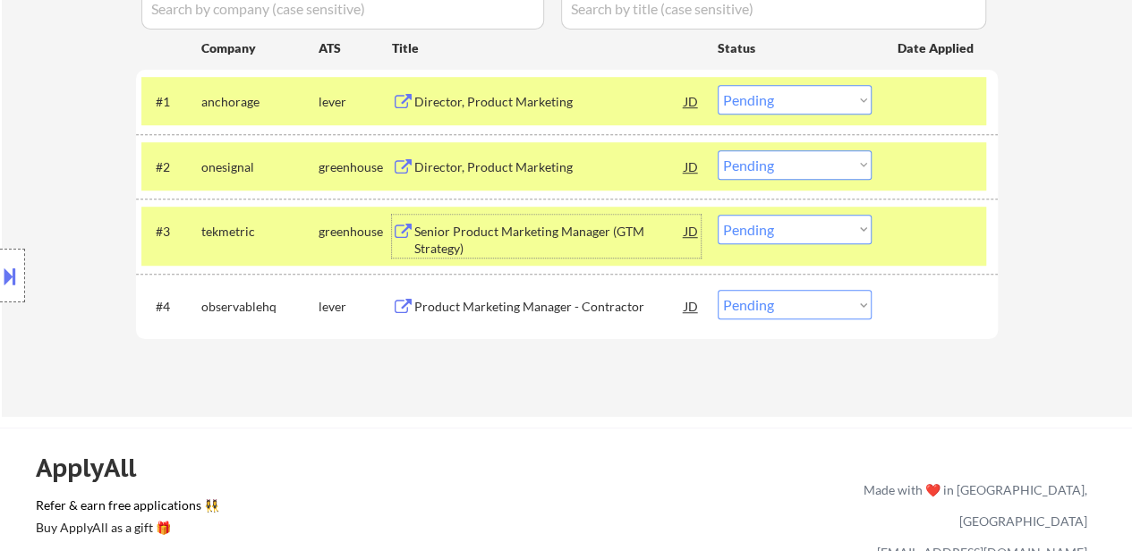
click at [750, 98] on select "Choose an option... Pending Applied Excluded (Questions) Excluded (Expired) Exc…" at bounding box center [795, 100] width 154 height 30
click at [718, 85] on select "Choose an option... Pending Applied Excluded (Questions) Excluded (Expired) Exc…" at bounding box center [795, 100] width 154 height 30
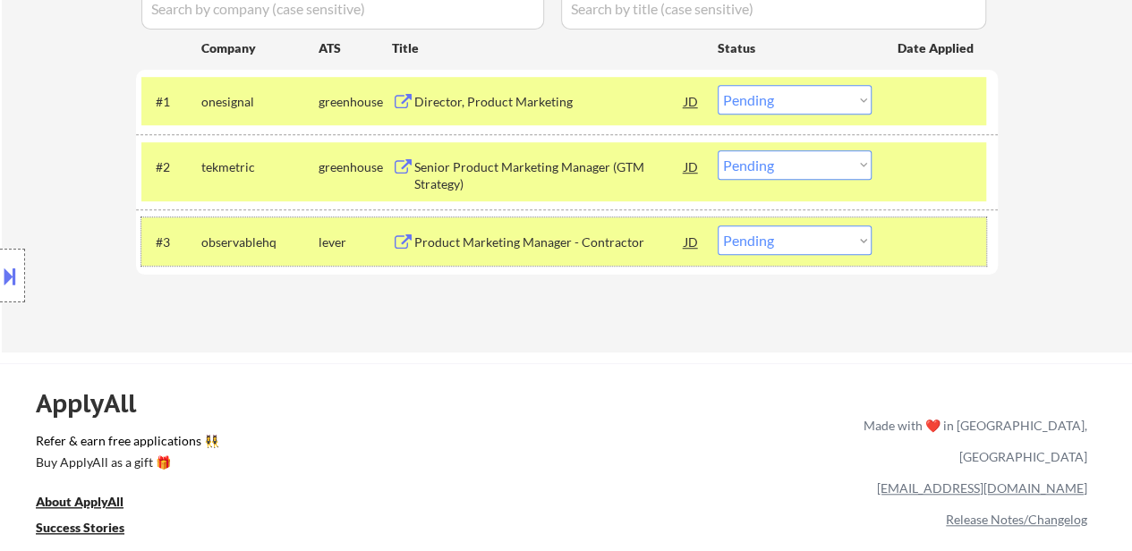
click at [917, 246] on div at bounding box center [937, 242] width 79 height 32
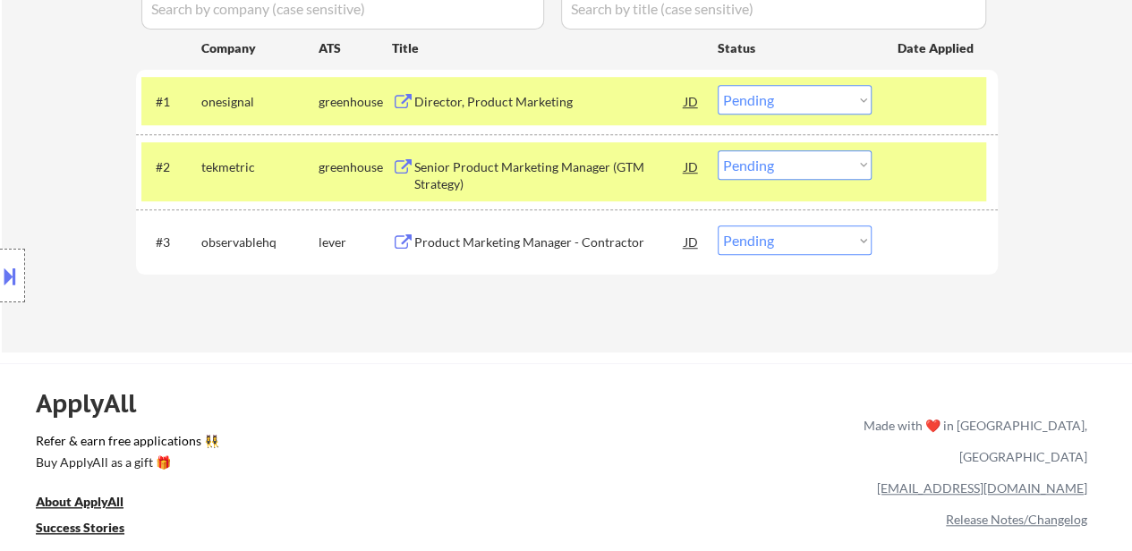
click at [478, 243] on div "Product Marketing Manager - Contractor" at bounding box center [549, 243] width 270 height 18
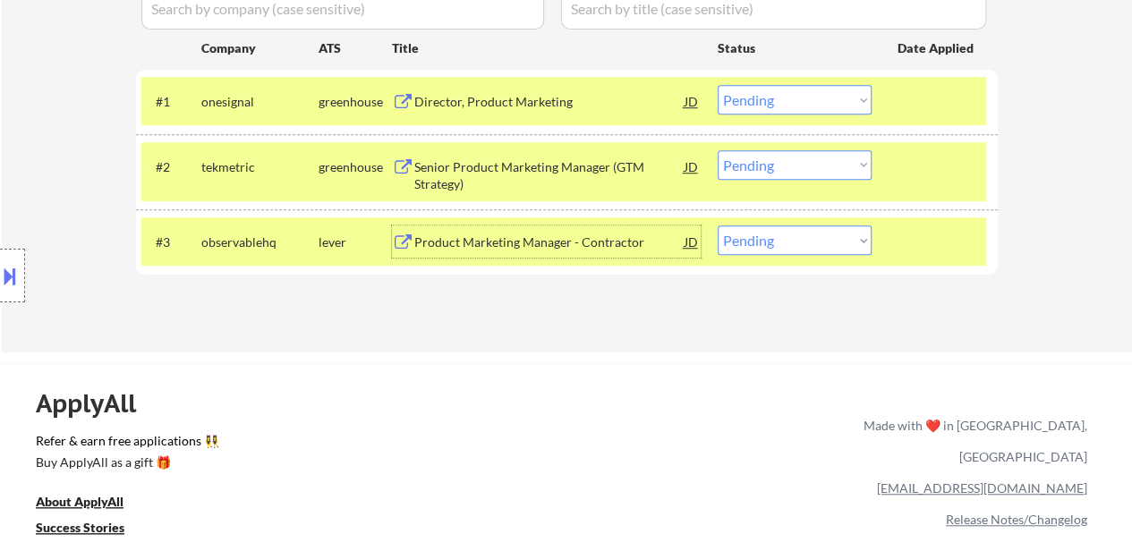
click at [752, 106] on select "Choose an option... Pending Applied Excluded (Questions) Excluded (Expired) Exc…" at bounding box center [795, 100] width 154 height 30
click at [718, 85] on select "Choose an option... Pending Applied Excluded (Questions) Excluded (Expired) Exc…" at bounding box center [795, 100] width 154 height 30
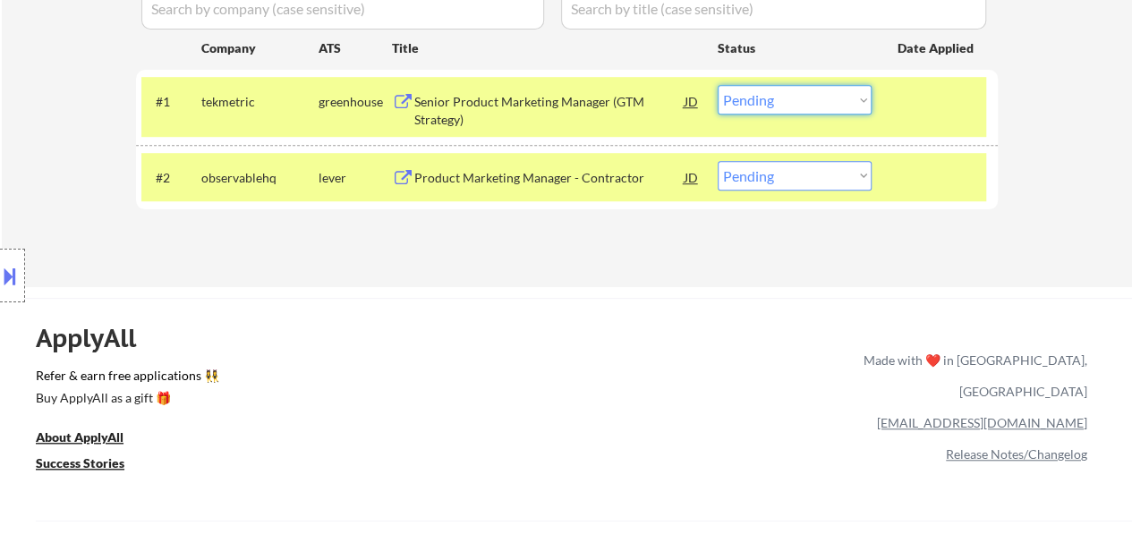
click at [772, 100] on select "Choose an option... Pending Applied Excluded (Questions) Excluded (Expired) Exc…" at bounding box center [795, 100] width 154 height 30
click at [718, 85] on select "Choose an option... Pending Applied Excluded (Questions) Excluded (Expired) Exc…" at bounding box center [795, 100] width 154 height 30
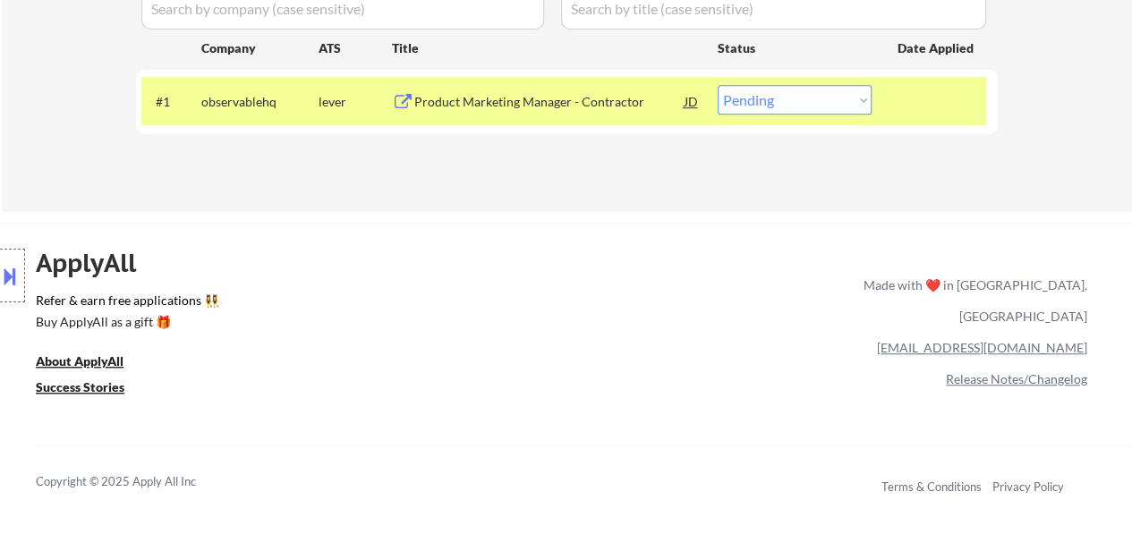
click at [780, 94] on select "Choose an option... Pending Applied Excluded (Questions) Excluded (Expired) Exc…" at bounding box center [795, 100] width 154 height 30
select select ""excluded__salary_""
click at [718, 85] on select "Choose an option... Pending Applied Excluded (Questions) Excluded (Expired) Exc…" at bounding box center [795, 100] width 154 height 30
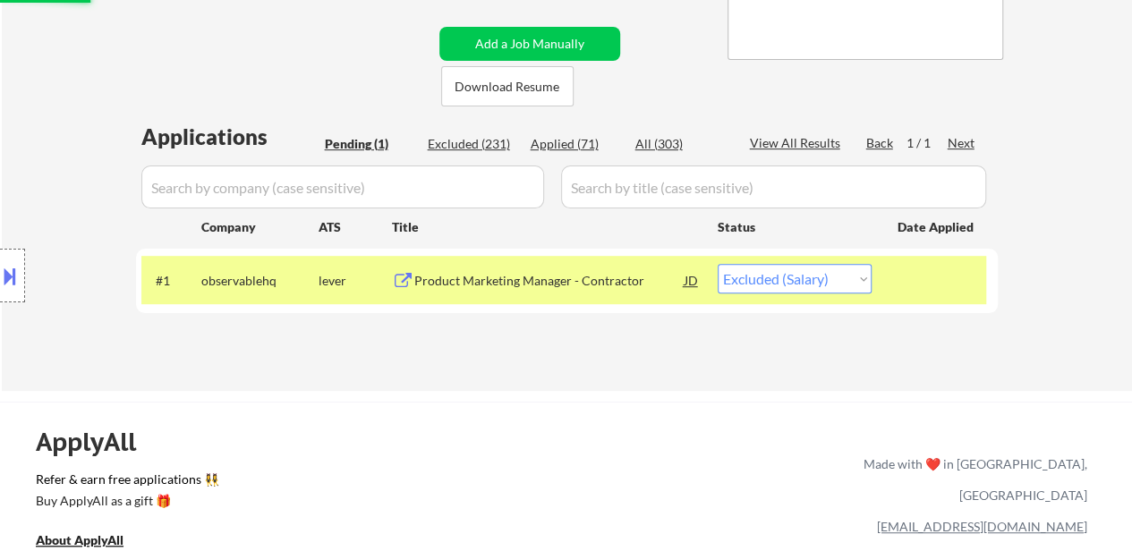
scroll to position [358, 0]
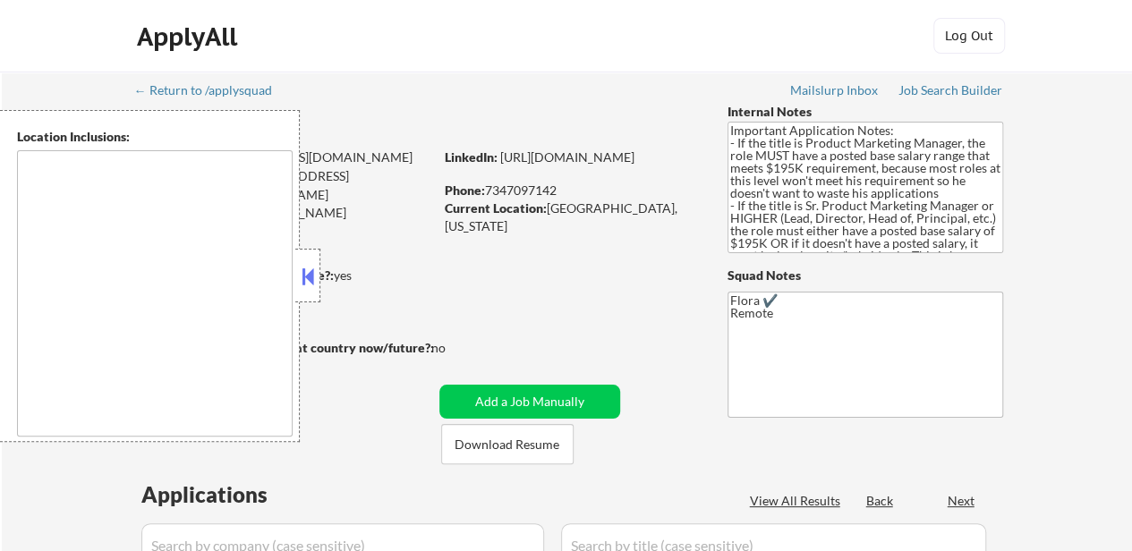
select select ""pending""
click at [564, 499] on div "Applied (70)" at bounding box center [576, 502] width 90 height 18
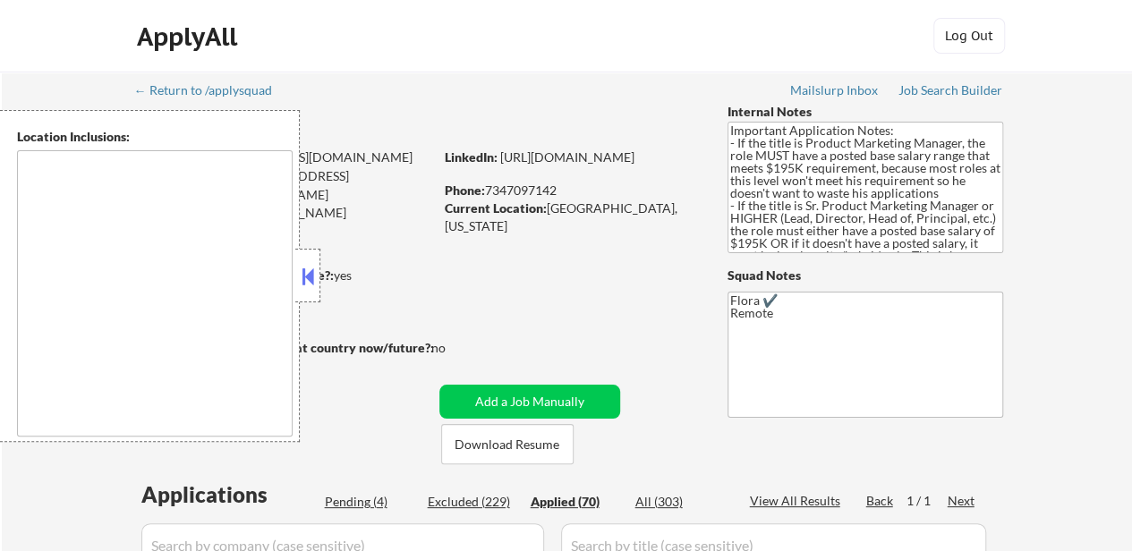
click at [310, 275] on button at bounding box center [308, 276] width 20 height 27
select select ""applied""
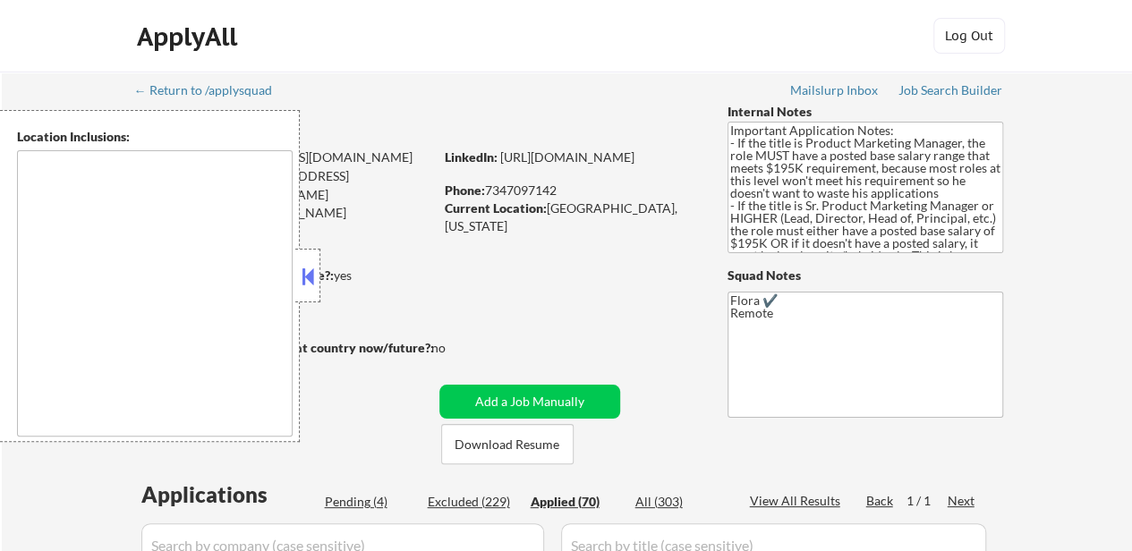
select select ""applied""
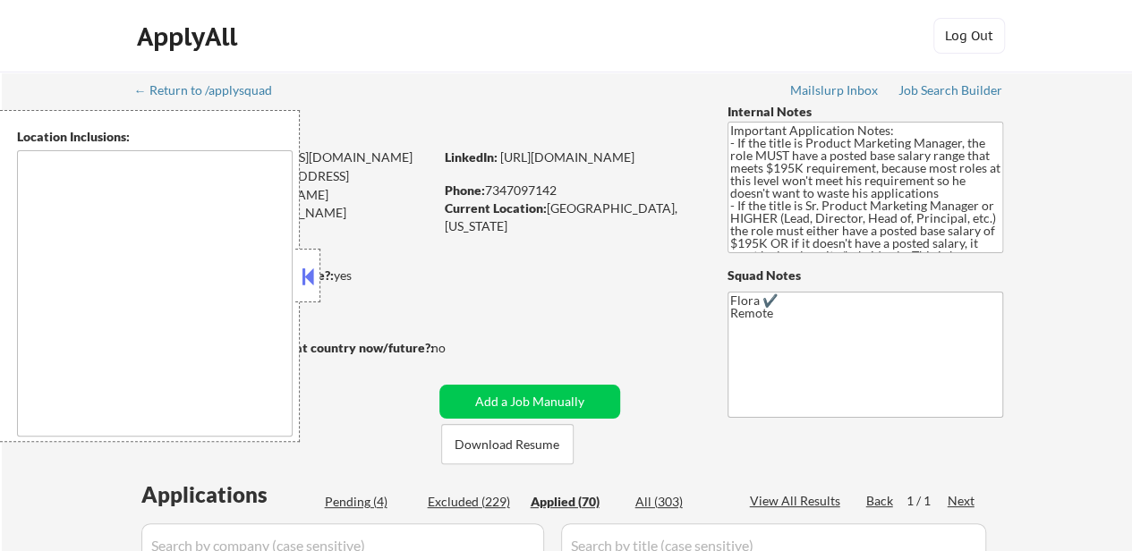
select select ""applied""
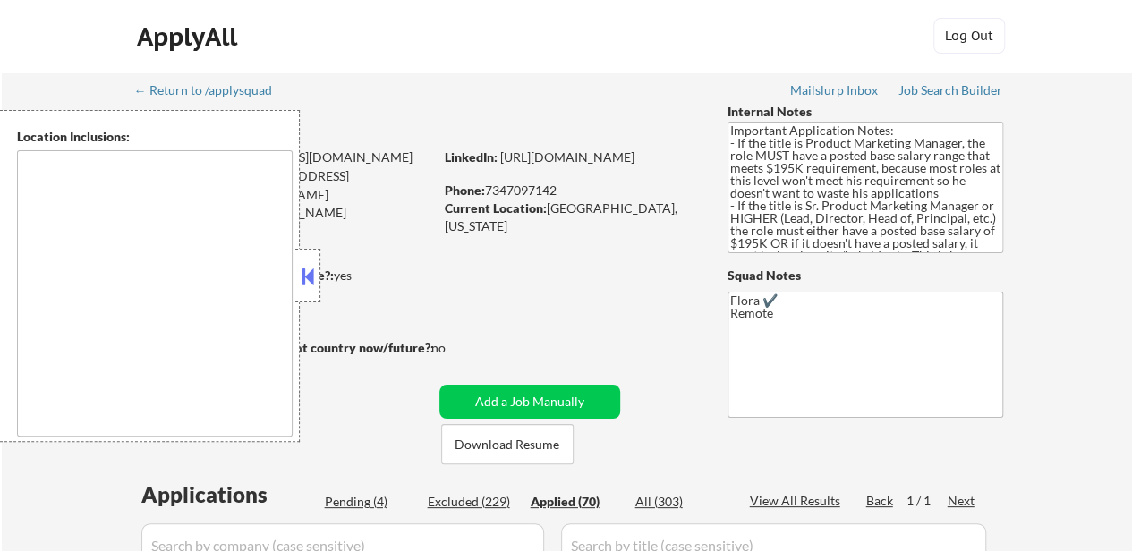
select select ""applied""
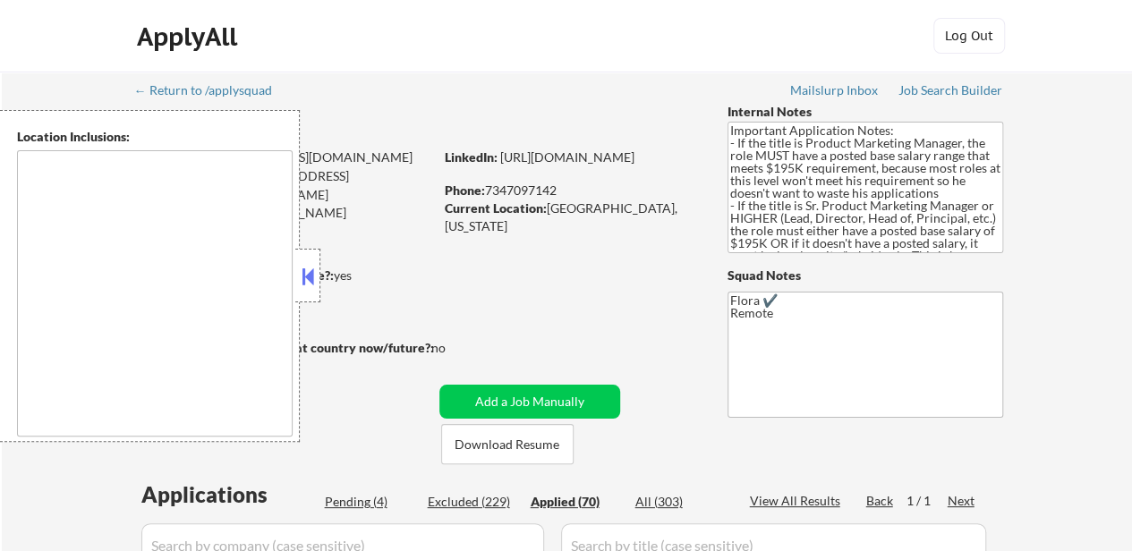
select select ""applied""
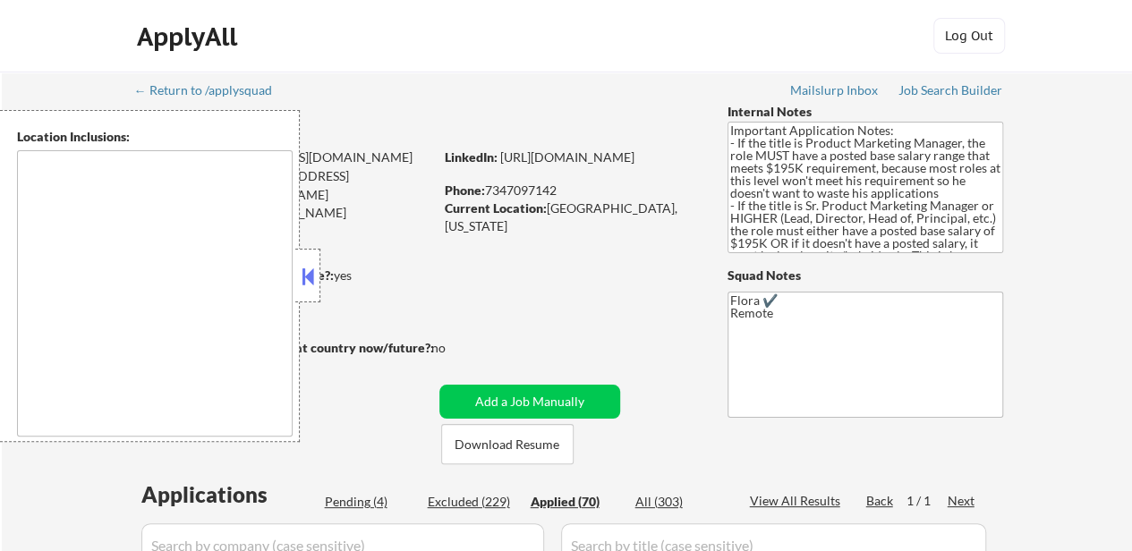
select select ""applied""
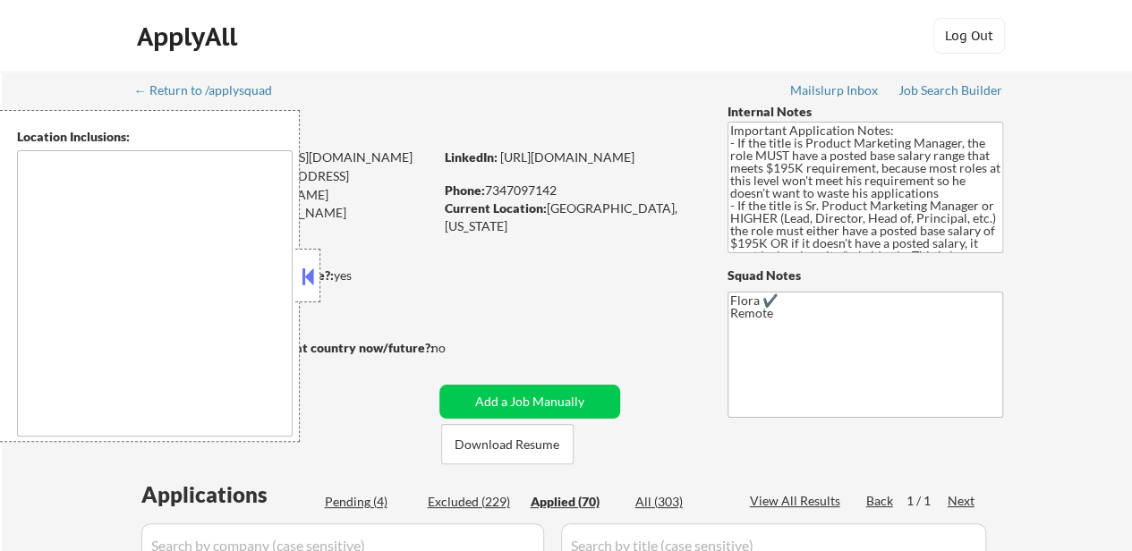
select select ""applied""
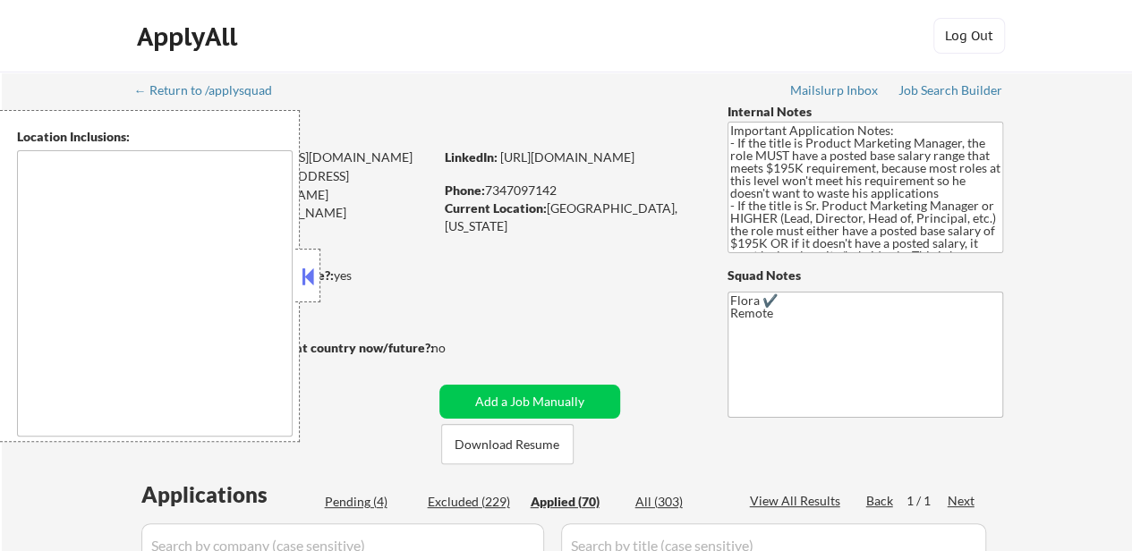
select select ""applied""
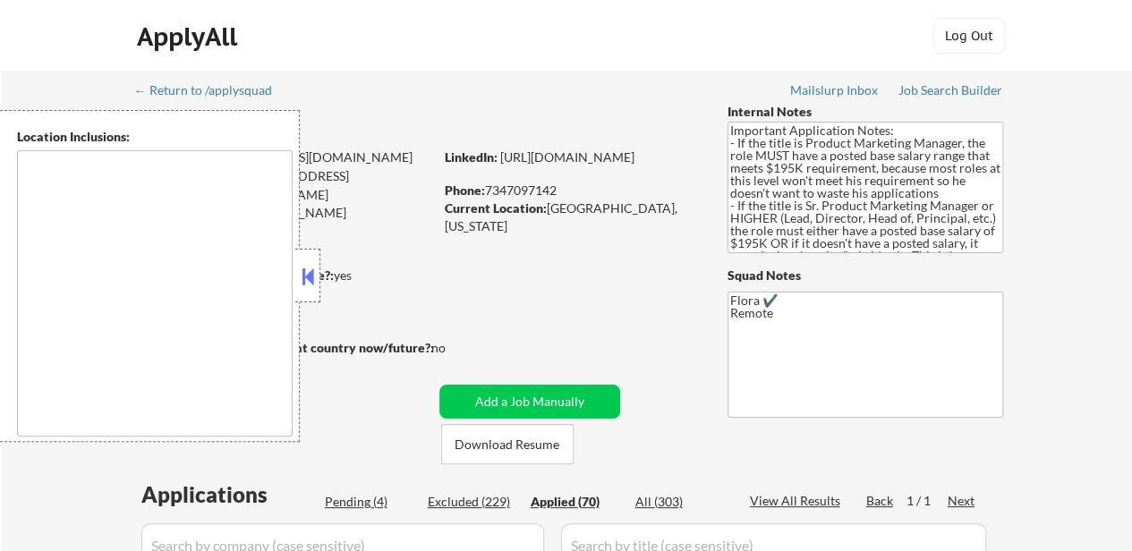
select select ""applied""
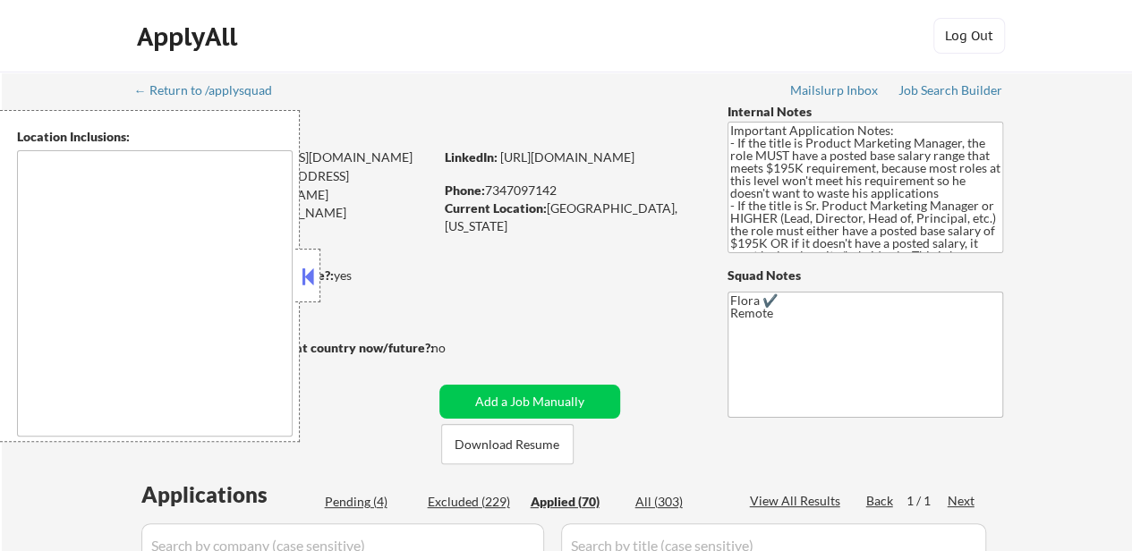
select select ""applied""
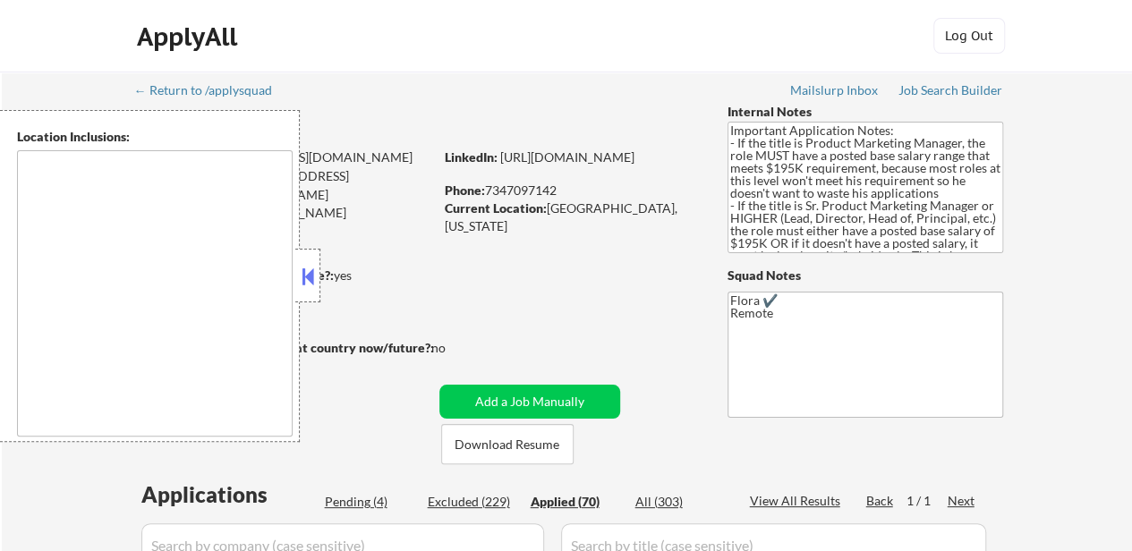
select select ""applied""
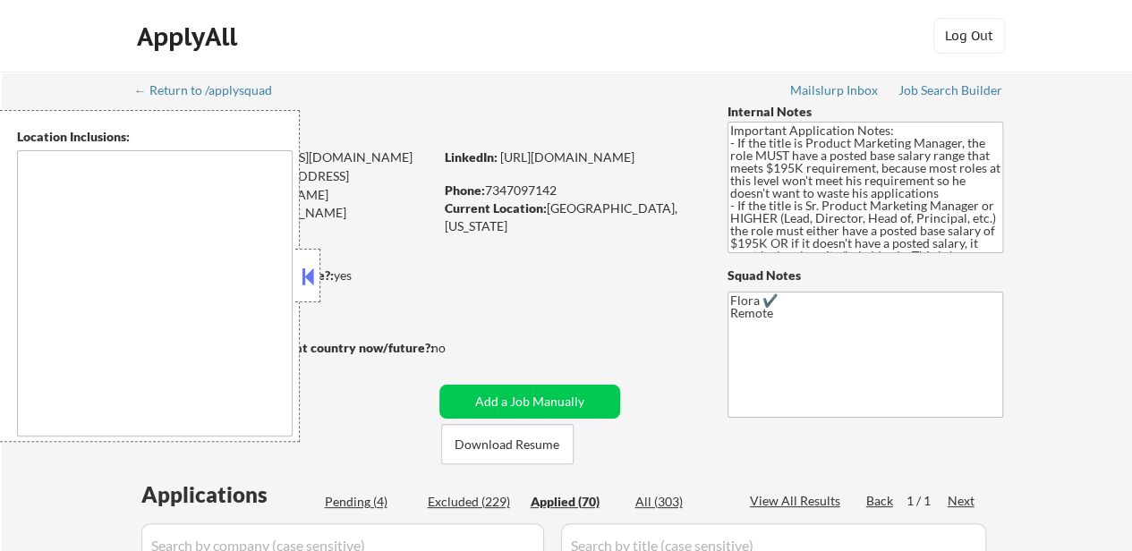
select select ""applied""
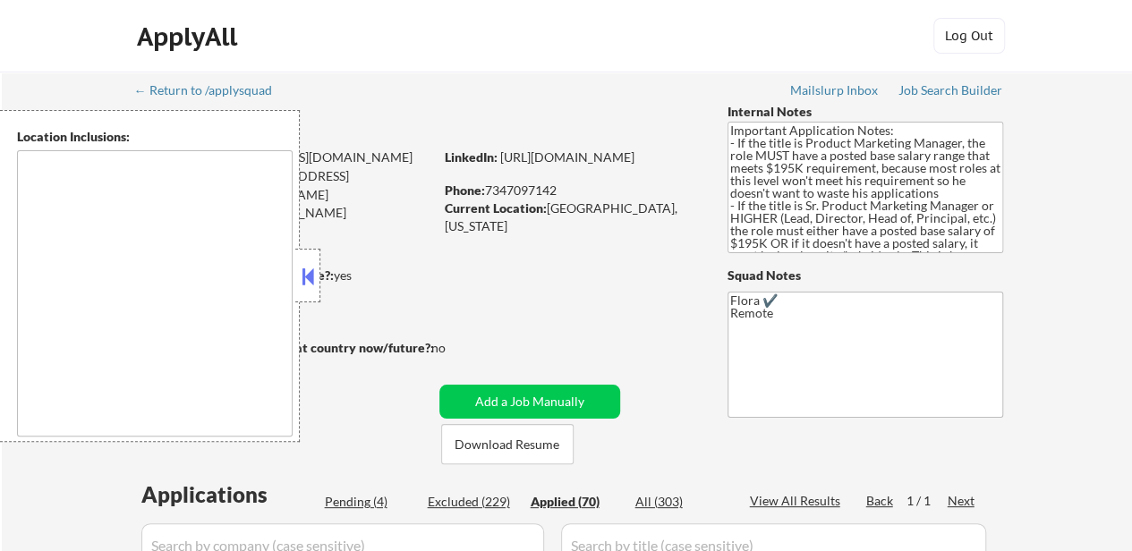
select select ""applied""
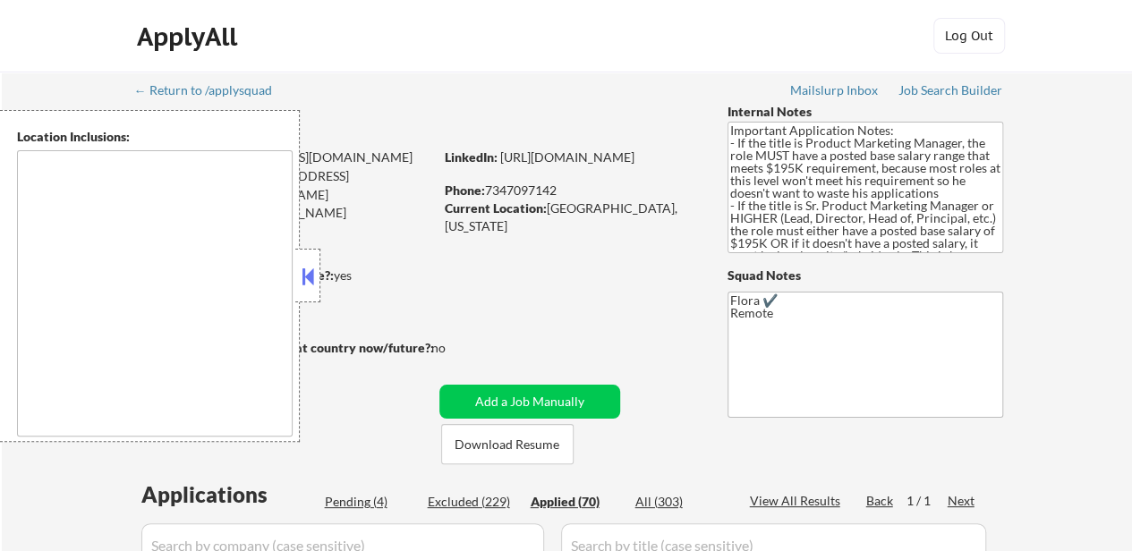
select select ""applied""
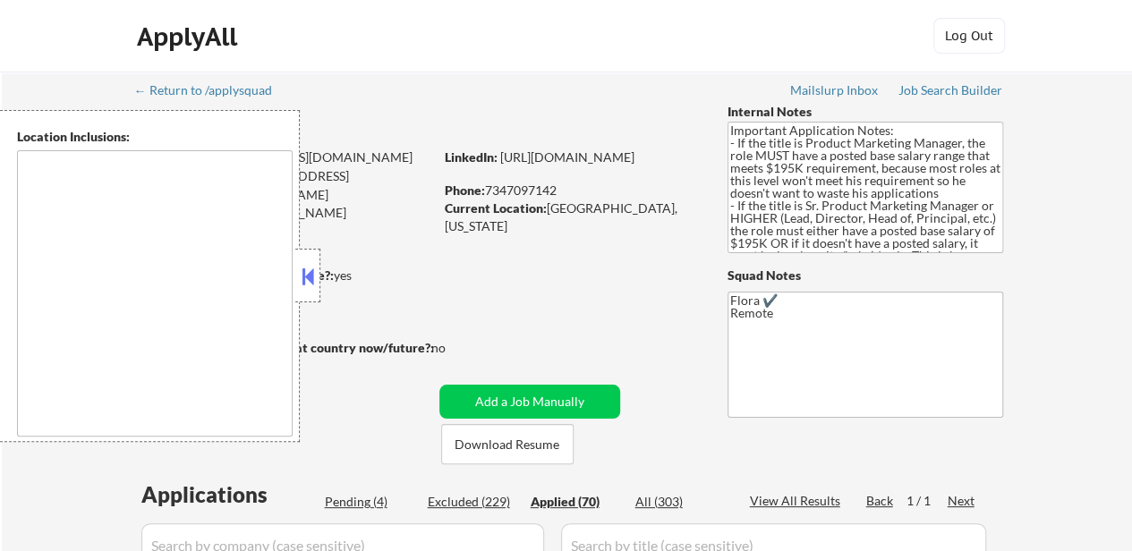
select select ""applied""
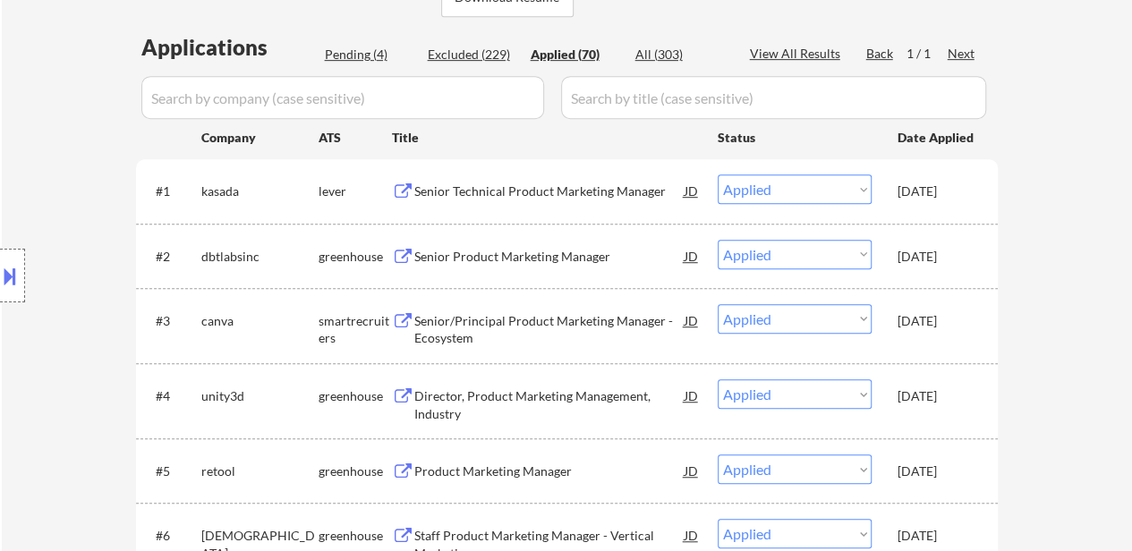
click at [304, 275] on div "Location Inclusions:" at bounding box center [160, 276] width 320 height 332
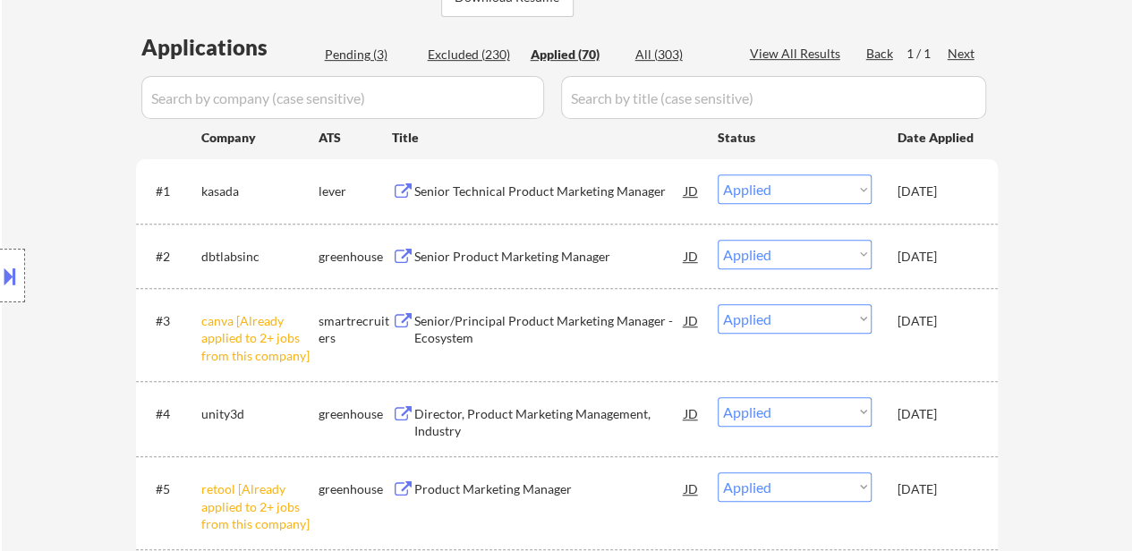
select select ""applied""
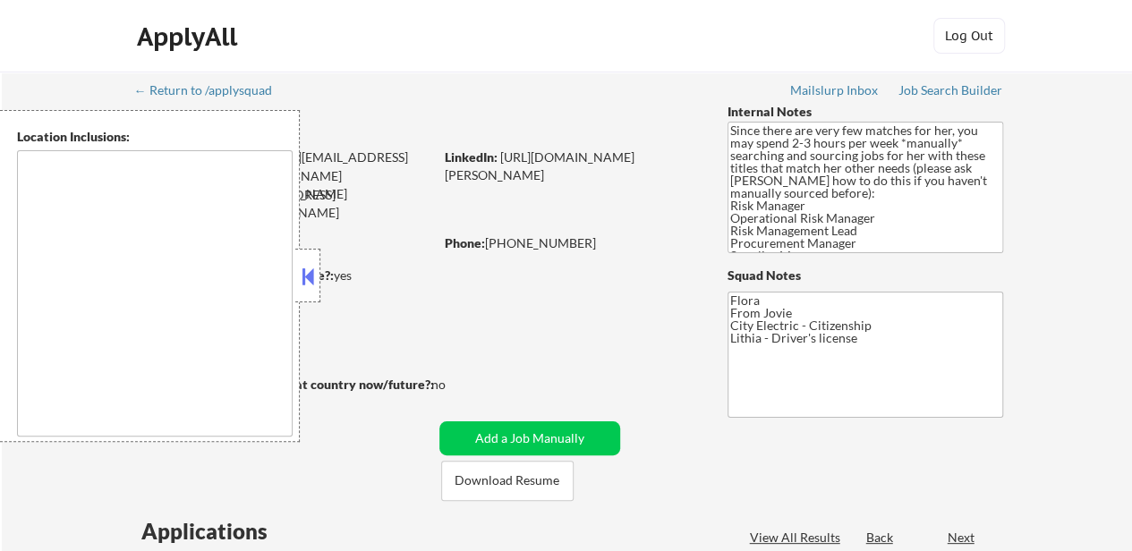
type textarea "[GEOGRAPHIC_DATA], [GEOGRAPHIC_DATA] Henrico, [GEOGRAPHIC_DATA] [GEOGRAPHIC_DAT…"
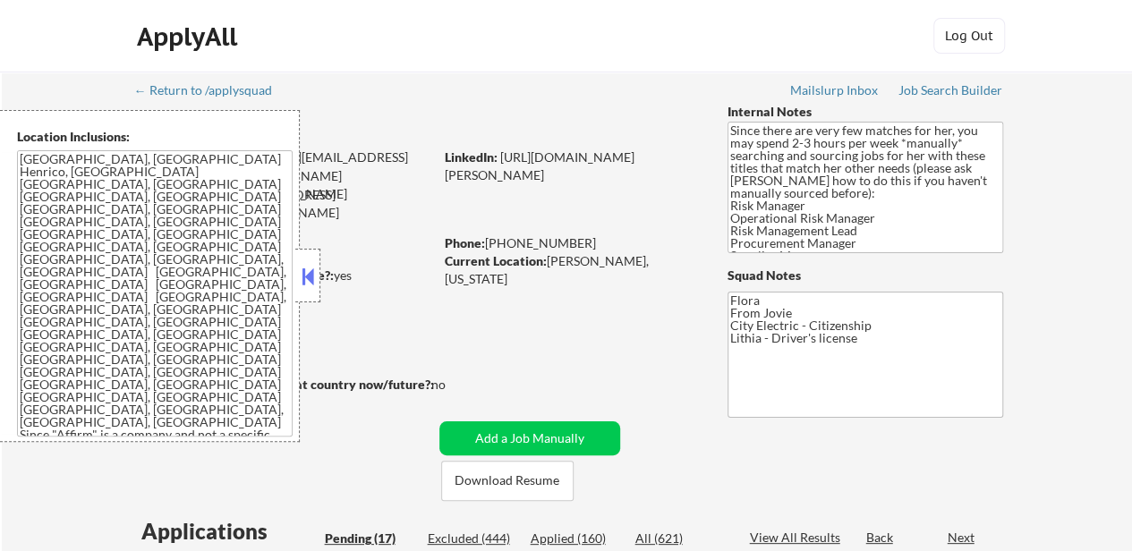
select select ""pending""
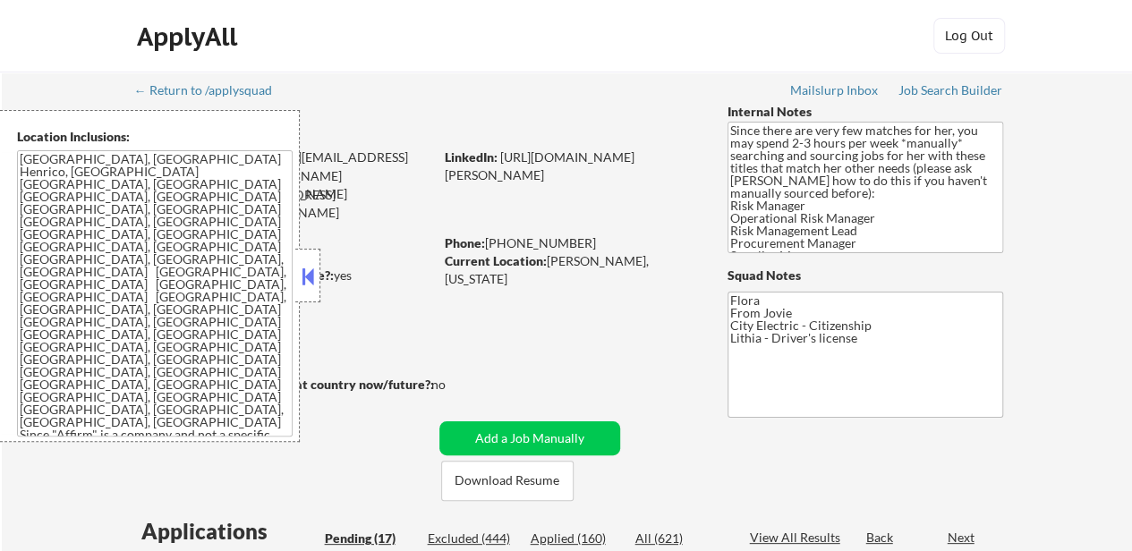
select select ""pending""
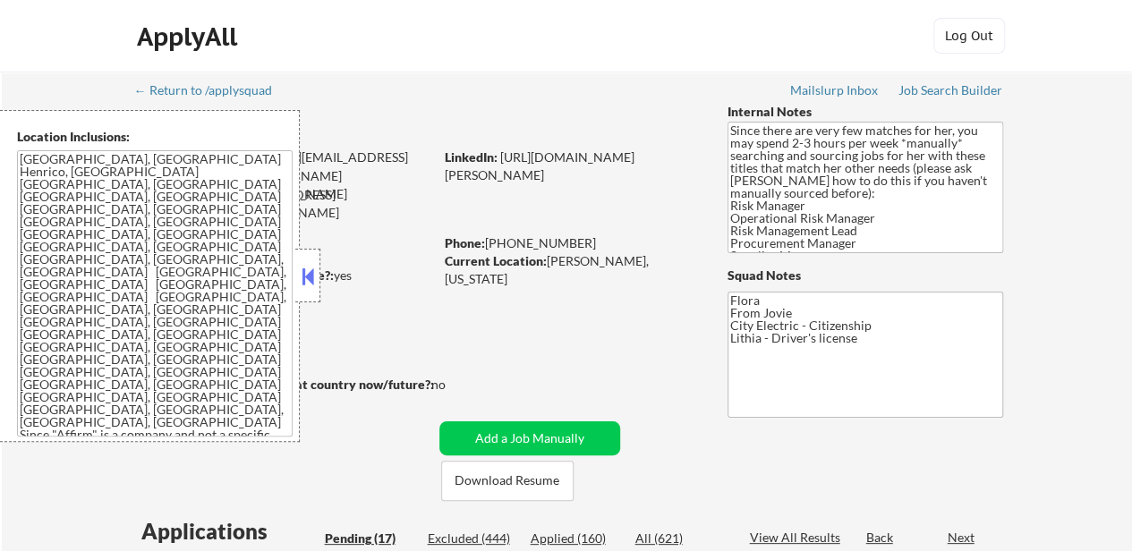
select select ""pending""
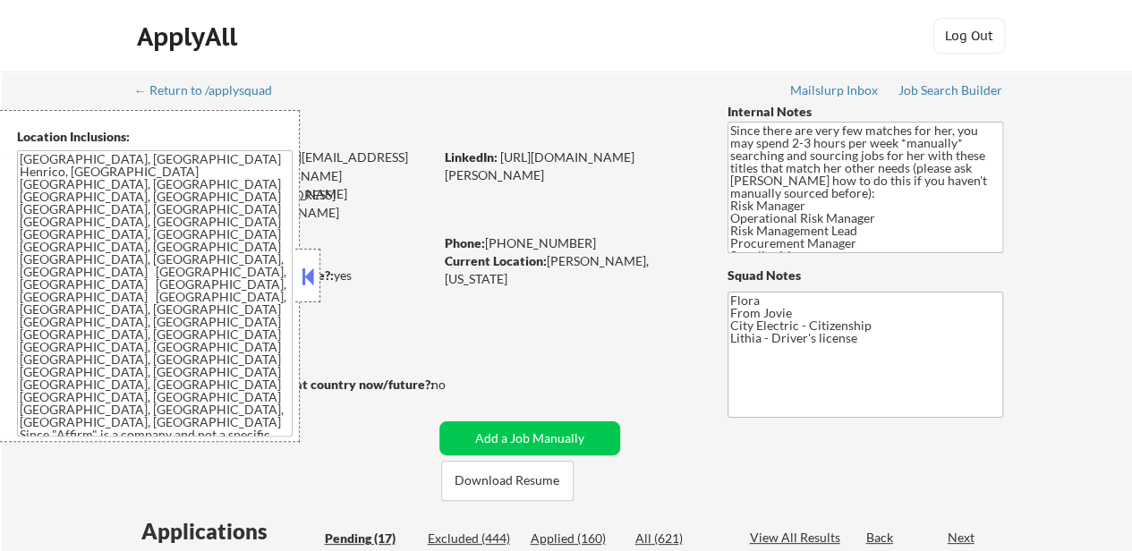
select select ""pending""
click at [305, 267] on button at bounding box center [308, 276] width 20 height 27
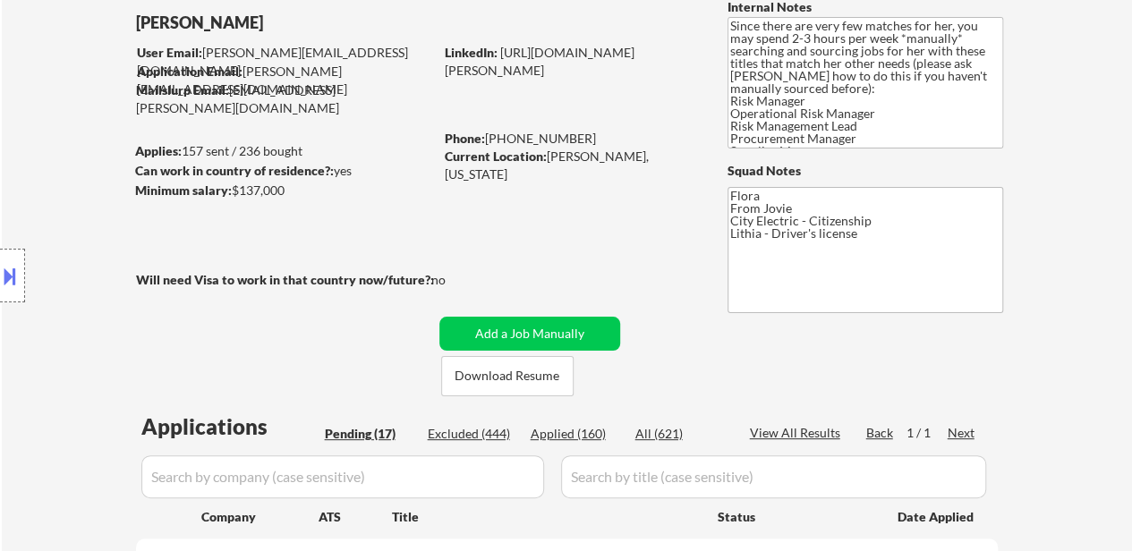
scroll to position [179, 0]
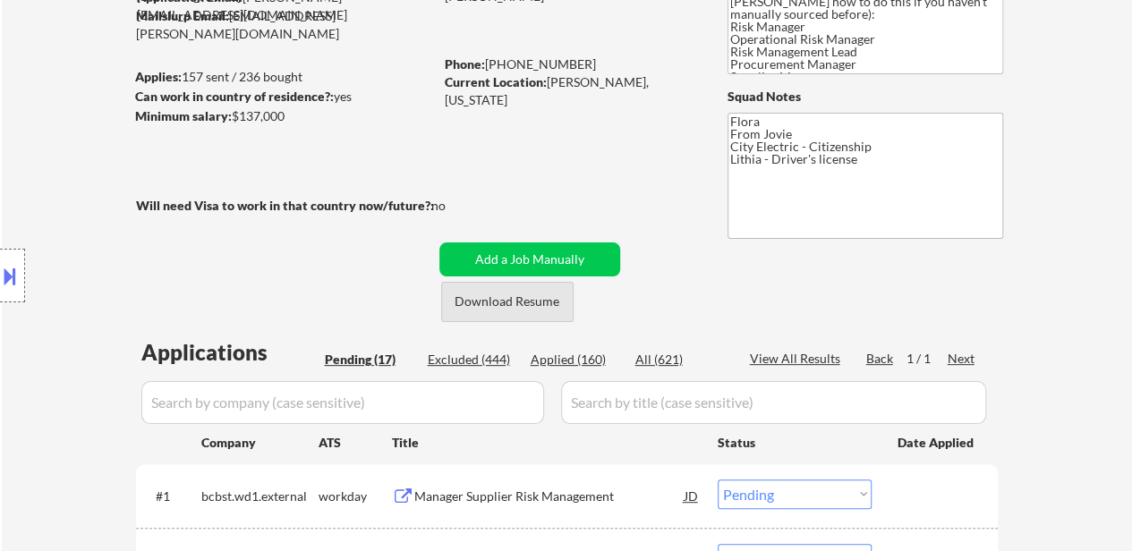
click at [530, 304] on button "Download Resume" at bounding box center [507, 302] width 132 height 40
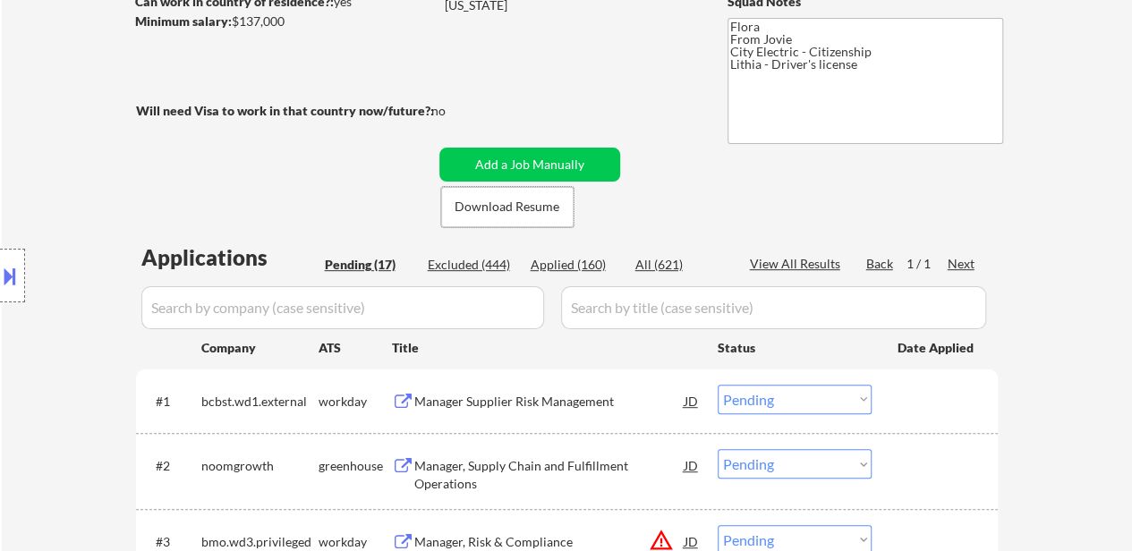
scroll to position [358, 0]
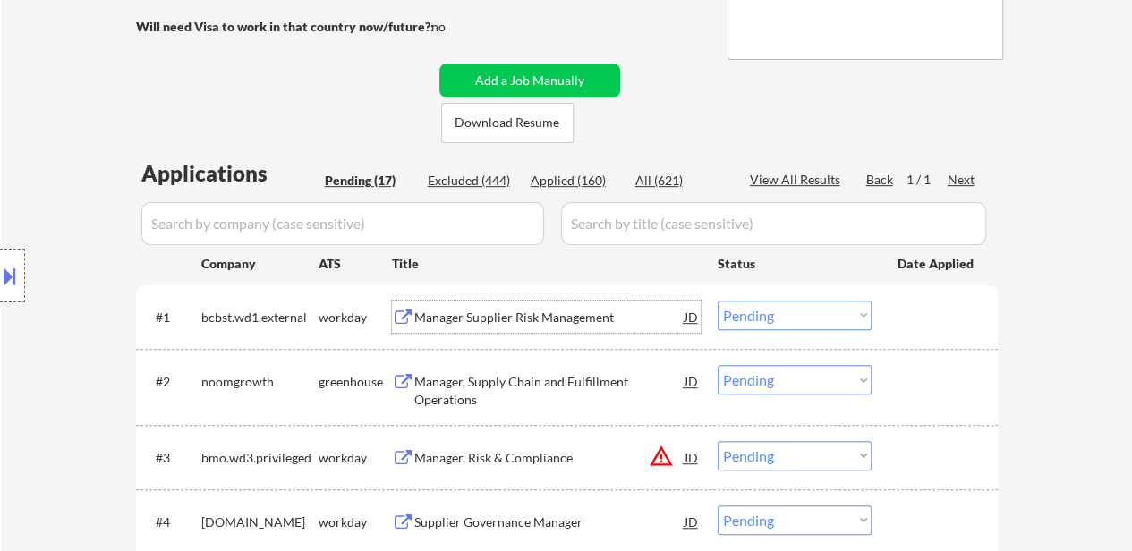
click at [508, 310] on div "Manager Supplier Risk Management" at bounding box center [549, 318] width 270 height 18
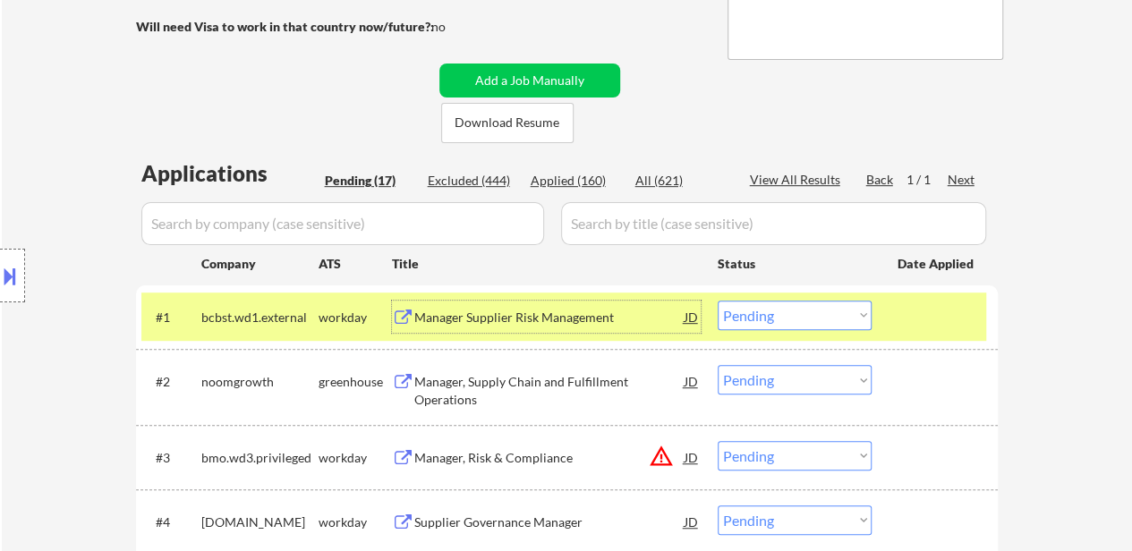
click at [547, 387] on div "Manager, Supply Chain and Fulfillment Operations" at bounding box center [549, 390] width 270 height 35
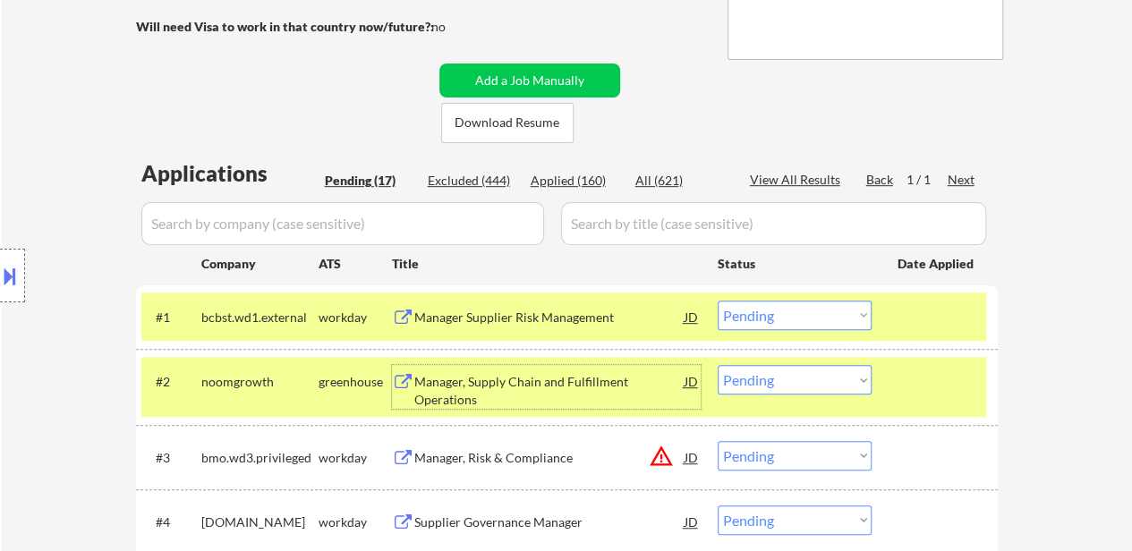
click at [538, 465] on div "Manager, Risk & Compliance" at bounding box center [549, 458] width 270 height 18
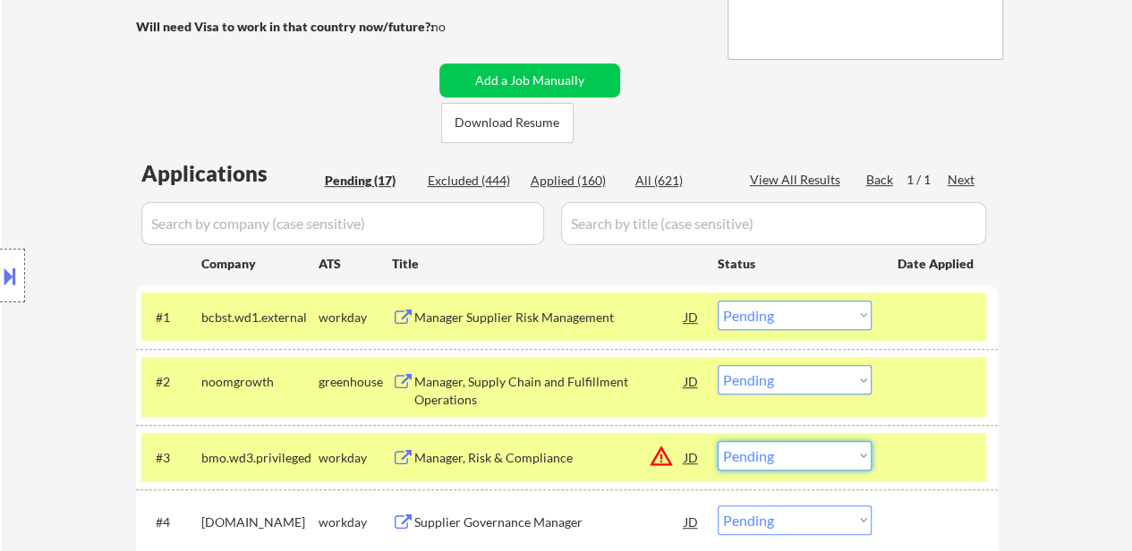
click at [800, 457] on select "Choose an option... Pending Applied Excluded (Questions) Excluded (Expired) Exc…" at bounding box center [795, 456] width 154 height 30
click at [718, 441] on select "Choose an option... Pending Applied Excluded (Questions) Excluded (Expired) Exc…" at bounding box center [795, 456] width 154 height 30
select select ""pending""
drag, startPoint x: 929, startPoint y: 450, endPoint x: 620, endPoint y: 445, distance: 308.8
click at [929, 450] on div at bounding box center [937, 457] width 79 height 32
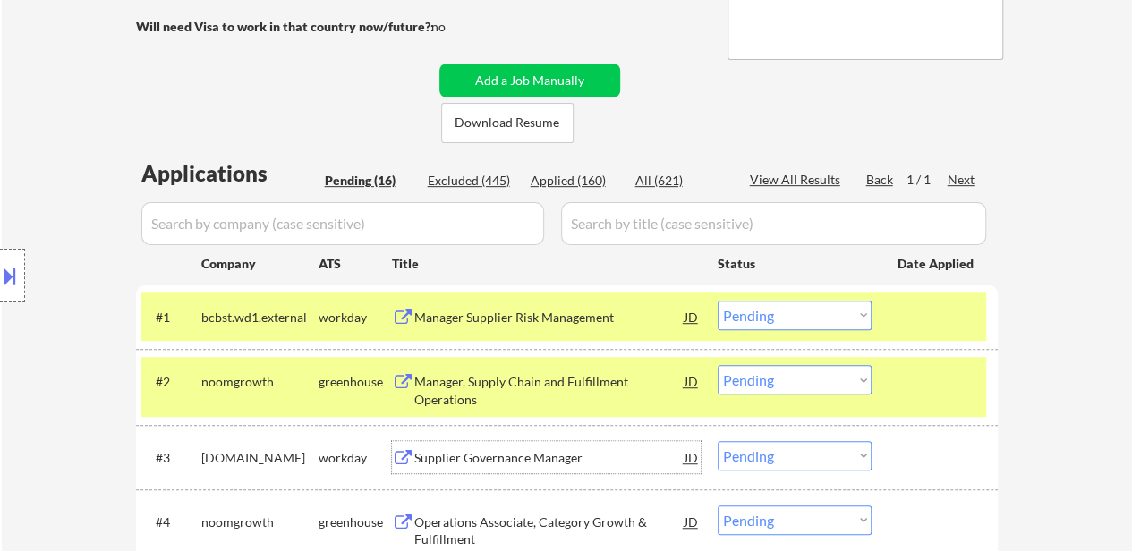
click at [544, 458] on div "Supplier Governance Manager" at bounding box center [549, 458] width 270 height 18
